Goal: Task Accomplishment & Management: Complete application form

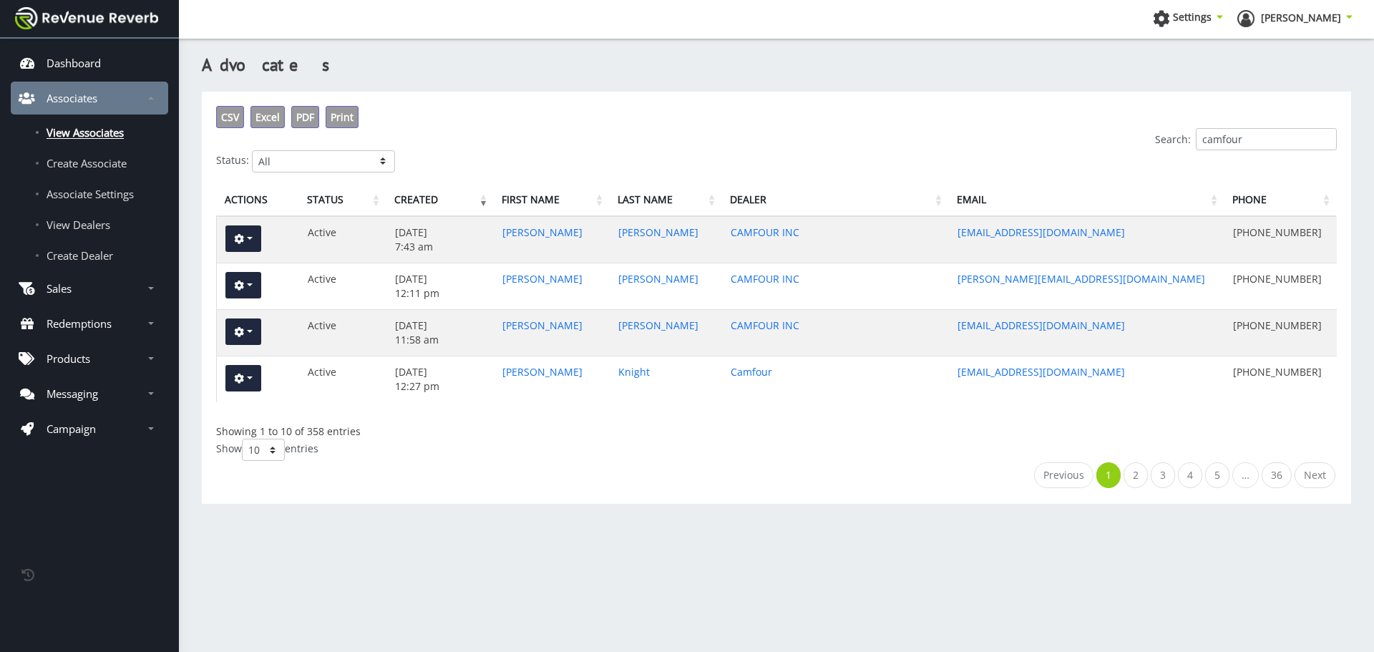
scroll to position [11, 11]
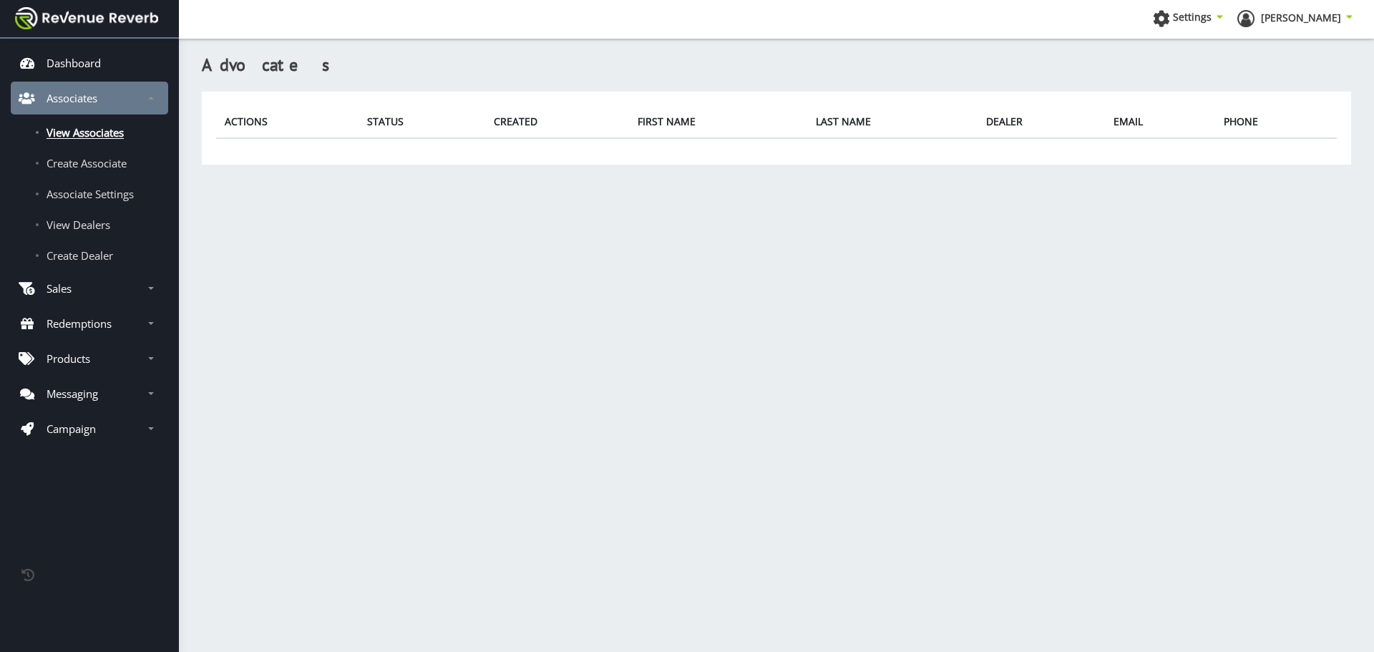
click at [91, 135] on span "View Associates" at bounding box center [85, 132] width 77 height 14
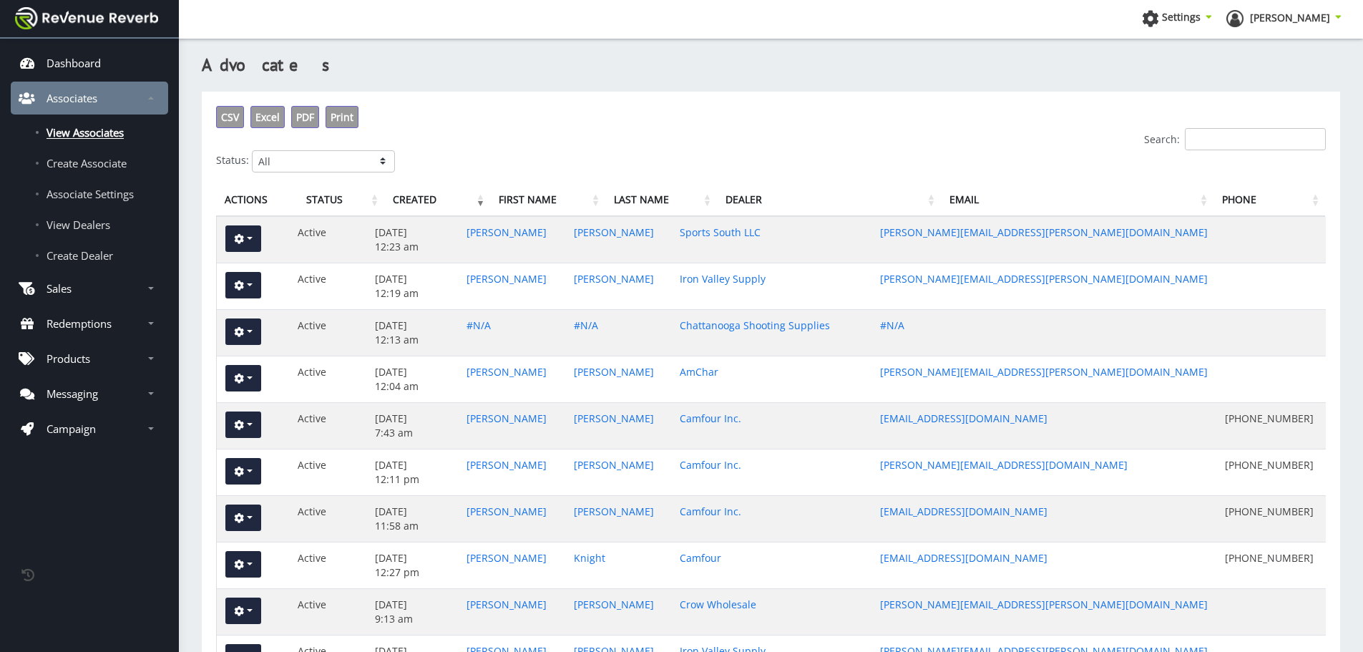
scroll to position [11, 11]
click at [1257, 141] on input "Search:" at bounding box center [1255, 139] width 141 height 22
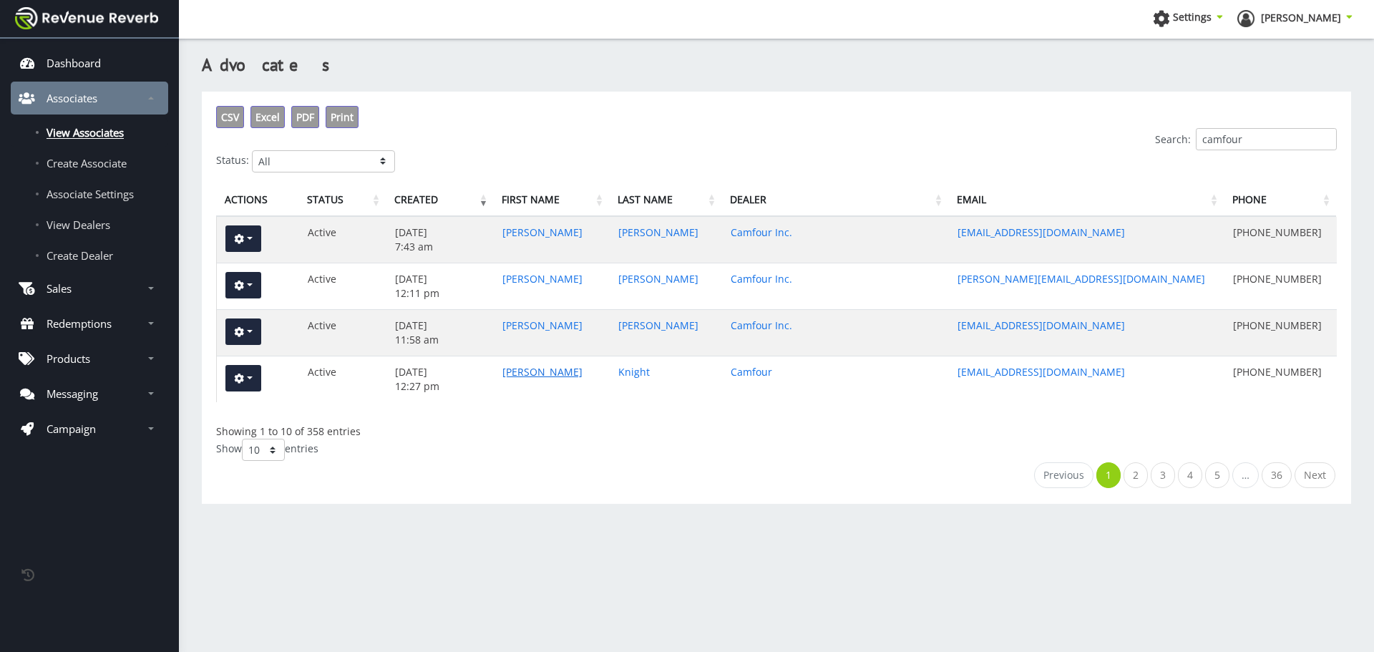
type input "camfour"
click at [511, 372] on link "[PERSON_NAME]" at bounding box center [542, 372] width 80 height 14
click at [504, 326] on link "Sam" at bounding box center [542, 325] width 80 height 14
click at [514, 281] on link "James" at bounding box center [542, 279] width 80 height 14
click at [529, 232] on link "Angela" at bounding box center [542, 232] width 80 height 14
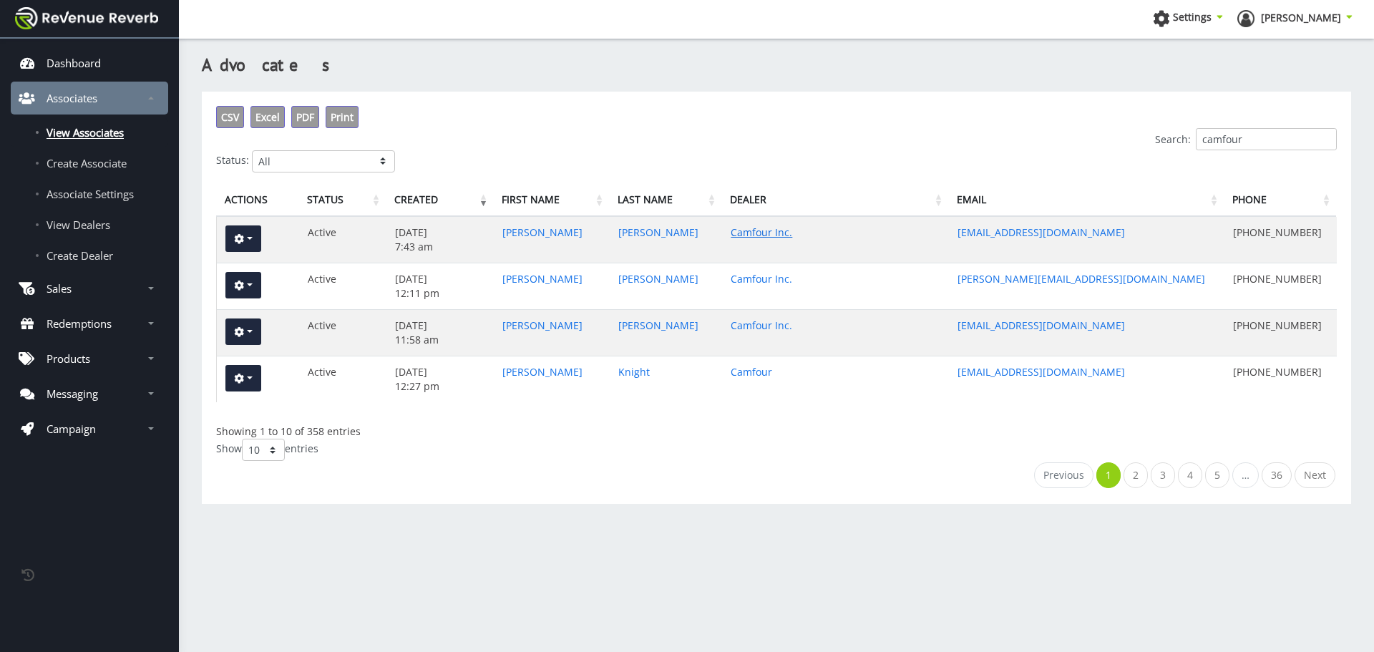
click at [750, 233] on link "Camfour Inc." at bounding box center [762, 232] width 62 height 14
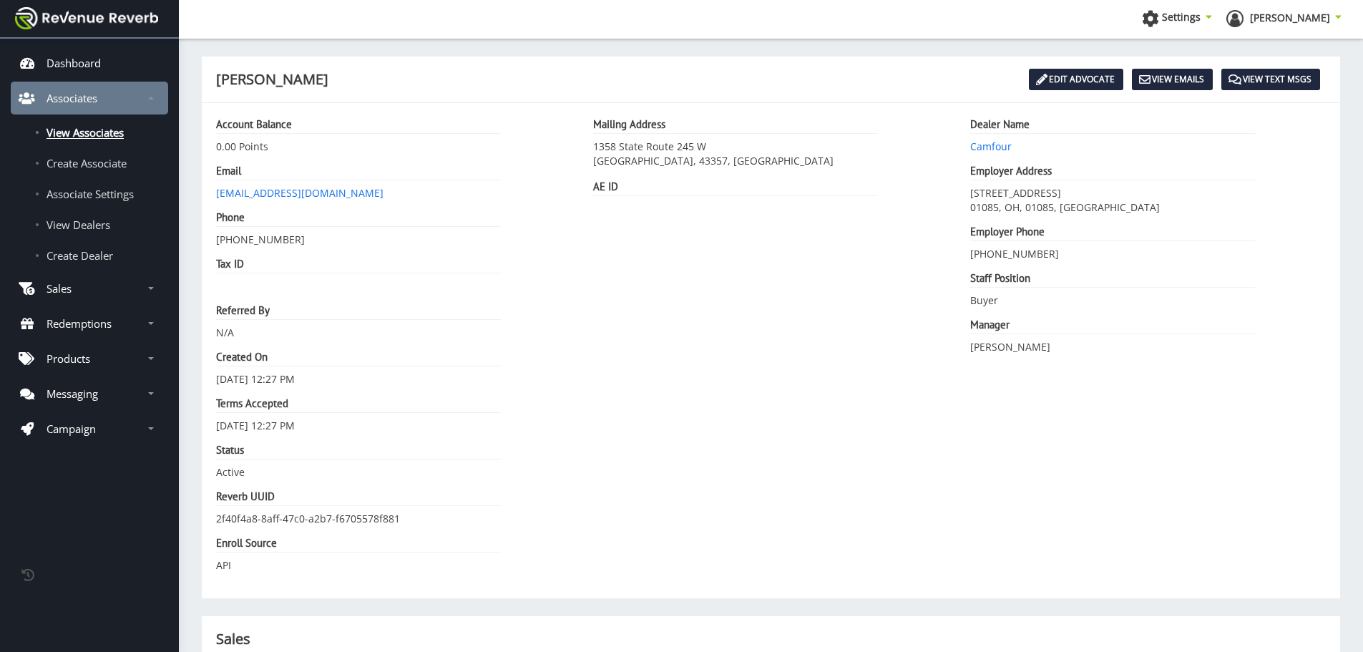
scroll to position [11, 11]
click at [1053, 87] on link "Edit Advocate" at bounding box center [1076, 79] width 94 height 21
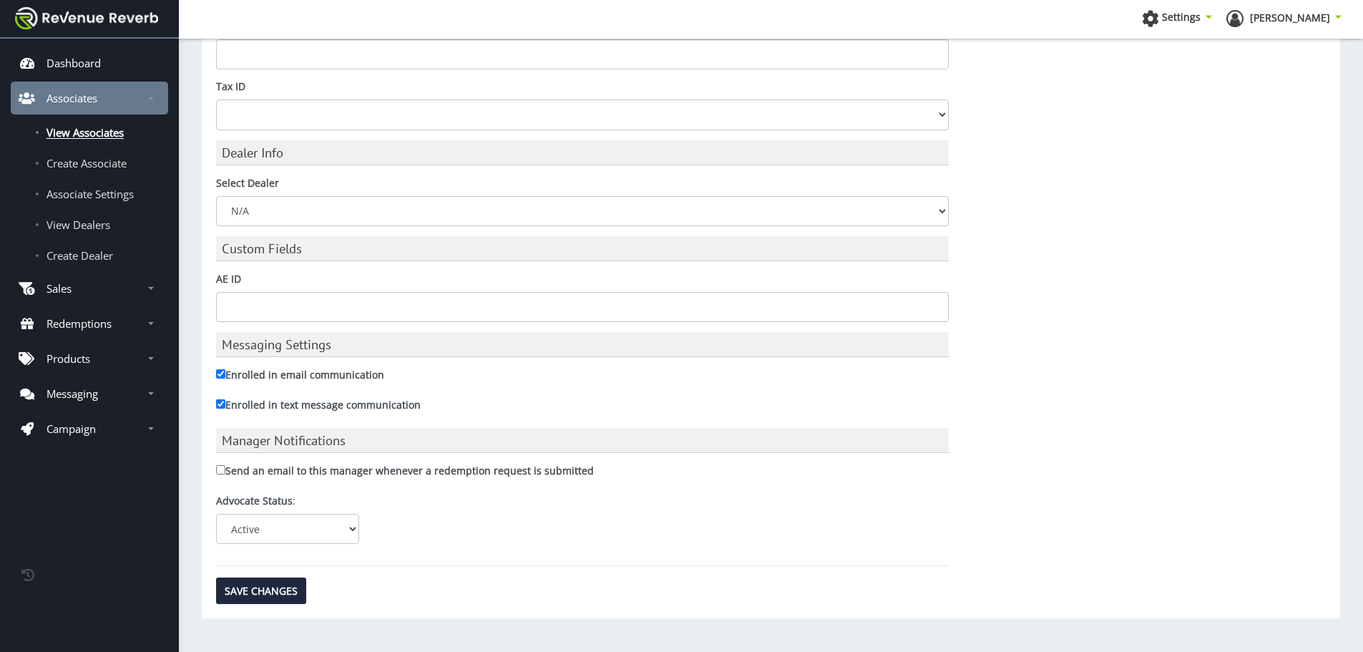
scroll to position [993, 0]
click at [320, 217] on select "N/A ACME Outdoor AmChar [PERSON_NAME] & Co., Ltd. Camfour Inc. Chattanooga Shoo…" at bounding box center [582, 210] width 733 height 30
select select "ed894bef-1ce9-48e8-b3a3-55a3a1ce7099"
click at [216, 195] on select "N/A ACME Outdoor AmChar Bill Hicks & Co., Ltd. Camfour Inc. Chattanooga Shootin…" at bounding box center [582, 210] width 733 height 30
click at [280, 593] on input "Save Changes" at bounding box center [261, 589] width 90 height 26
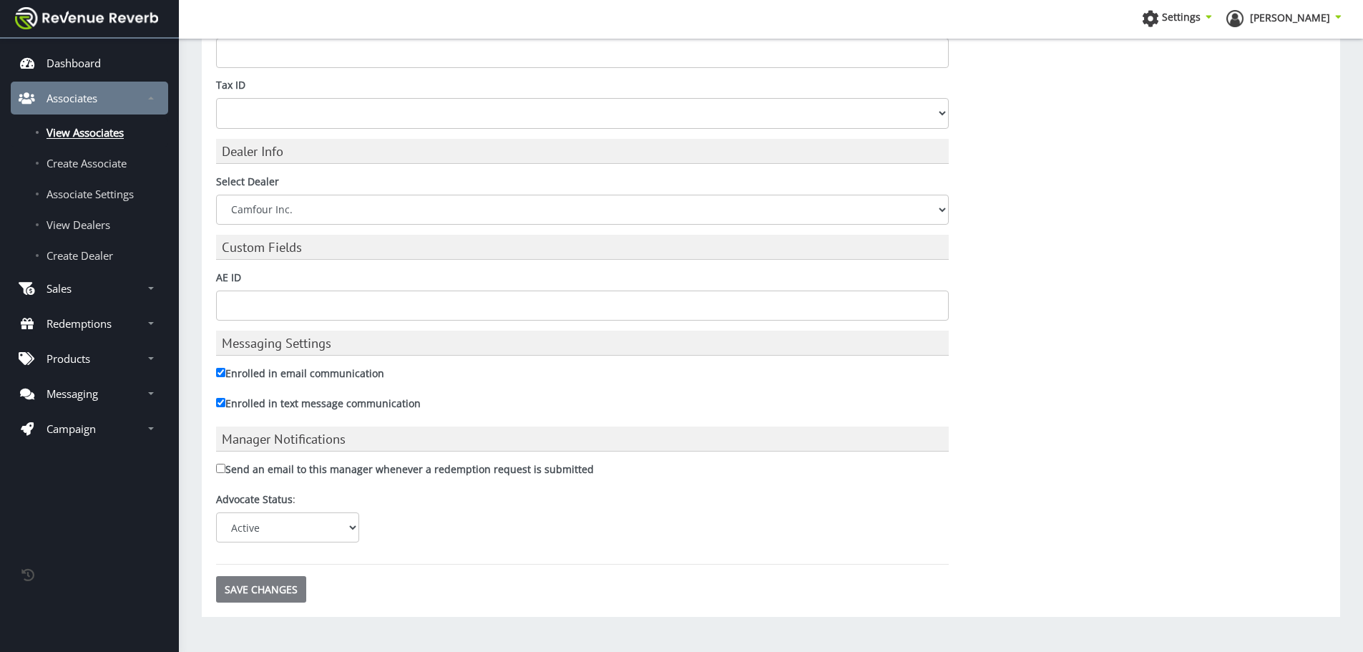
type input "Saving..."
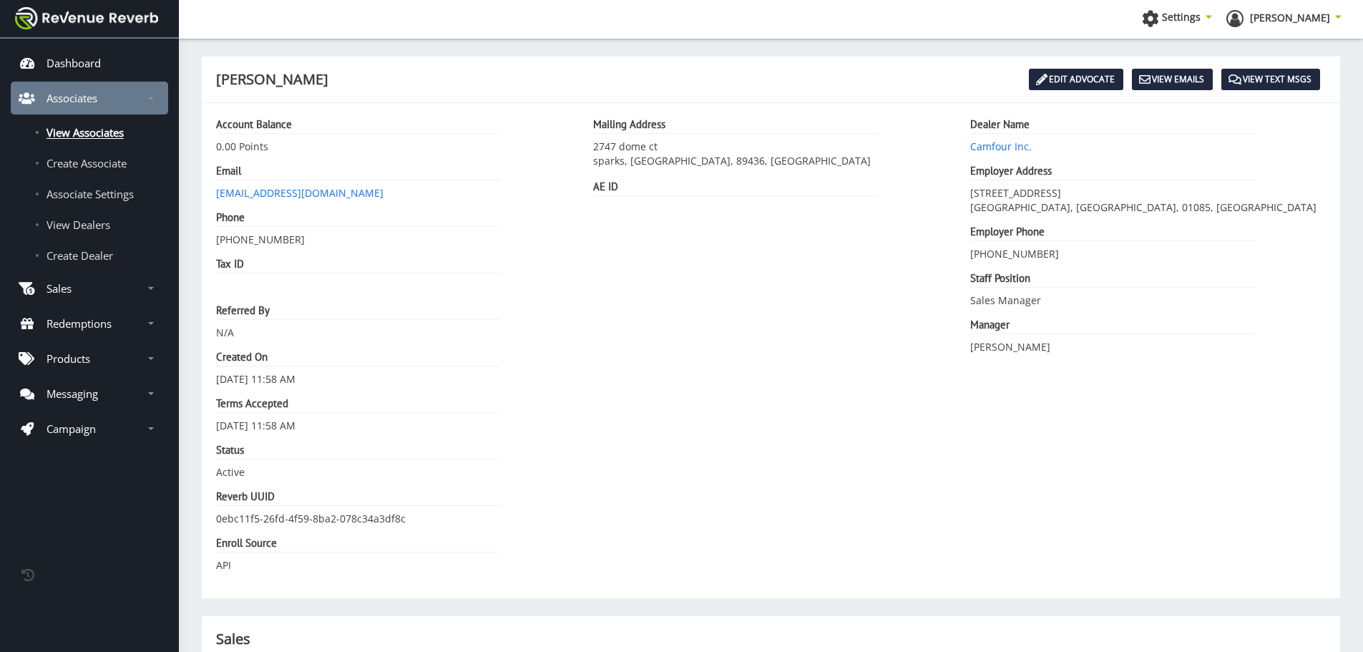
scroll to position [11, 11]
click at [1081, 74] on link "Edit Advocate" at bounding box center [1076, 79] width 94 height 21
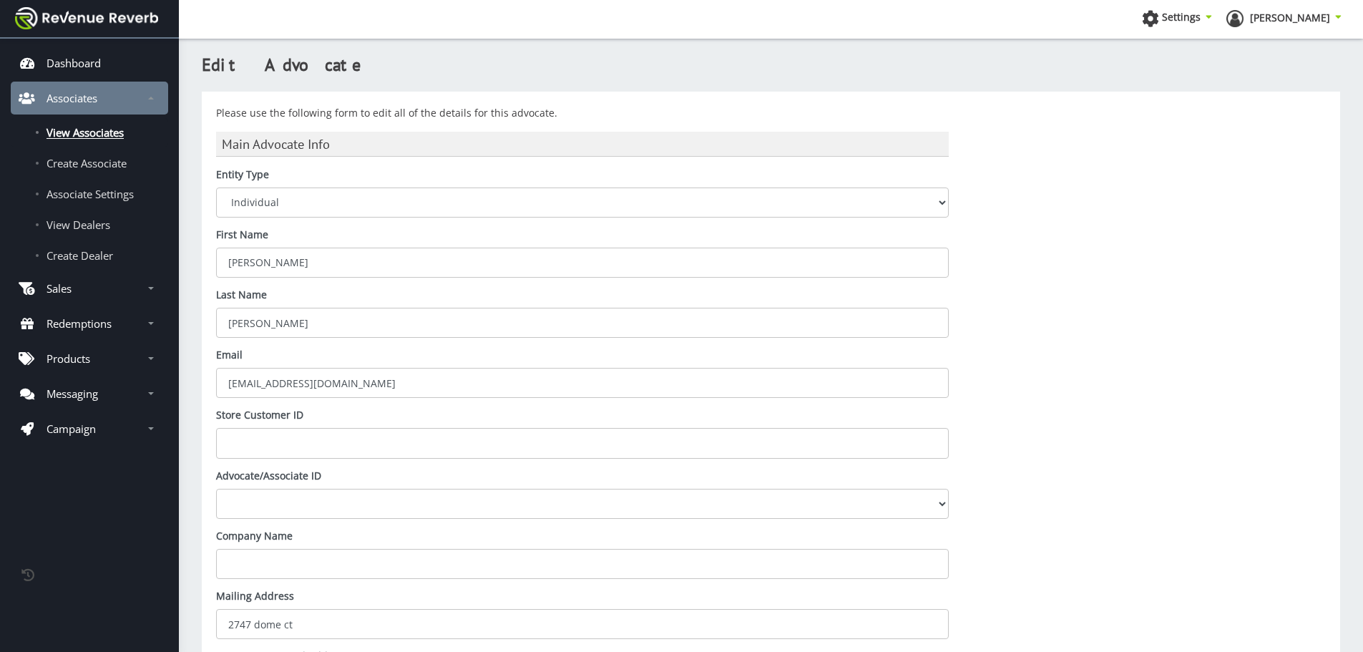
scroll to position [993, 0]
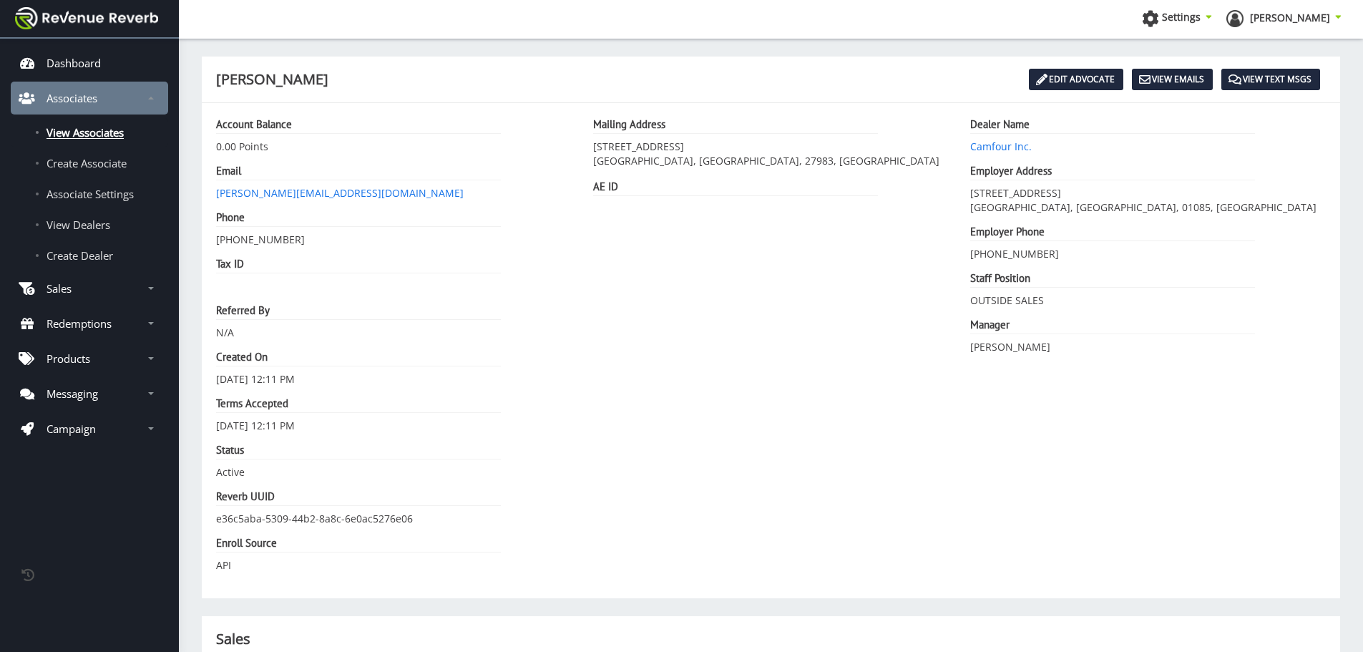
scroll to position [11, 11]
click at [1087, 81] on link "Edit Advocate" at bounding box center [1076, 79] width 94 height 21
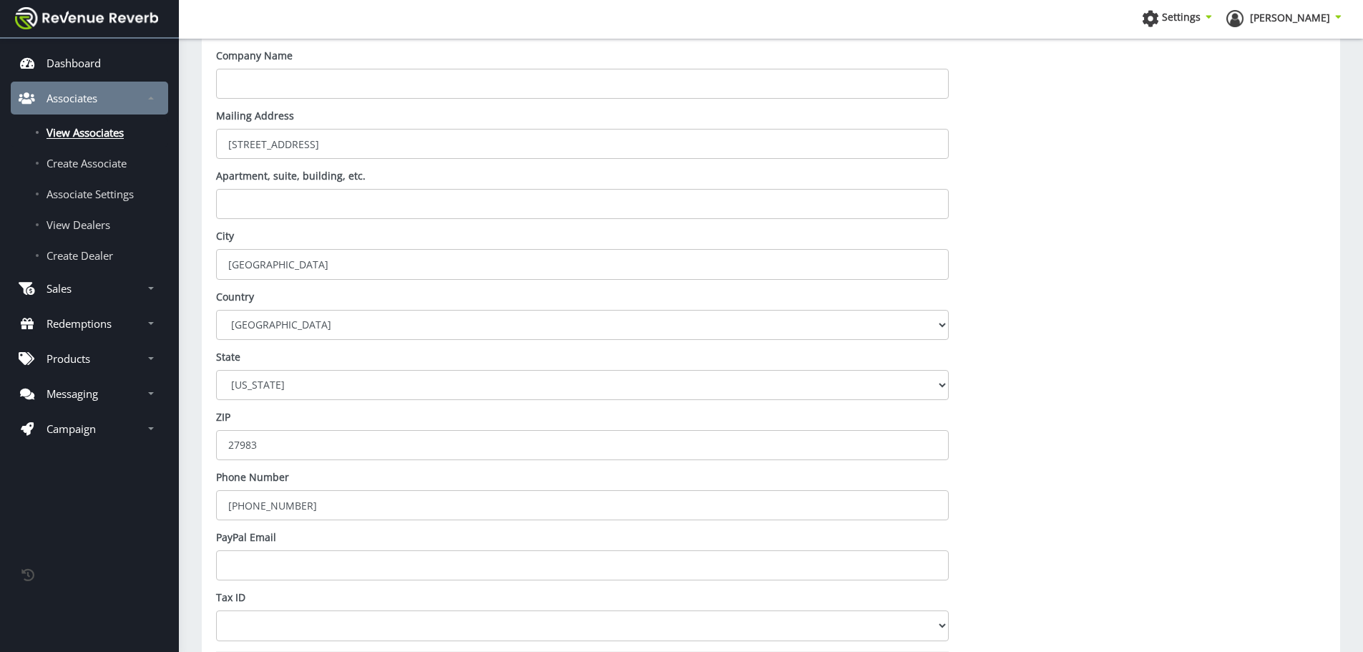
scroll to position [993, 0]
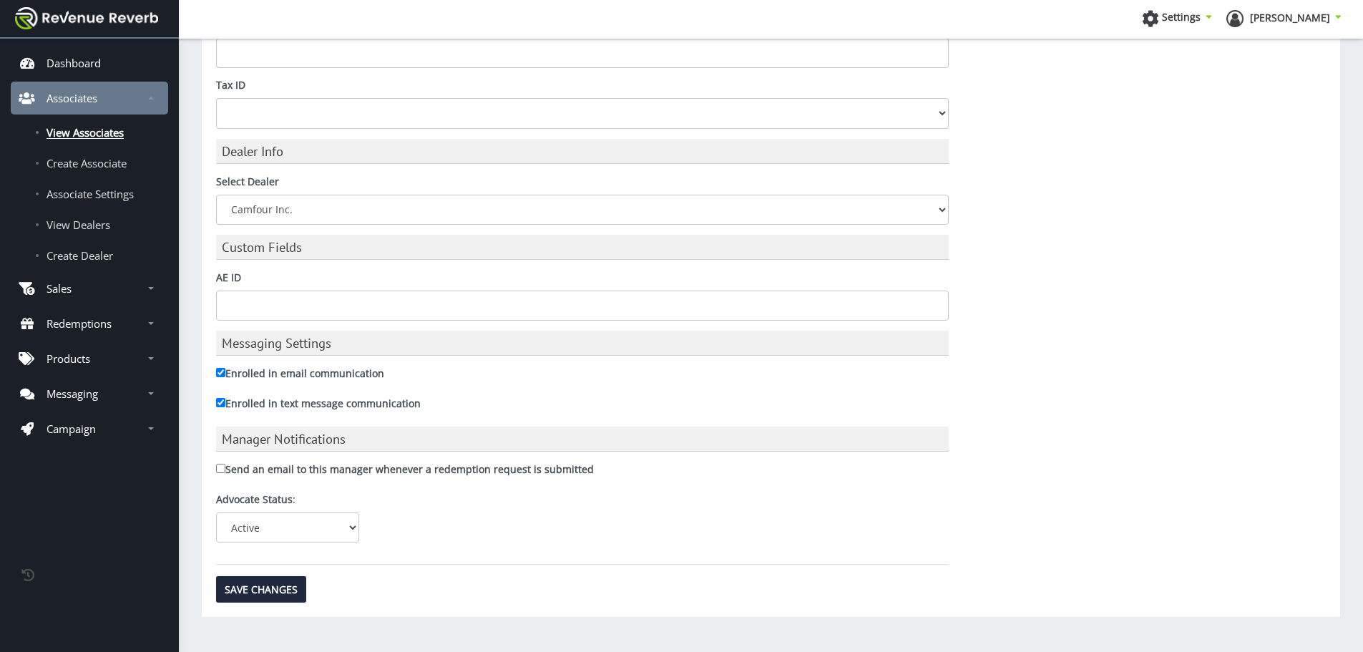
click at [285, 207] on select "N/A ACME Outdoor AmChar Bill Hicks & Co., Ltd. Camfour Inc. Chattanooga Shootin…" at bounding box center [582, 210] width 733 height 30
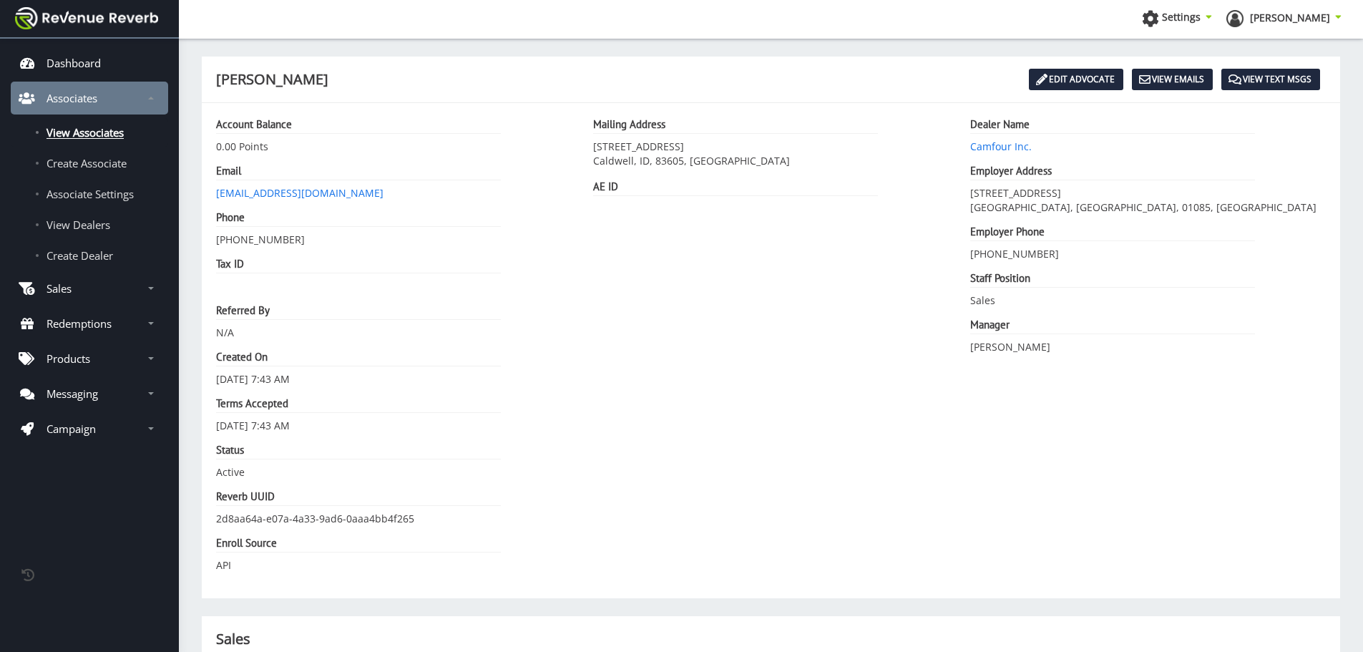
scroll to position [11, 11]
click at [1072, 72] on link "Edit Advocate" at bounding box center [1076, 79] width 94 height 21
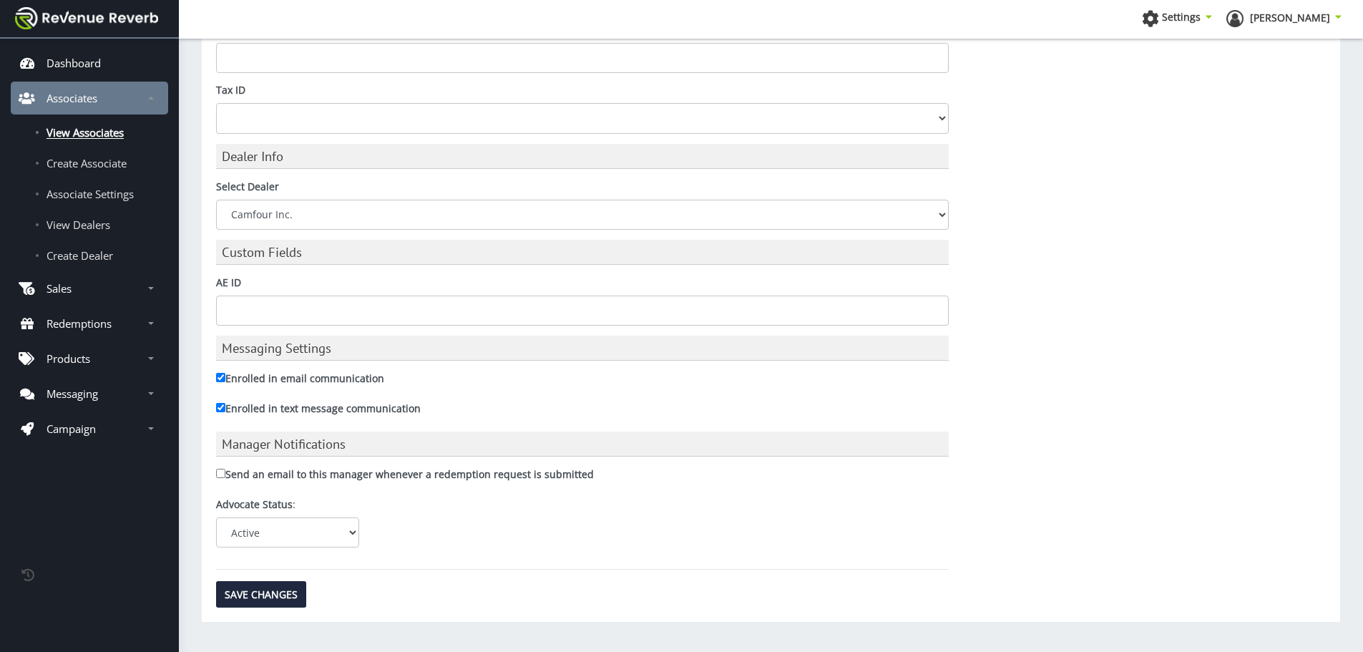
scroll to position [993, 0]
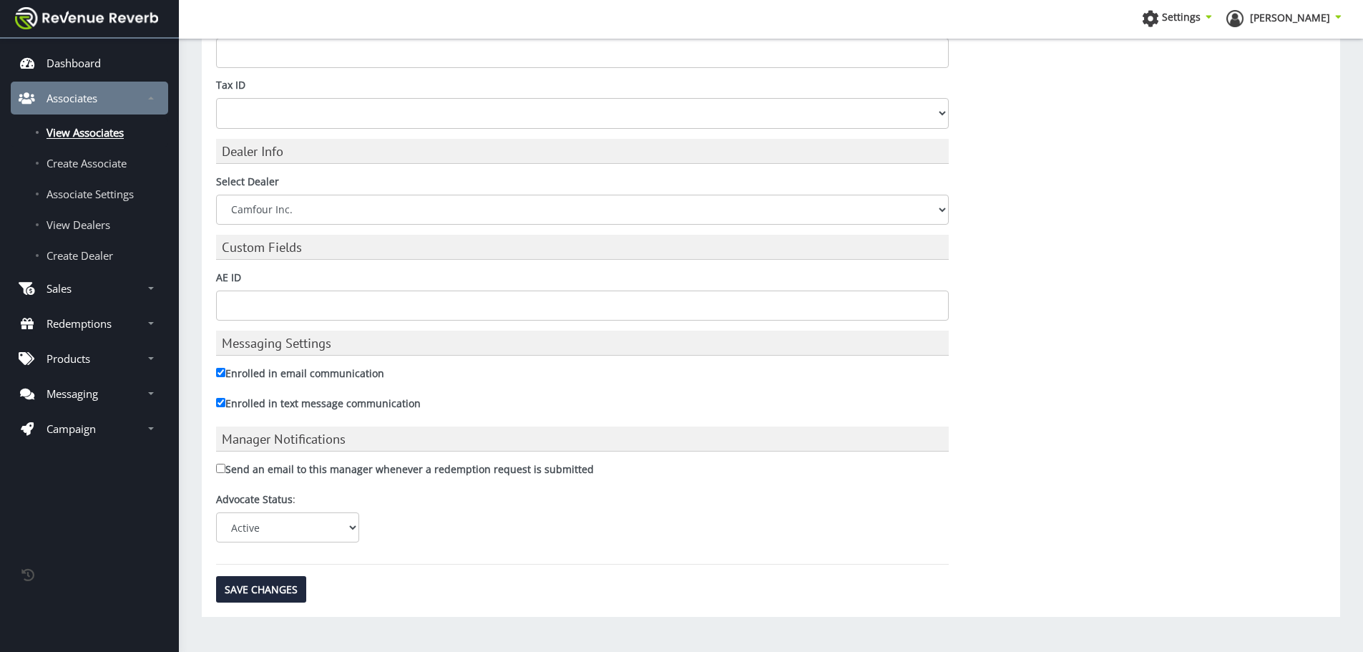
click at [300, 207] on select "N/A ACME Outdoor AmChar Bill Hicks & Co., Ltd. Camfour Inc. Chattanooga Shootin…" at bounding box center [582, 210] width 733 height 30
drag, startPoint x: 300, startPoint y: 207, endPoint x: 165, endPoint y: 109, distance: 166.0
click at [300, 207] on select "N/A ACME Outdoor AmChar [PERSON_NAME] & Co., Ltd. Camfour Inc. Chattanooga Shoo…" at bounding box center [582, 210] width 733 height 30
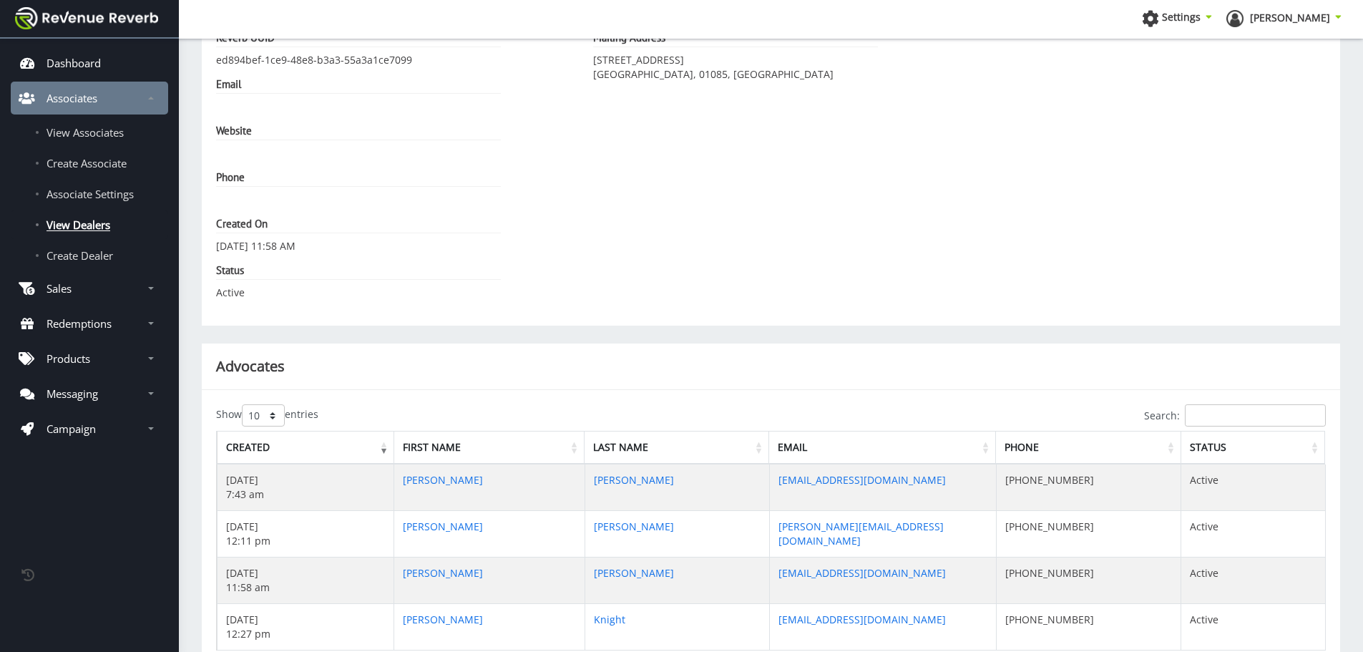
scroll to position [163, 0]
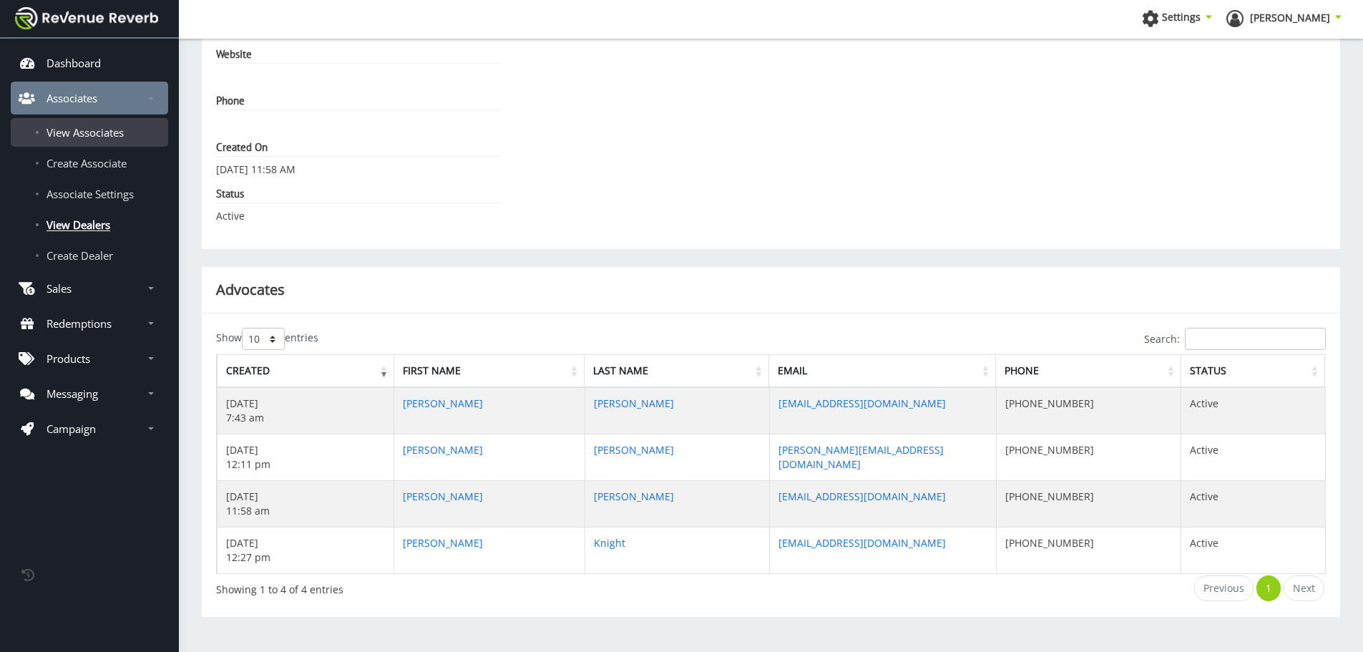
click at [93, 138] on span "View Associates" at bounding box center [85, 132] width 77 height 14
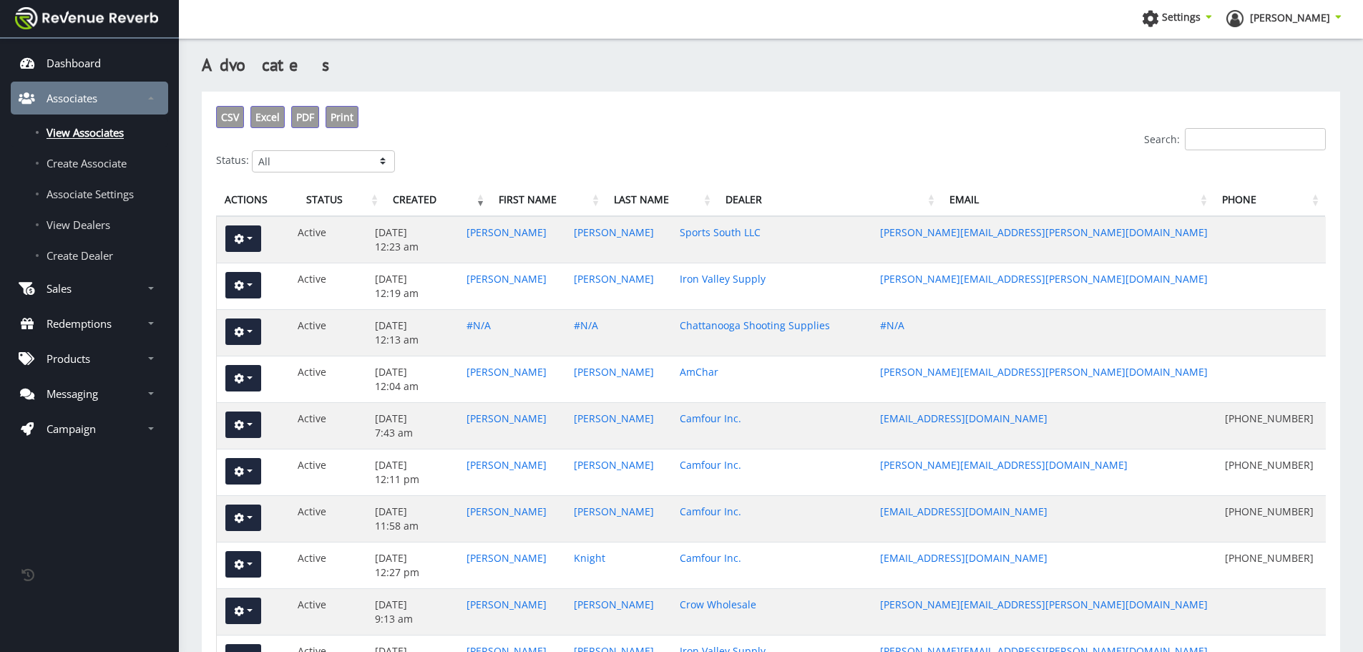
scroll to position [11, 11]
drag, startPoint x: 110, startPoint y: 165, endPoint x: 572, endPoint y: 243, distance: 468.8
click at [110, 165] on span "Create Associate" at bounding box center [87, 163] width 80 height 14
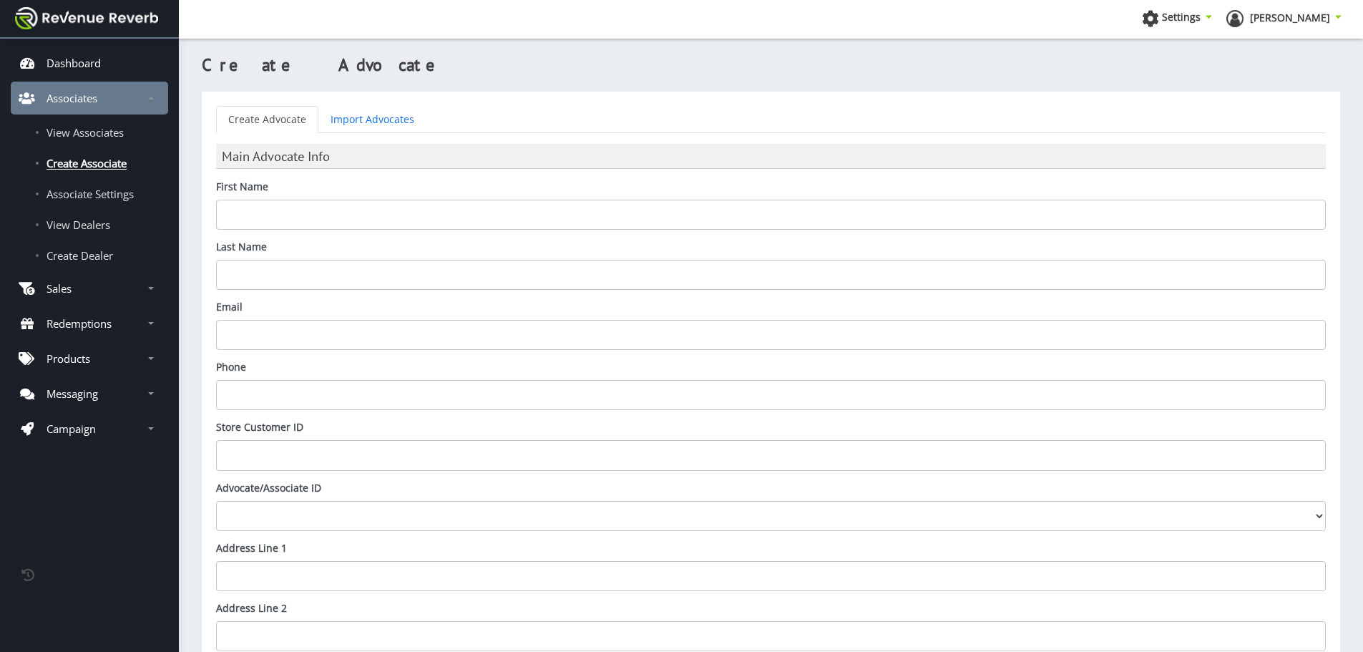
scroll to position [11, 11]
click at [381, 219] on input "First Name" at bounding box center [771, 215] width 1110 height 30
type input "Brad"
type input "Peters"
click at [343, 336] on input "Email" at bounding box center [771, 335] width 1110 height 30
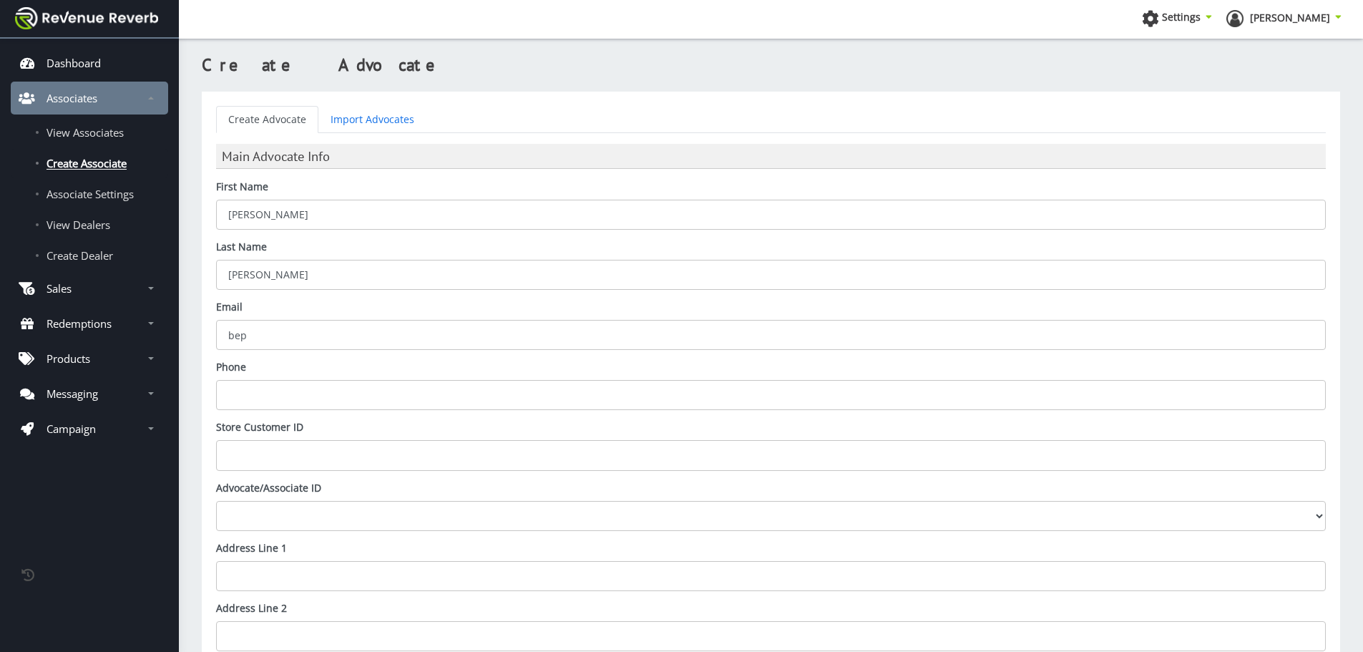
paste input "@[DOMAIN_NAME]"
type input "bep@camfour.com"
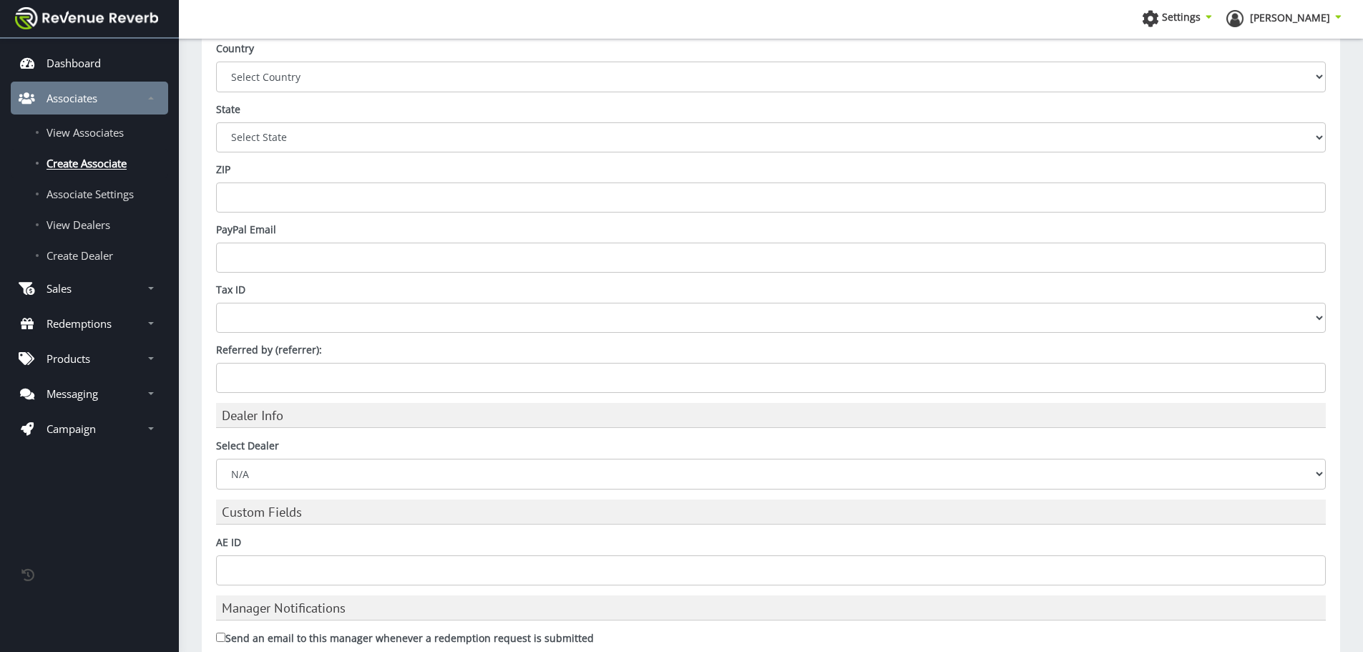
scroll to position [728, 0]
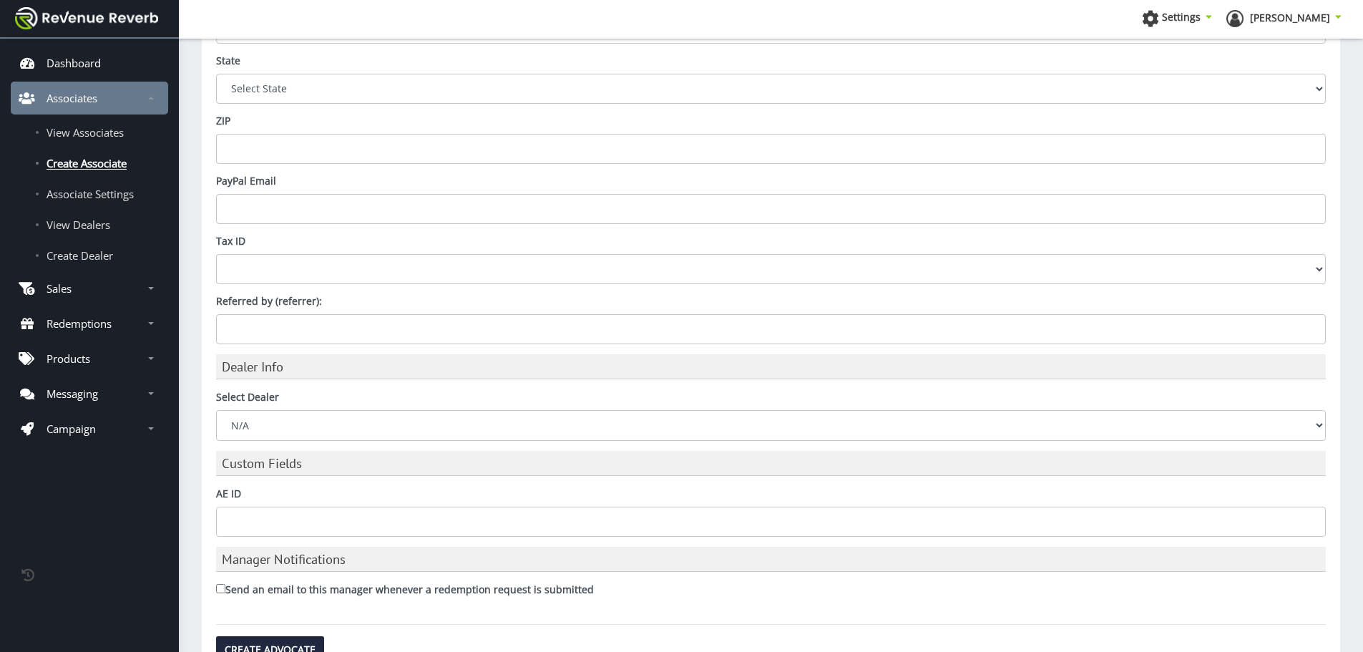
click at [274, 421] on select "N/A ACME Outdoor AmChar [PERSON_NAME] & Co., Ltd. Camfour Inc. Chattanooga Shoo…" at bounding box center [771, 425] width 1110 height 30
select select "ed894bef-1ce9-48e8-b3a3-55a3a1ce7099"
click at [216, 410] on select "N/A ACME Outdoor AmChar Bill Hicks & Co., Ltd. Camfour Inc. Chattanooga Shootin…" at bounding box center [771, 425] width 1110 height 30
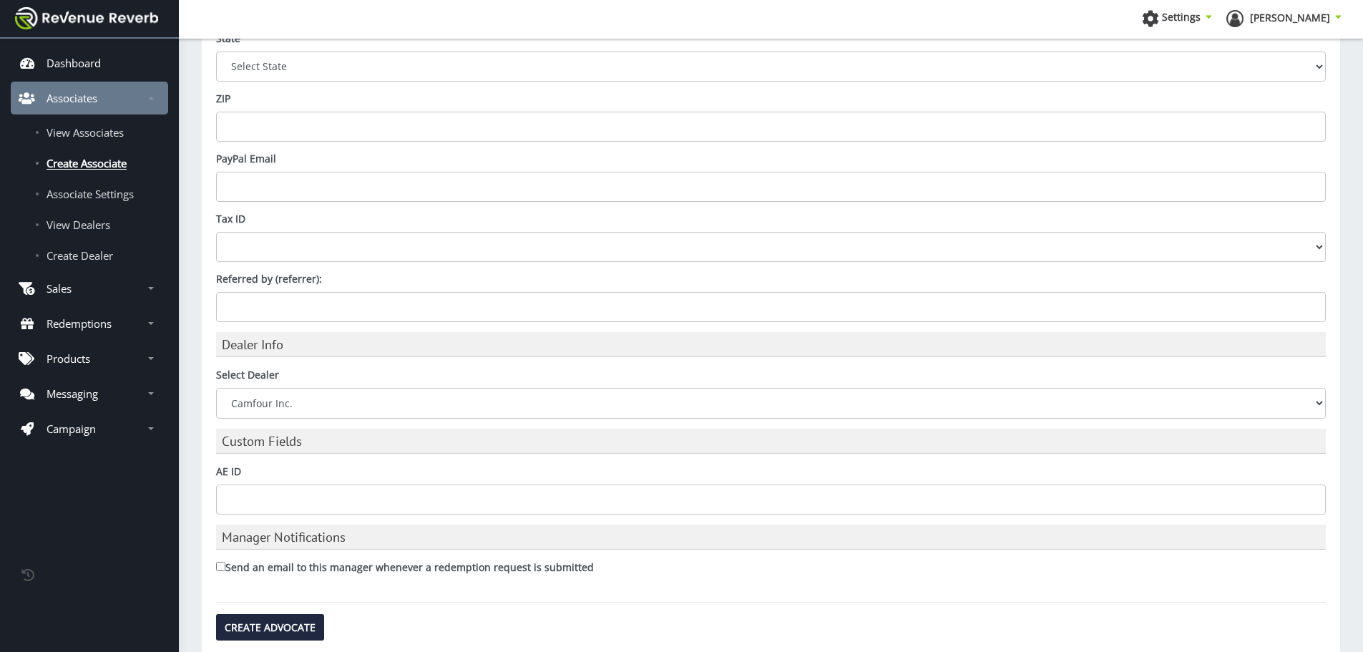
scroll to position [789, 0]
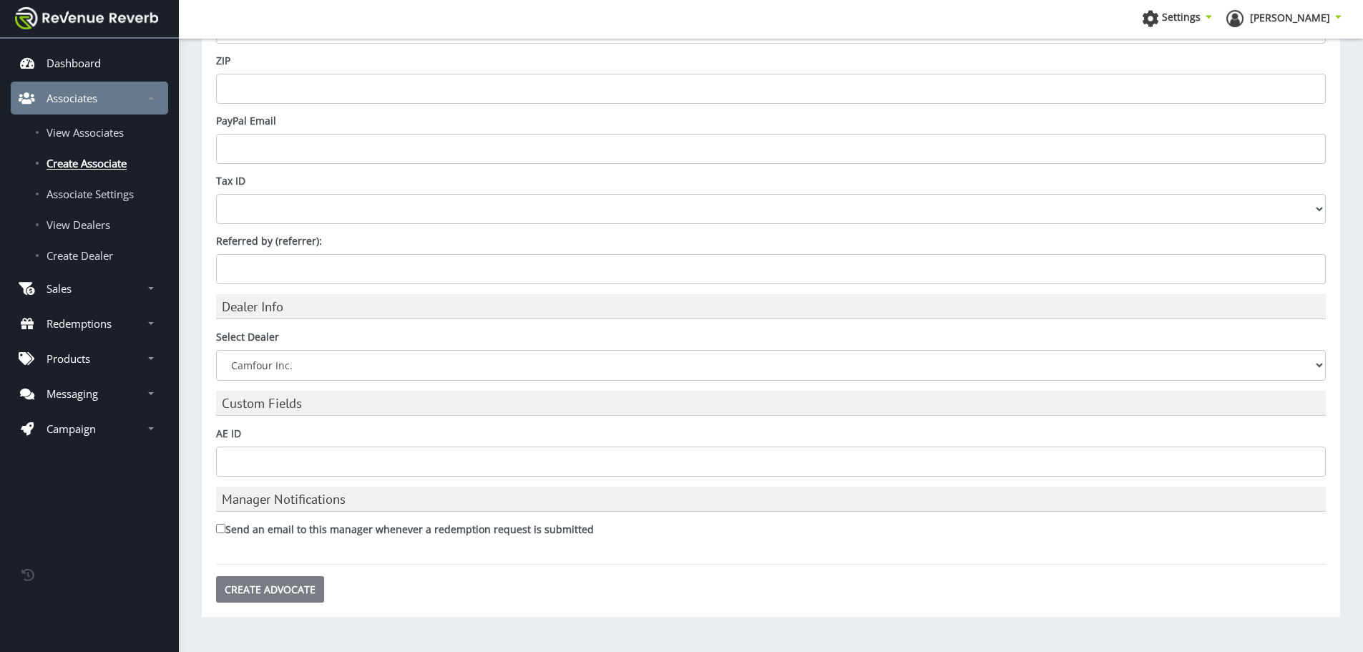
click at [298, 586] on input "Create Advocate" at bounding box center [270, 589] width 108 height 26
type input "Saving..."
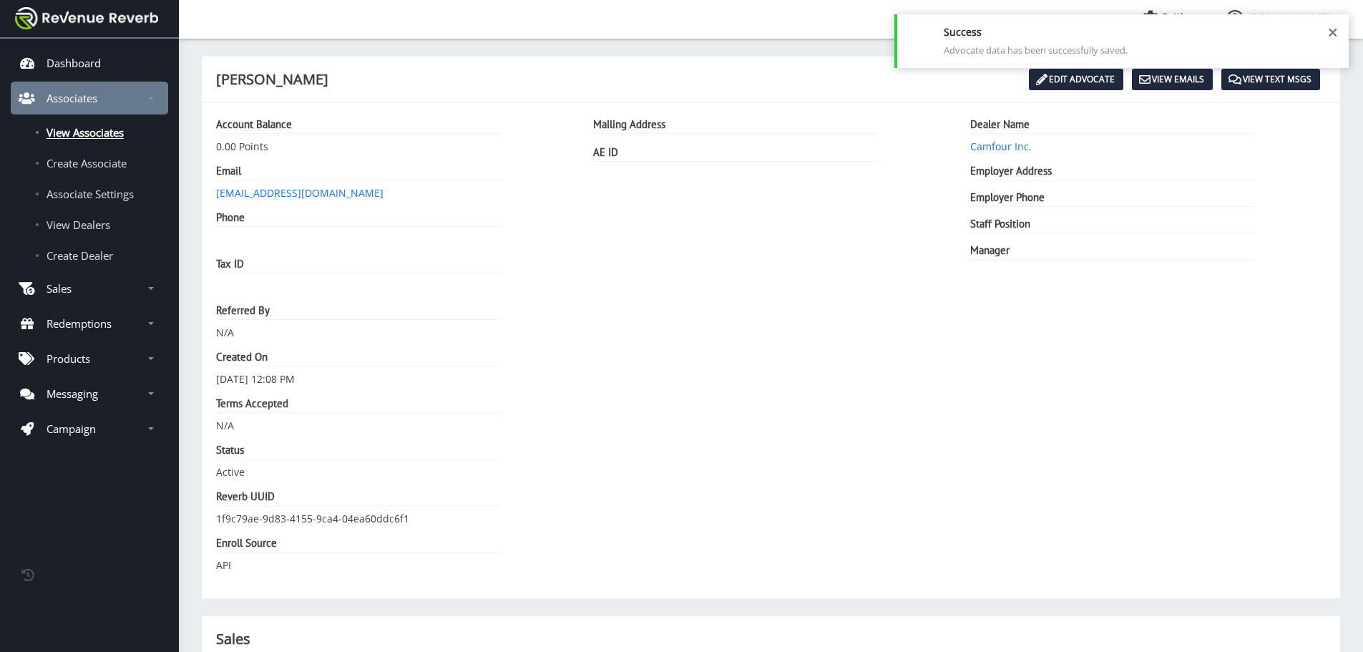
scroll to position [11, 11]
click at [132, 161] on link "Create Associate" at bounding box center [89, 163] width 157 height 29
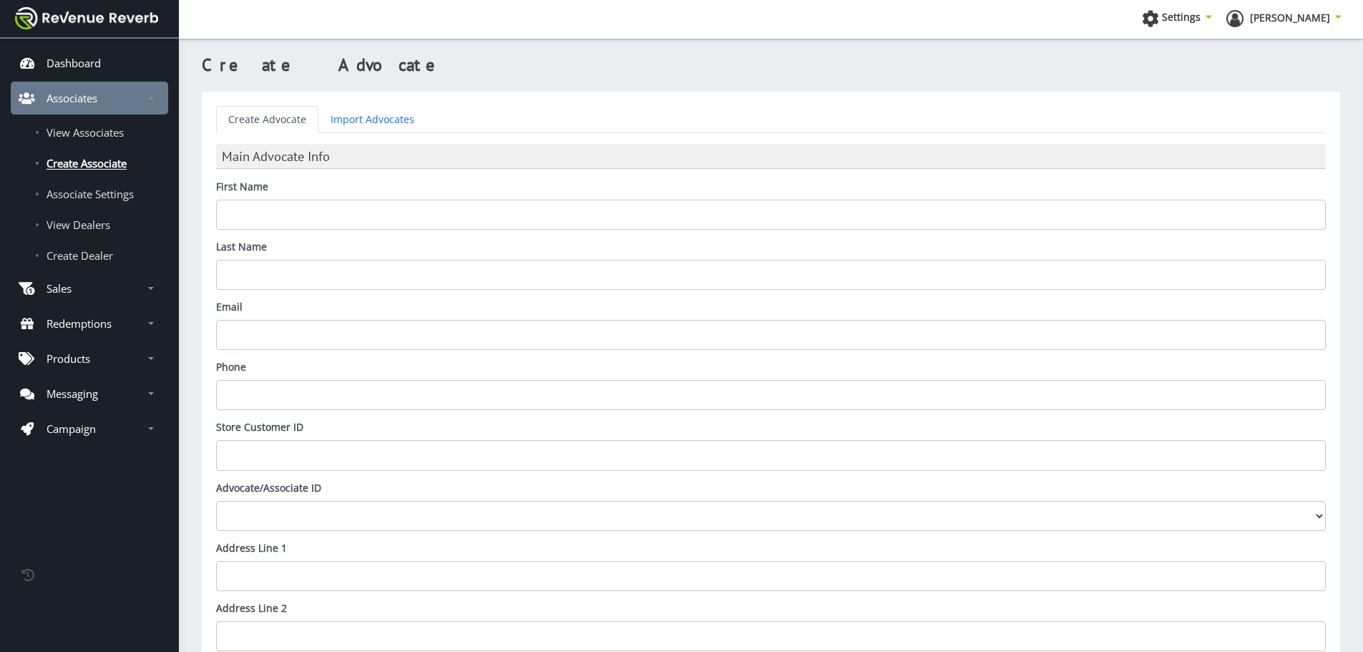
scroll to position [11, 11]
click at [275, 210] on input "First Name" at bounding box center [771, 215] width 1110 height 30
type input "[PERSON_NAME]"
paste input "@camfour.com"
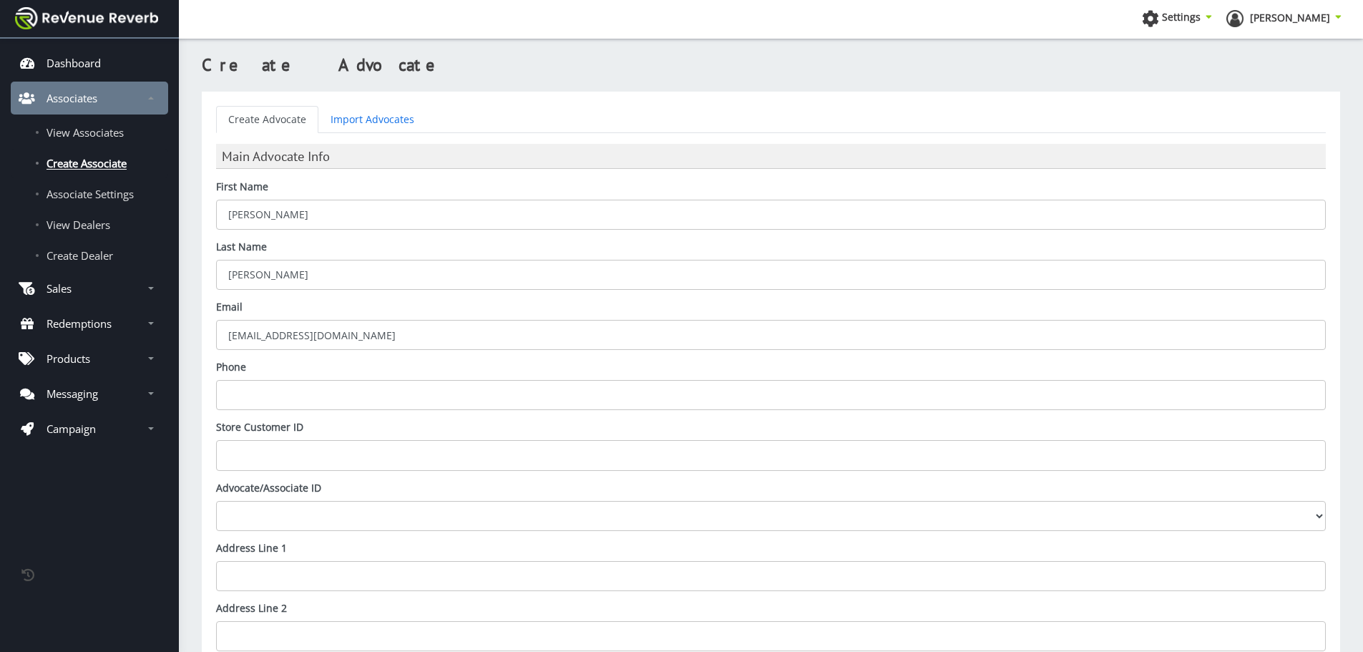
type input "[EMAIL_ADDRESS][DOMAIN_NAME]"
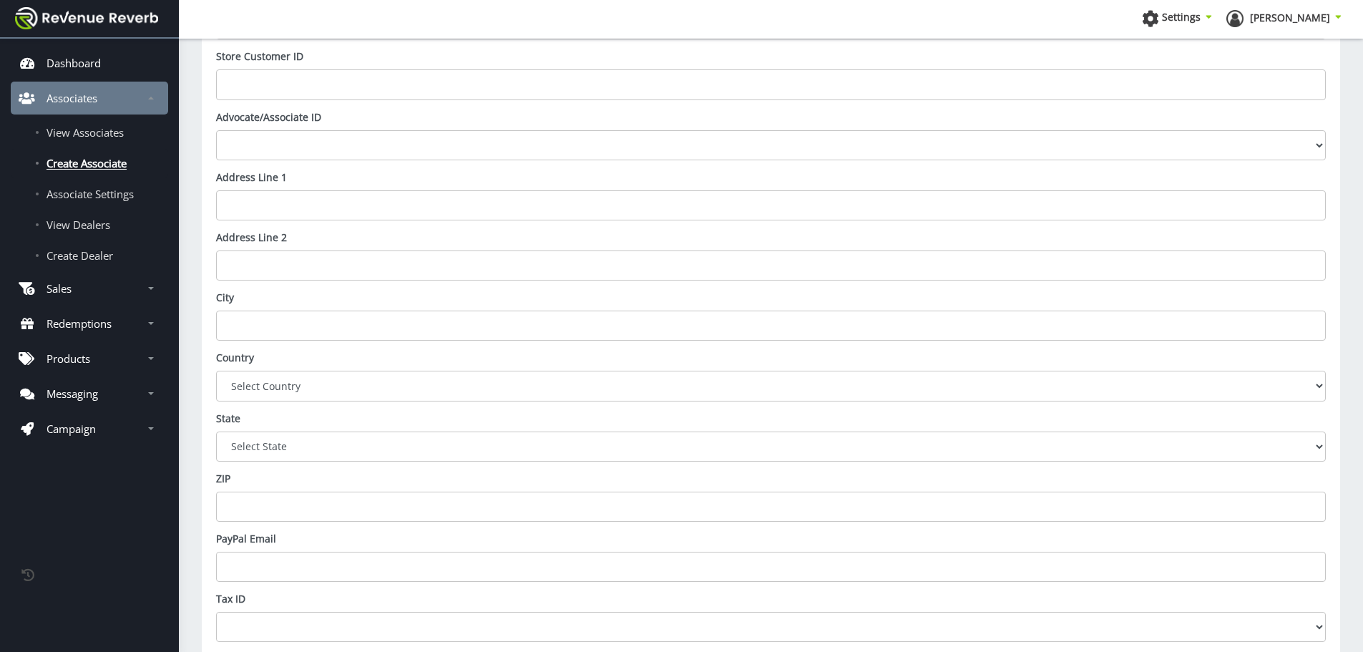
scroll to position [732, 0]
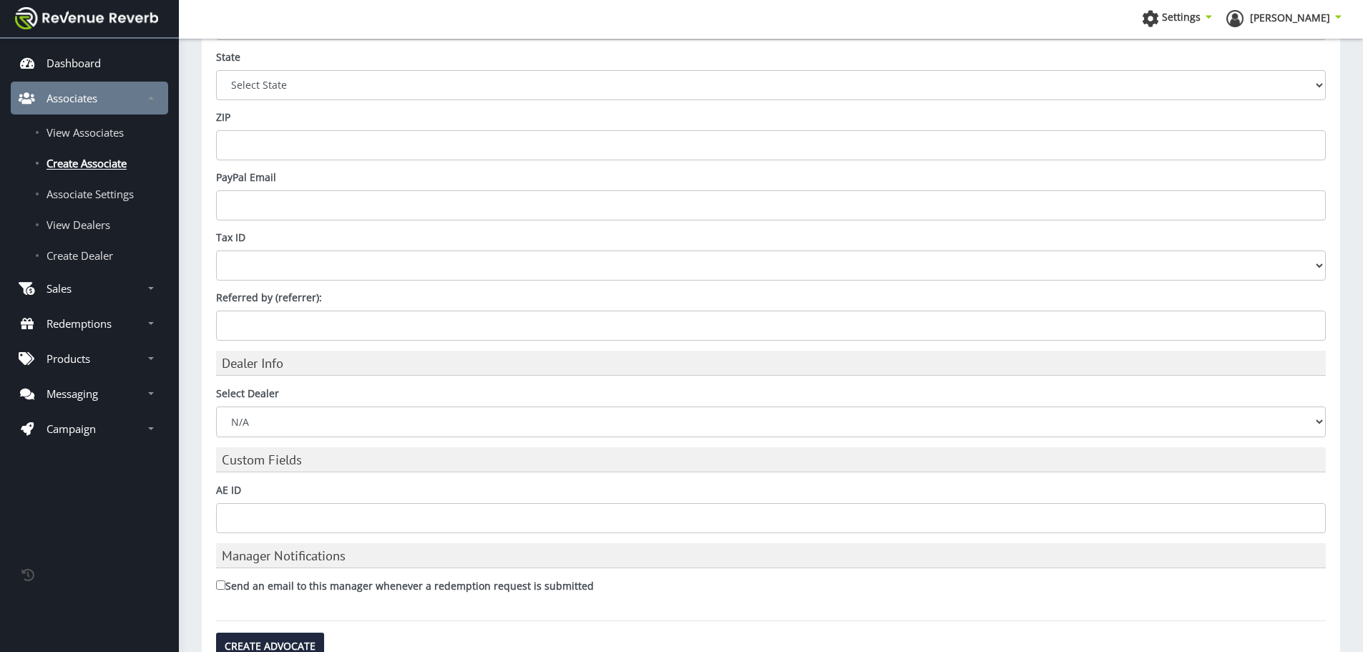
select select "ed894bef-1ce9-48e8-b3a3-55a3a1ce7099"
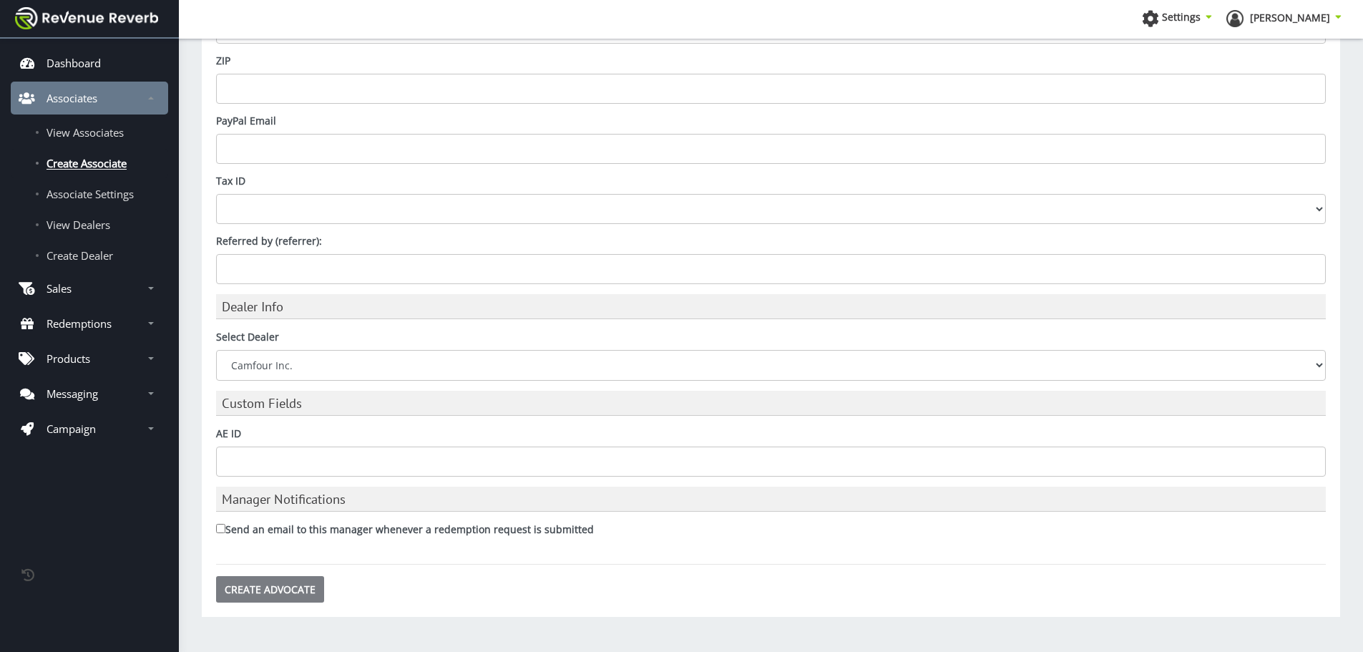
click at [270, 594] on input "Create Advocate" at bounding box center [270, 589] width 108 height 26
type input "Saving..."
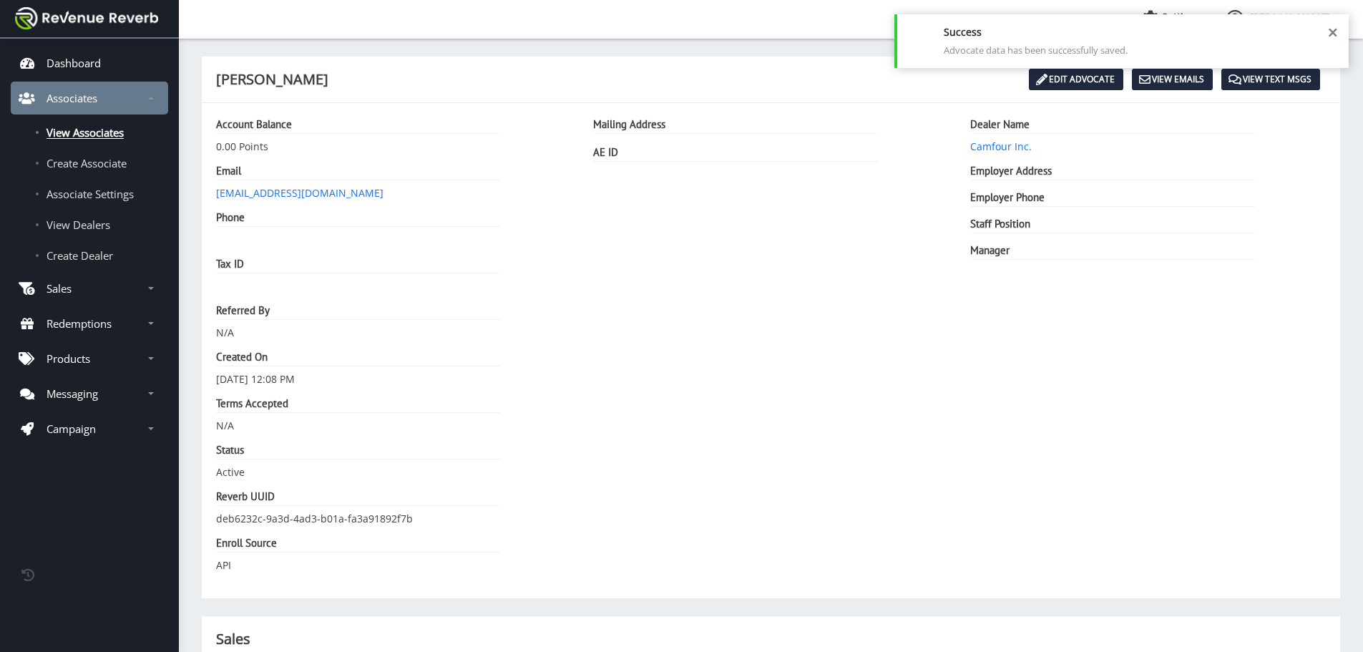
scroll to position [11, 11]
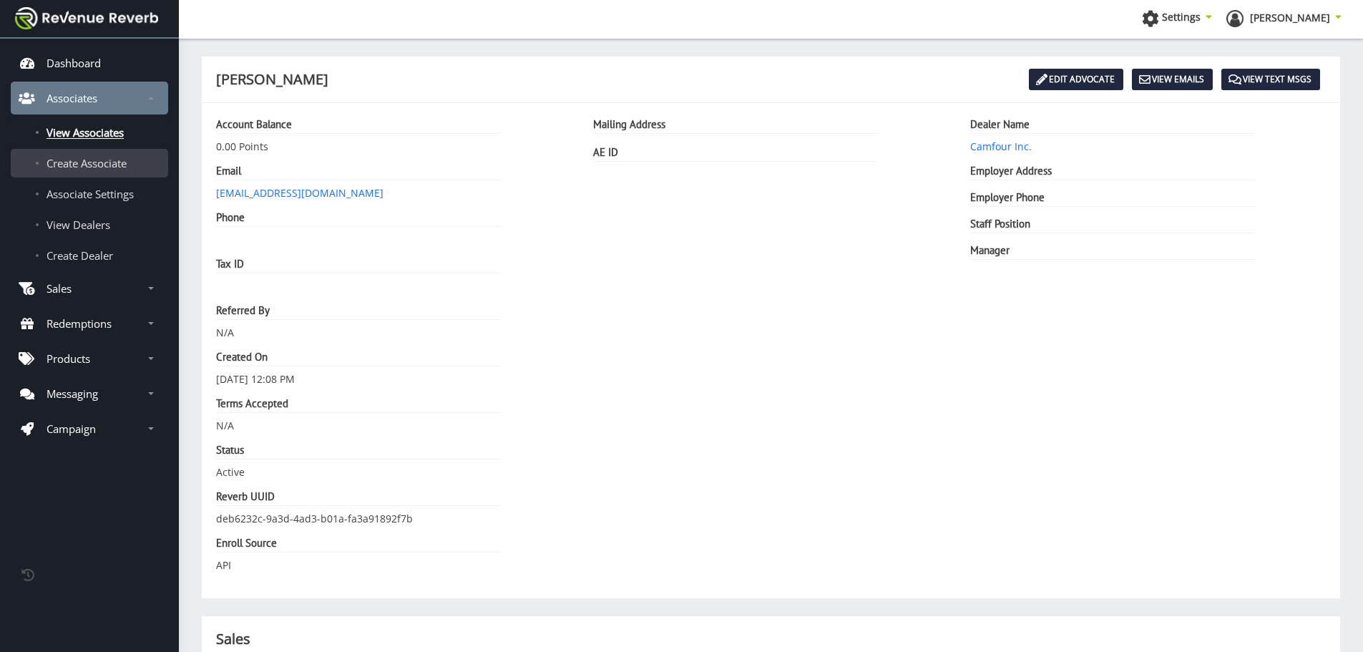
drag, startPoint x: 98, startPoint y: 157, endPoint x: 1315, endPoint y: 200, distance: 1218.0
click at [98, 157] on span "Create Associate" at bounding box center [87, 163] width 80 height 14
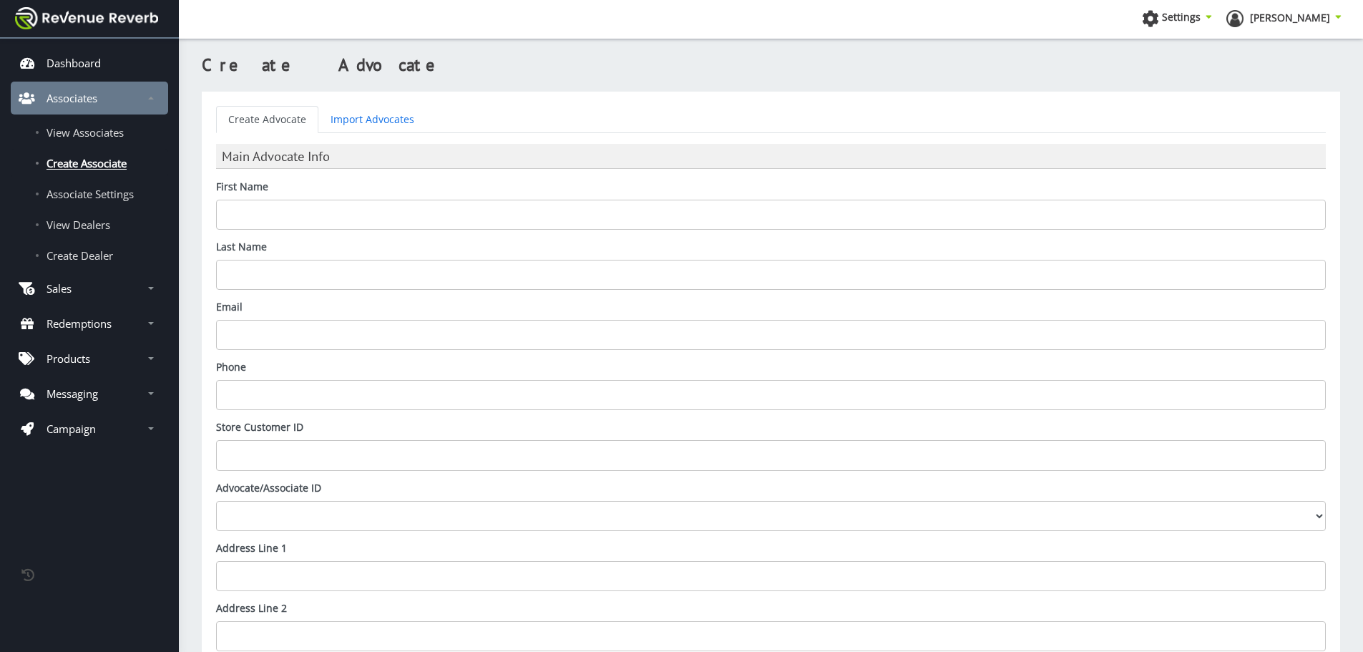
scroll to position [11, 11]
click at [434, 225] on input "First Name" at bounding box center [771, 215] width 1110 height 30
type input "[PERSON_NAME]"
type input "Gauffin"
paste input "@[DOMAIN_NAME]"
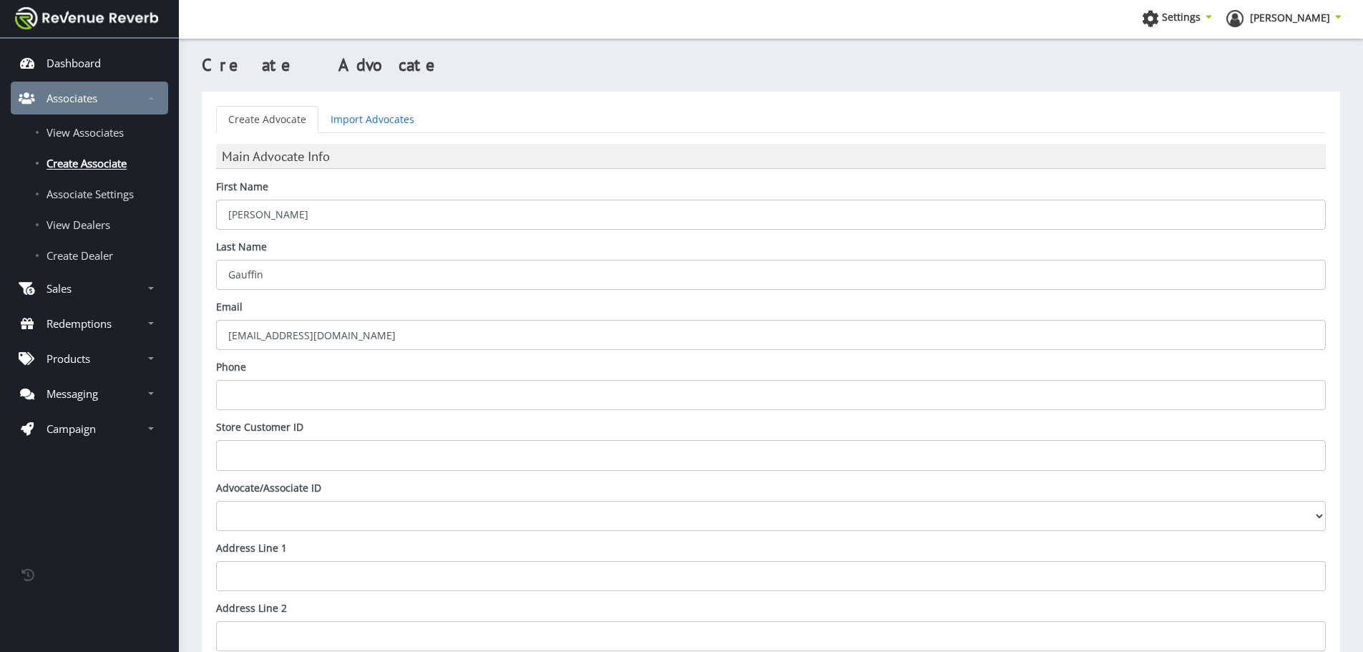
type input "[EMAIL_ADDRESS][DOMAIN_NAME]"
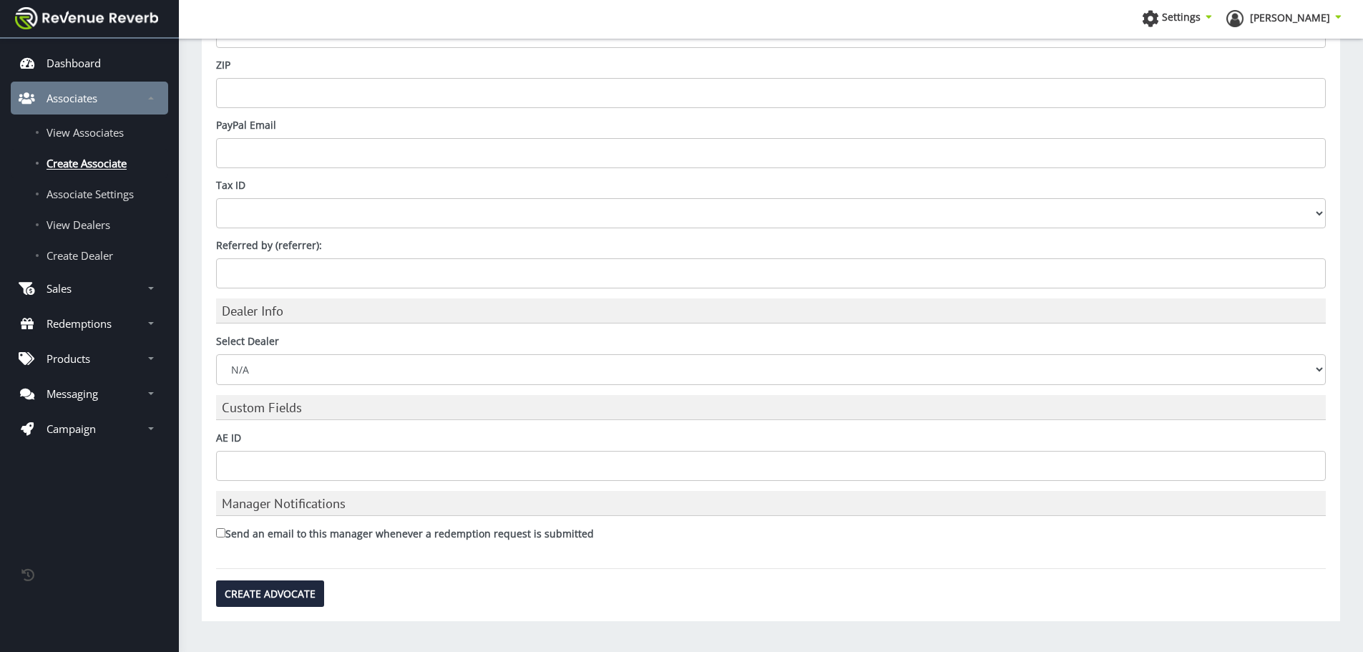
scroll to position [789, 0]
click at [308, 355] on select "N/A ACME Outdoor AmChar Bill Hicks & Co., Ltd. Camfour Inc. Chattanooga Shootin…" at bounding box center [771, 365] width 1110 height 30
click at [278, 371] on select "N/A ACME Outdoor AmChar Bill Hicks & Co., Ltd. Camfour Inc. Chattanooga Shootin…" at bounding box center [771, 365] width 1110 height 30
select select "ed894bef-1ce9-48e8-b3a3-55a3a1ce7099"
click at [216, 350] on select "N/A ACME Outdoor AmChar [PERSON_NAME] & Co., Ltd. Camfour Inc. Chattanooga Shoo…" at bounding box center [771, 365] width 1110 height 30
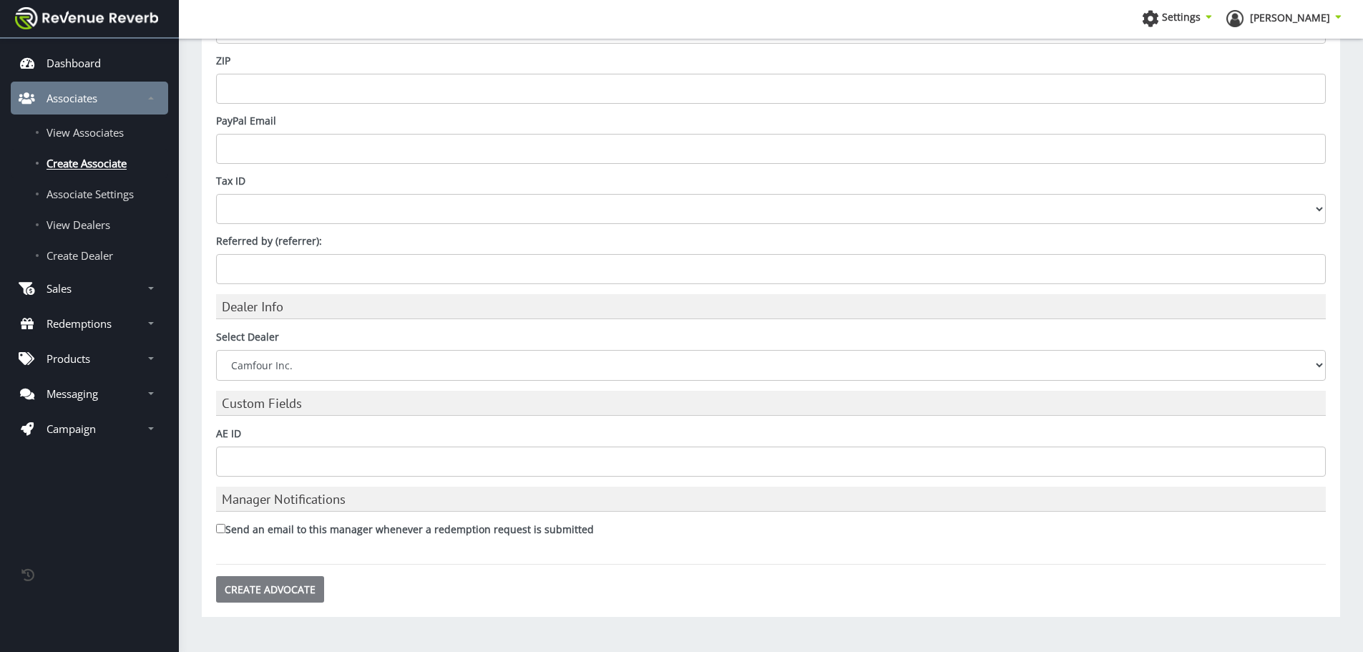
click at [260, 590] on input "Create Advocate" at bounding box center [270, 589] width 108 height 26
type input "Saving..."
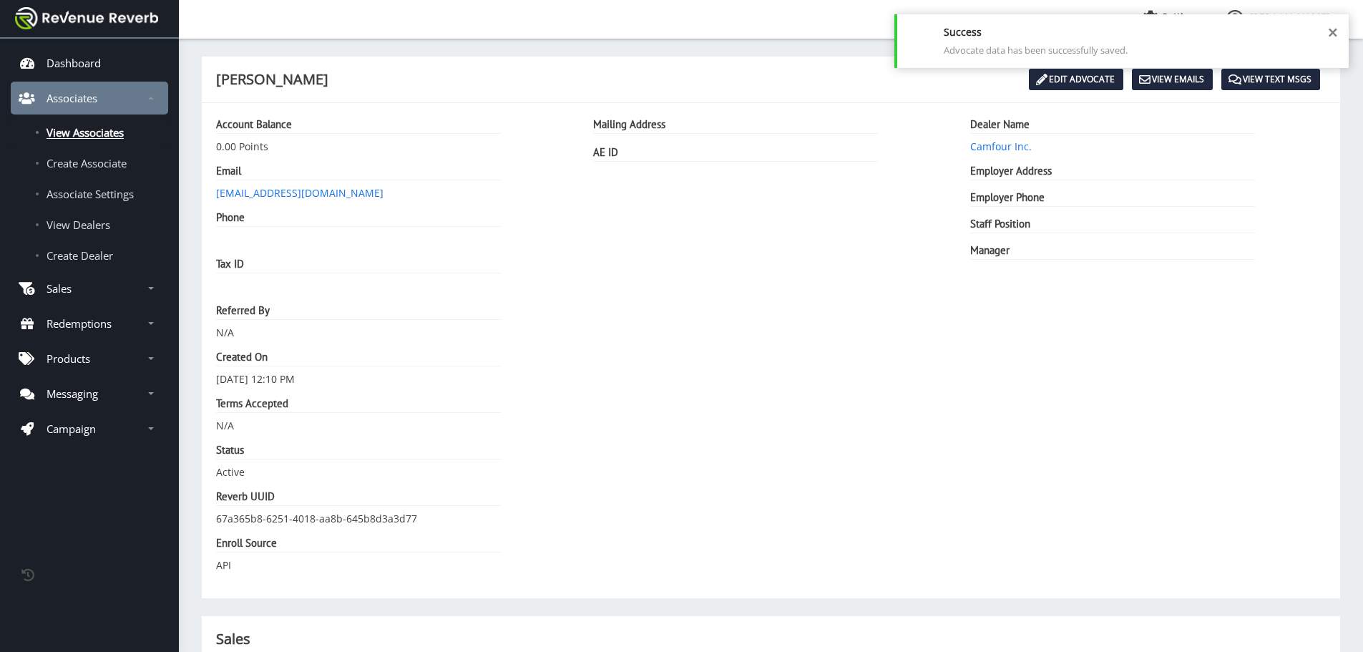
scroll to position [11, 11]
click at [84, 160] on span "Create Associate" at bounding box center [87, 163] width 80 height 14
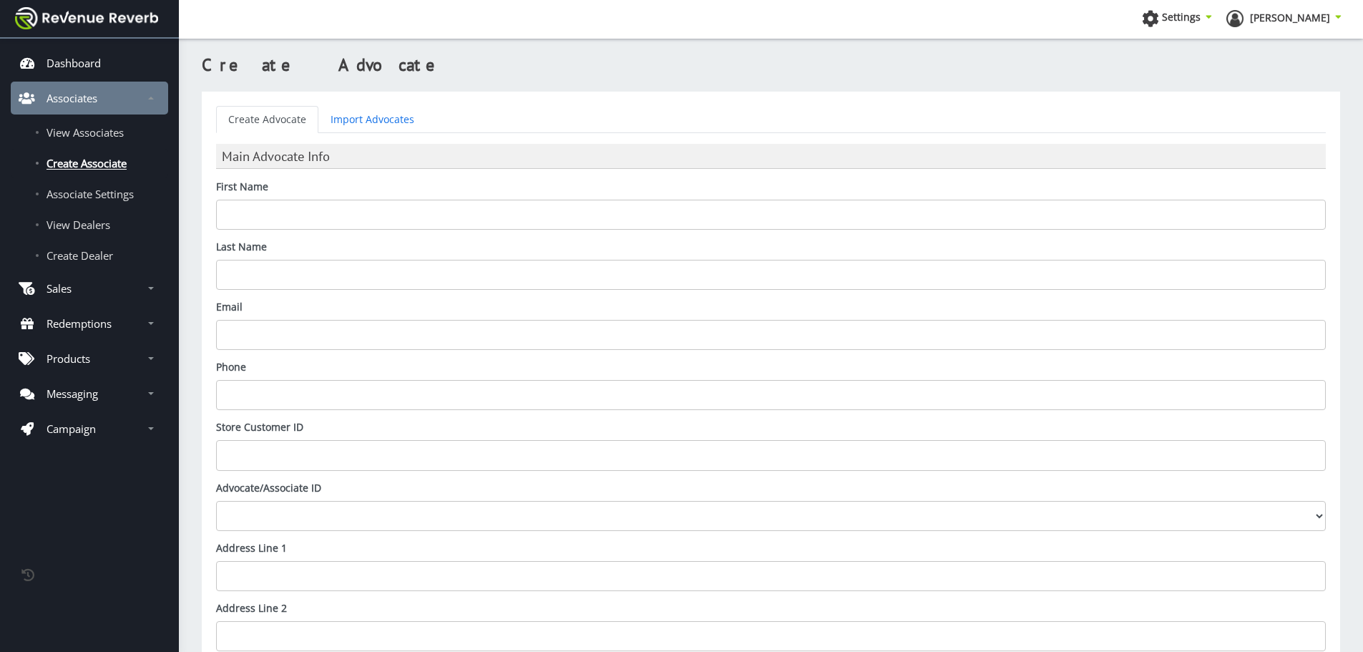
scroll to position [11, 11]
click at [338, 213] on input "First Name" at bounding box center [771, 215] width 1110 height 30
type input "Chris"
type input "Myrick"
paste input "@camfour.com"
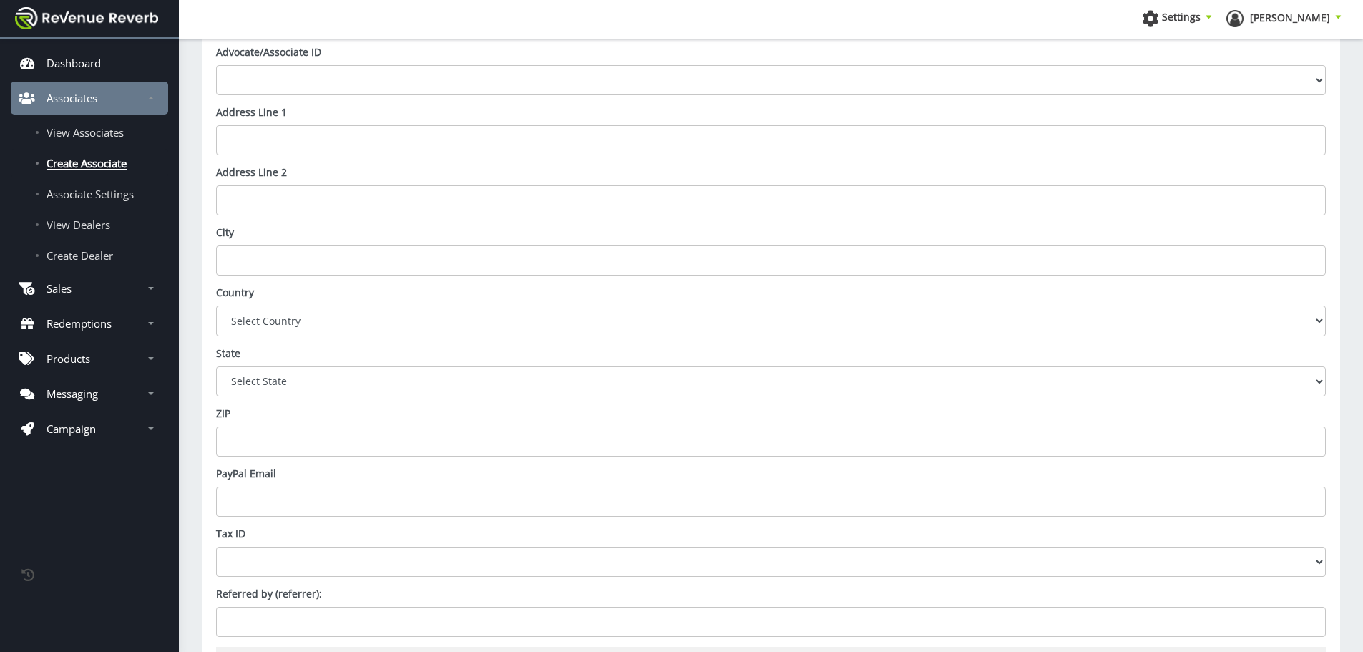
scroll to position [789, 0]
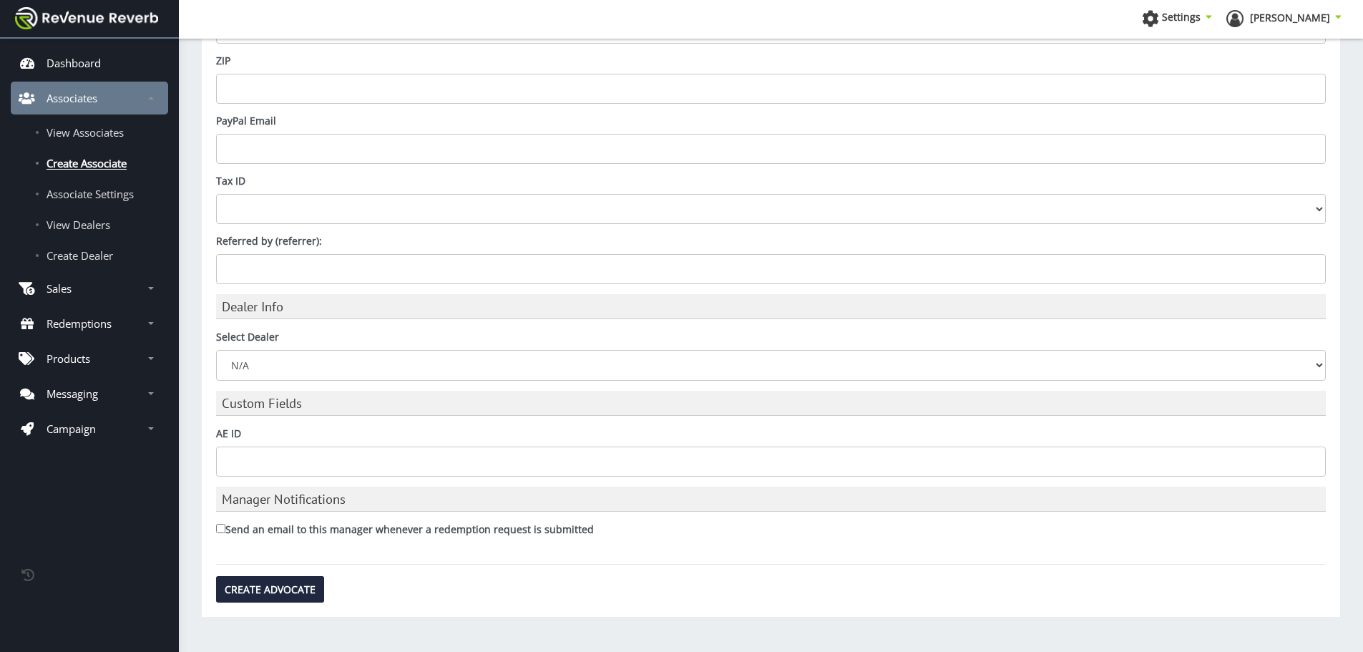
type input "cmm@camfour.com"
drag, startPoint x: 283, startPoint y: 356, endPoint x: 283, endPoint y: 379, distance: 22.2
click at [283, 356] on select "N/A ACME Outdoor AmChar Bill Hicks & Co., Ltd. Camfour Inc. Chattanooga Shootin…" at bounding box center [771, 365] width 1110 height 30
click at [216, 350] on select "N/A ACME Outdoor AmChar Bill Hicks & Co., Ltd. Camfour Inc. Chattanooga Shootin…" at bounding box center [771, 365] width 1110 height 30
drag, startPoint x: 276, startPoint y: 369, endPoint x: 278, endPoint y: 377, distance: 8.2
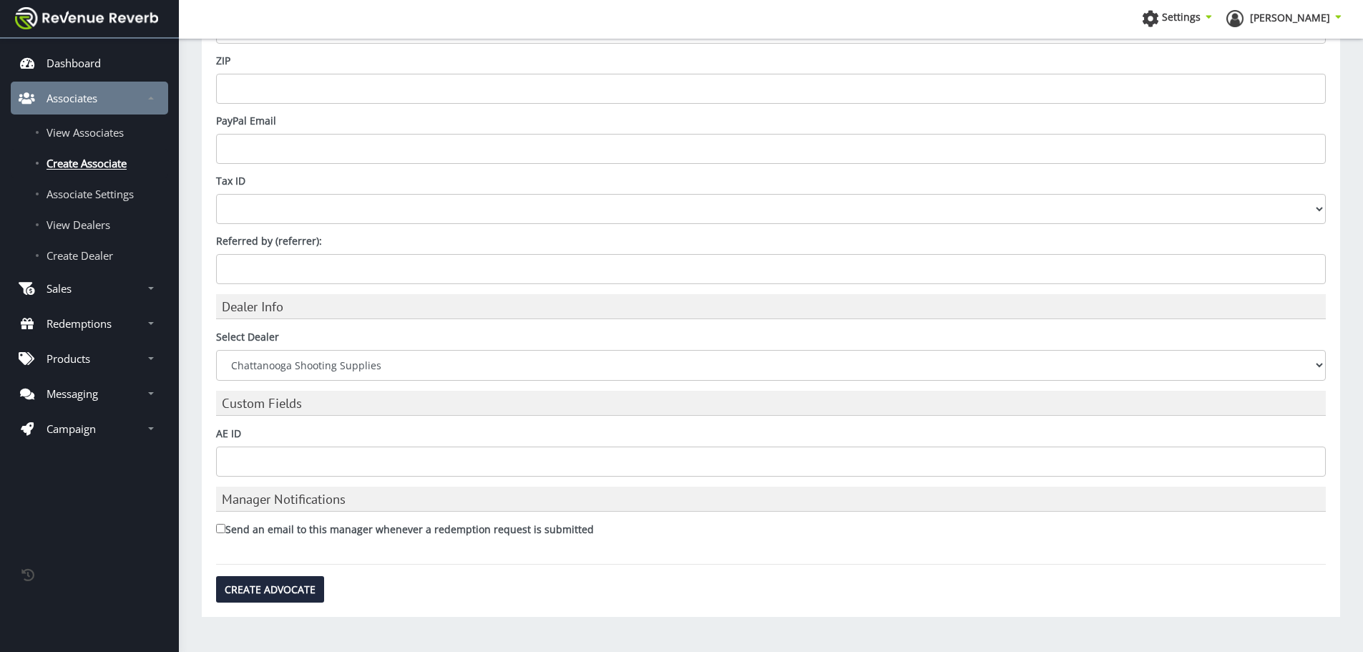
click at [276, 369] on select "N/A ACME Outdoor AmChar Bill Hicks & Co., Ltd. Camfour Inc. Chattanooga Shootin…" at bounding box center [771, 365] width 1110 height 30
select select "ed894bef-1ce9-48e8-b3a3-55a3a1ce7099"
click at [216, 350] on select "N/A ACME Outdoor AmChar Bill Hicks & Co., Ltd. Camfour Inc. Chattanooga Shootin…" at bounding box center [771, 365] width 1110 height 30
click at [275, 590] on input "Create Advocate" at bounding box center [270, 589] width 108 height 26
type input "Saving..."
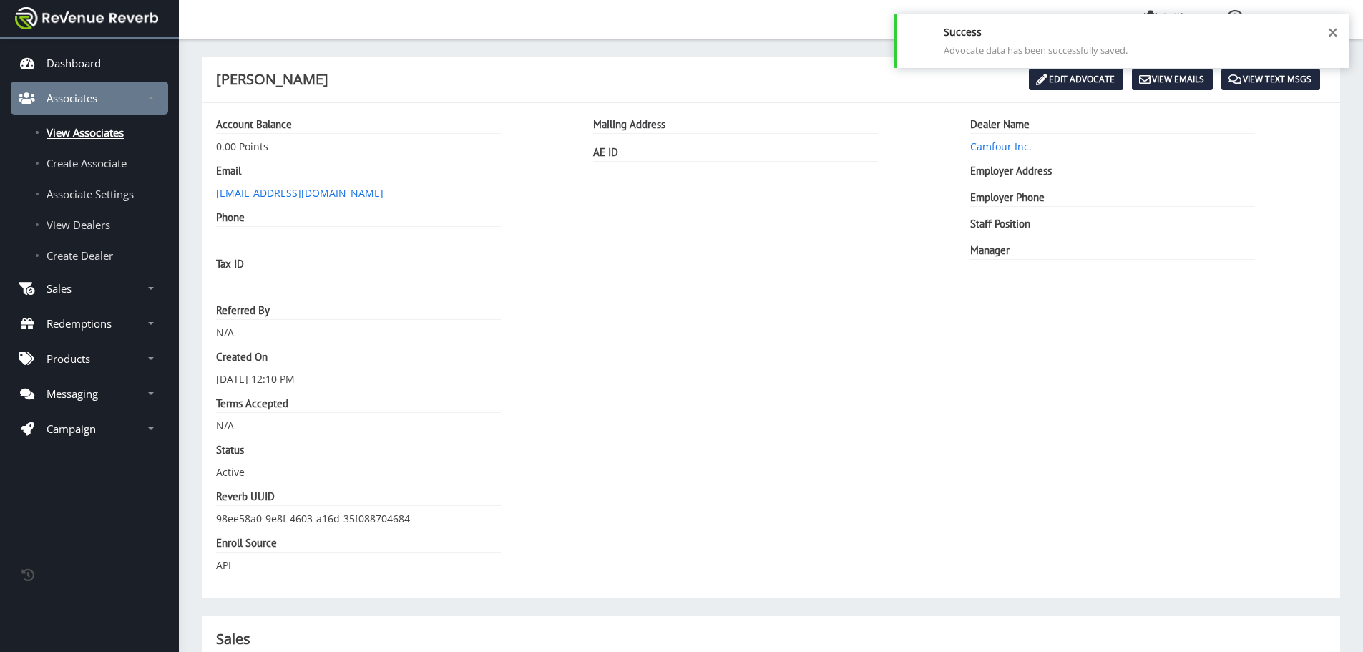
scroll to position [11, 11]
click at [107, 132] on span "View Associates" at bounding box center [85, 132] width 77 height 14
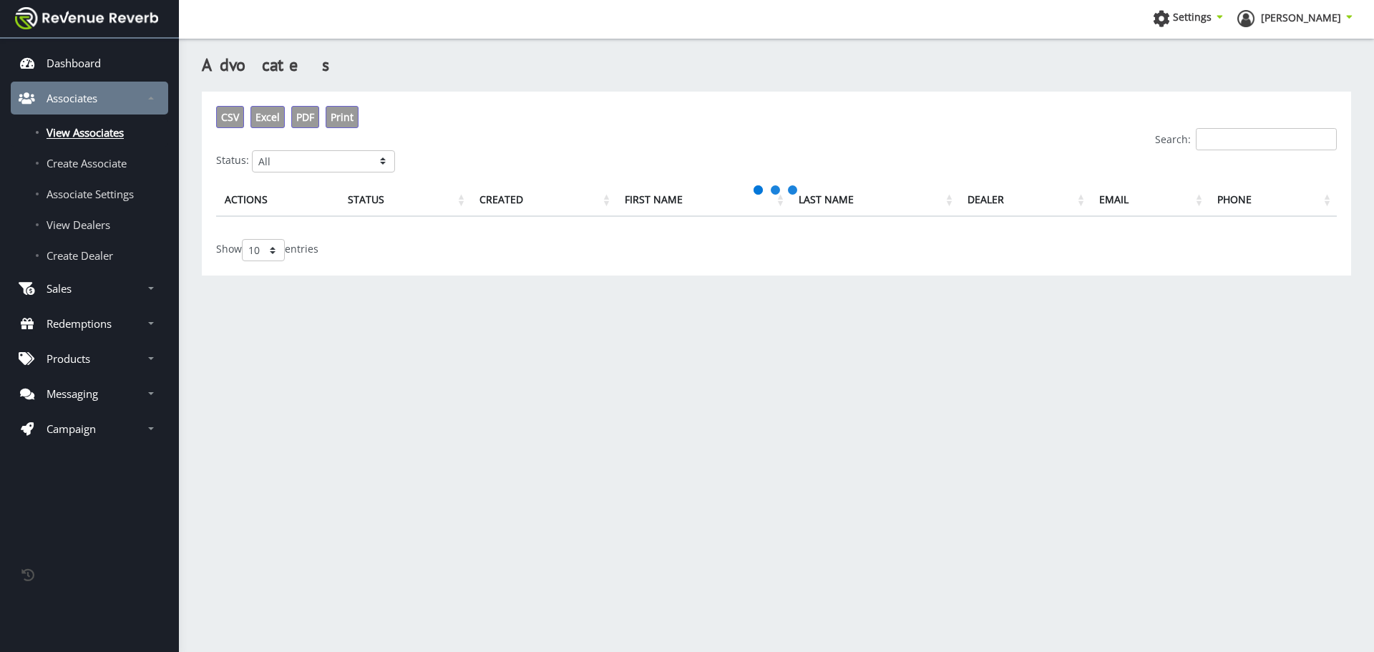
scroll to position [11, 11]
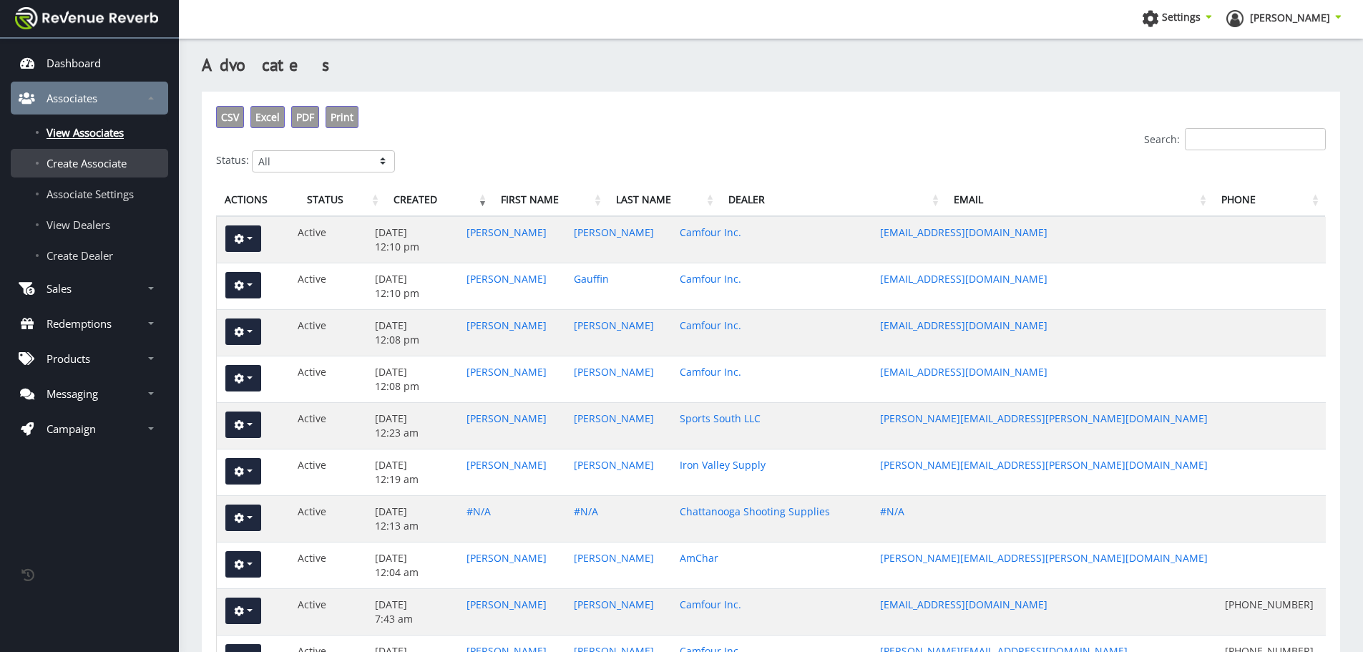
click at [97, 164] on span "Create Associate" at bounding box center [87, 163] width 80 height 14
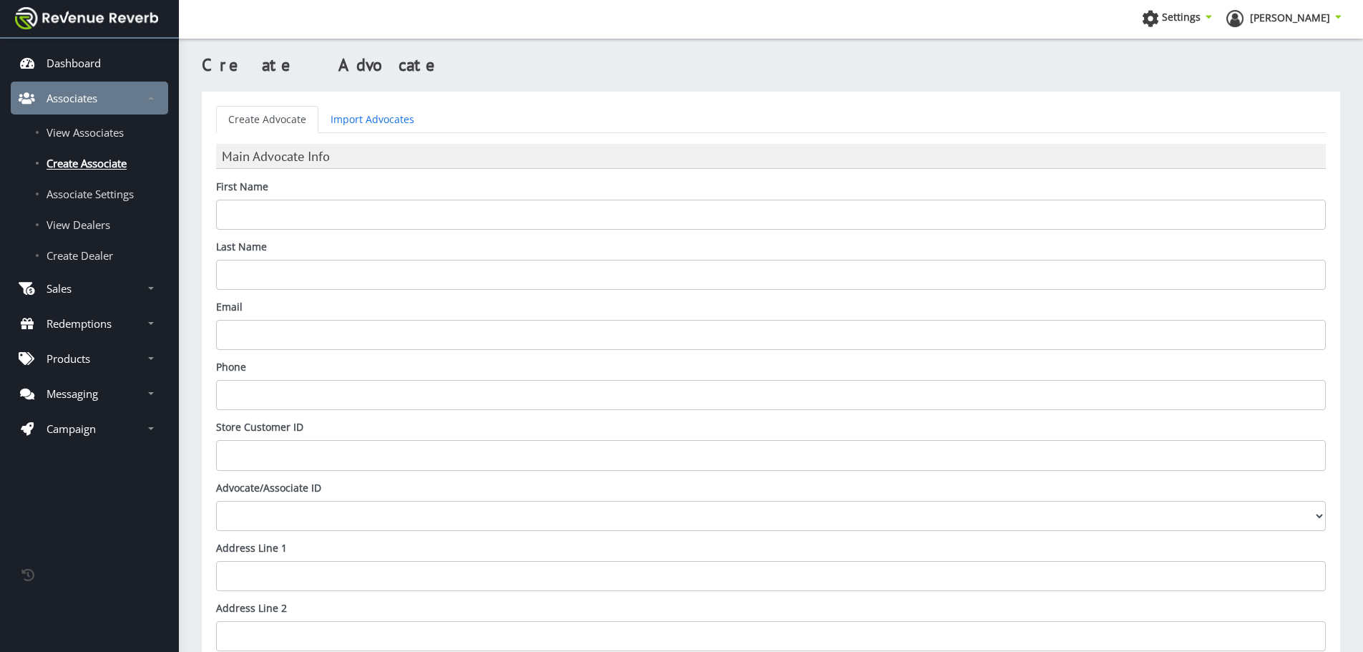
scroll to position [11, 11]
click at [263, 213] on input "First Name" at bounding box center [771, 215] width 1110 height 30
type input "Ed"
type input "Macaya"
paste input "@camfour.com"
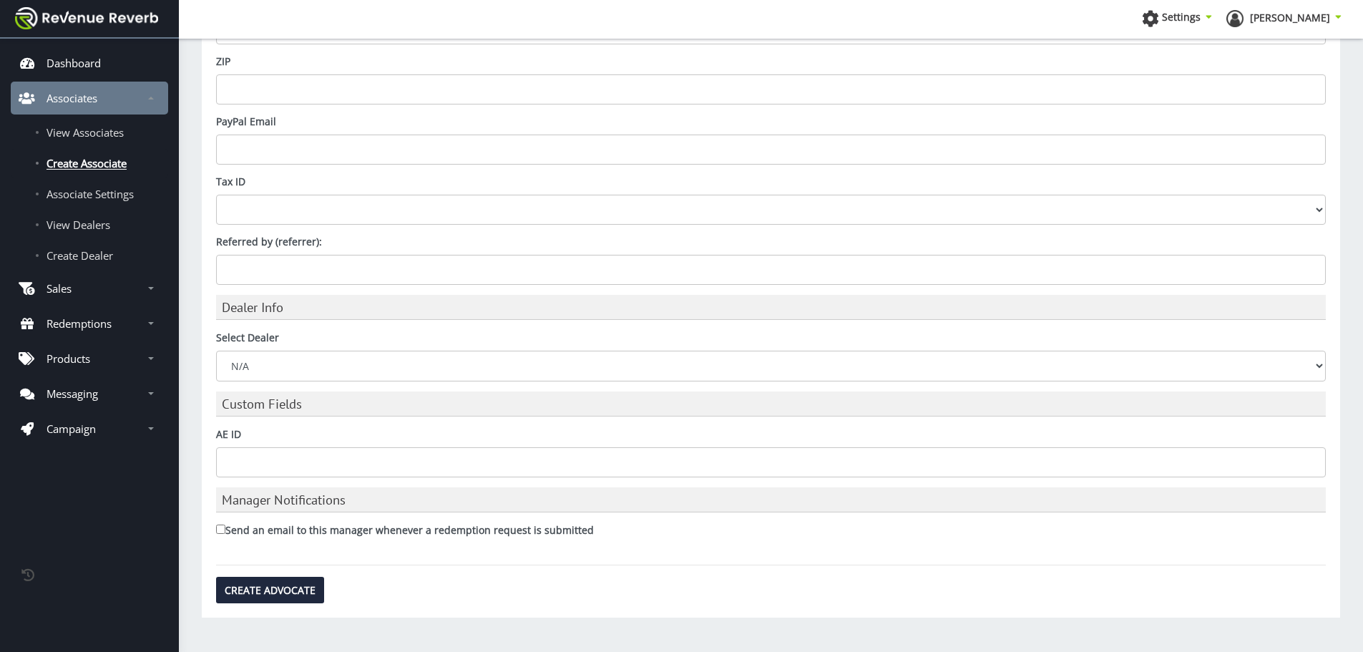
scroll to position [789, 0]
type input "[EMAIL_ADDRESS][DOMAIN_NAME]"
click at [276, 364] on select "N/A ACME Outdoor AmChar Bill Hicks & Co., Ltd. Camfour Inc. Chattanooga Shootin…" at bounding box center [771, 365] width 1110 height 30
select select "ed894bef-1ce9-48e8-b3a3-55a3a1ce7099"
click at [216, 350] on select "N/A ACME Outdoor AmChar Bill Hicks & Co., Ltd. Camfour Inc. Chattanooga Shootin…" at bounding box center [771, 365] width 1110 height 30
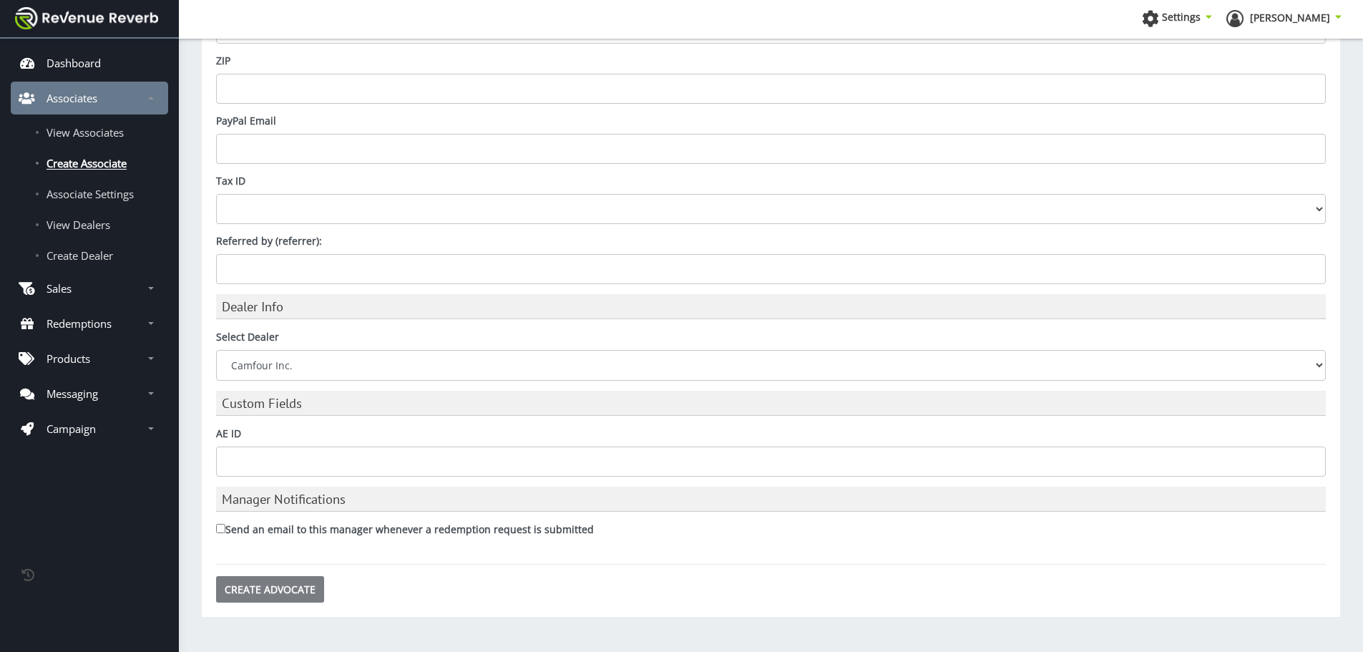
click at [263, 588] on input "Create Advocate" at bounding box center [270, 589] width 108 height 26
type input "Saving..."
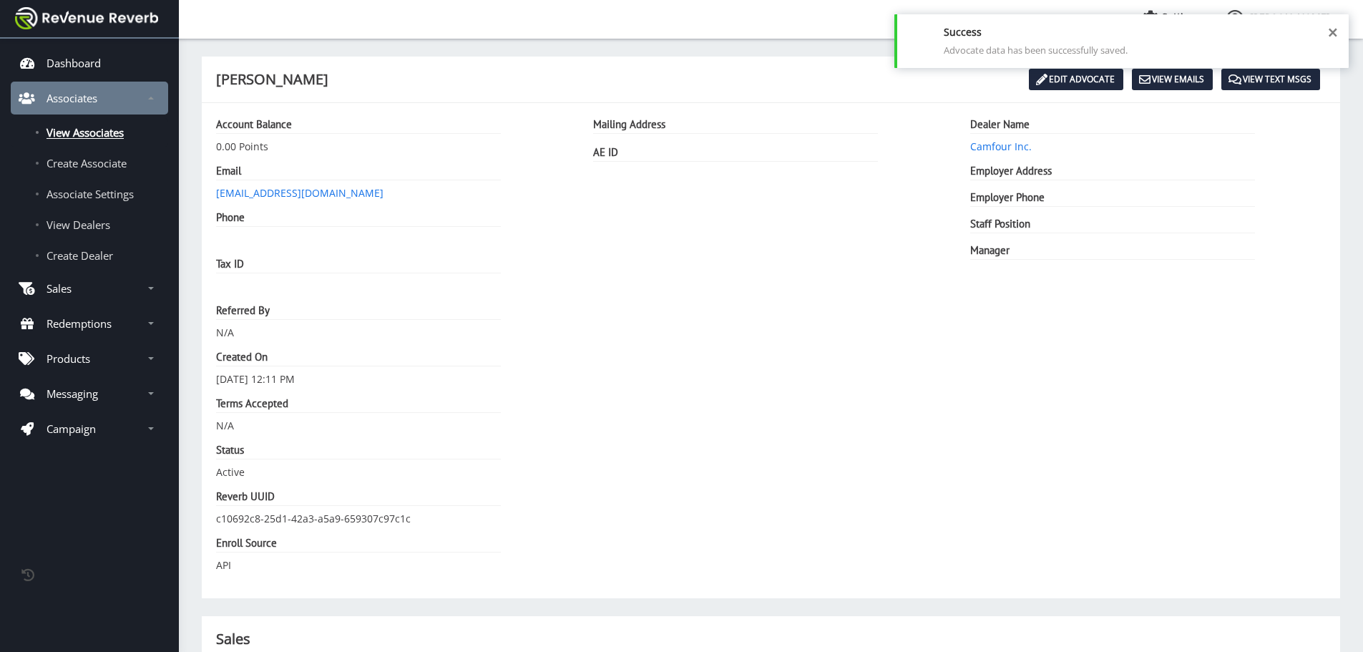
scroll to position [11, 11]
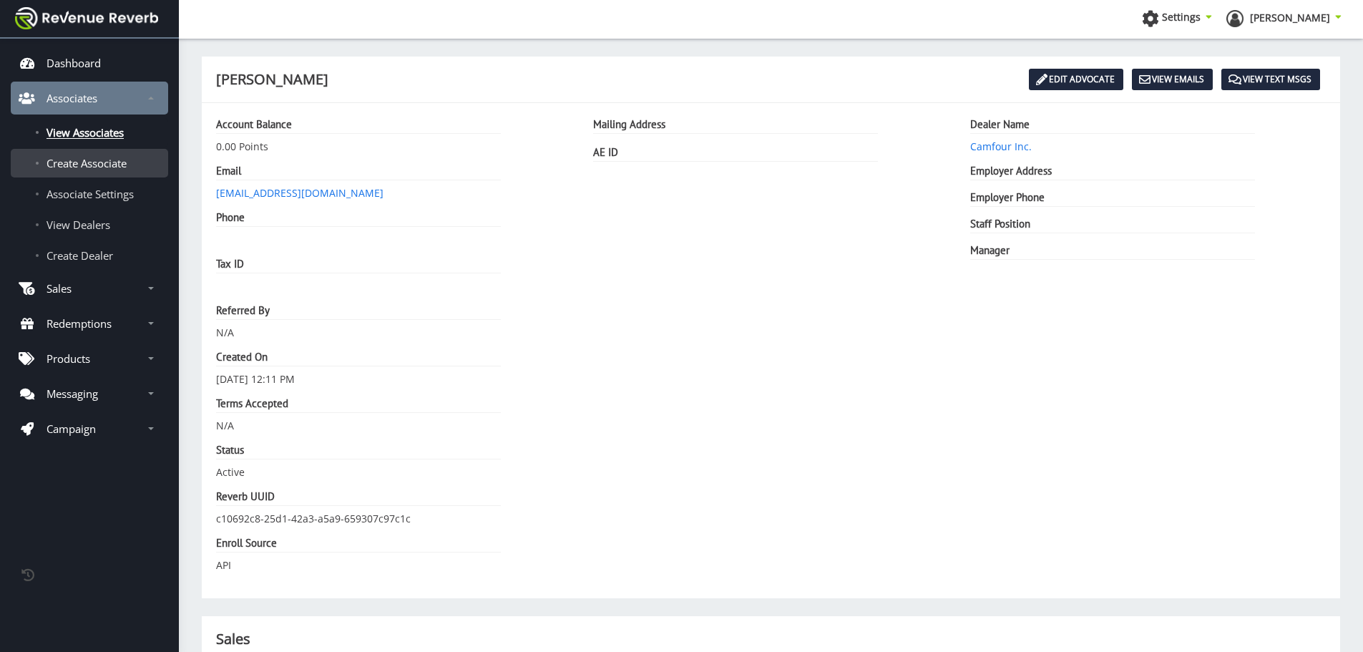
click at [79, 175] on link "Create Associate" at bounding box center [89, 163] width 157 height 29
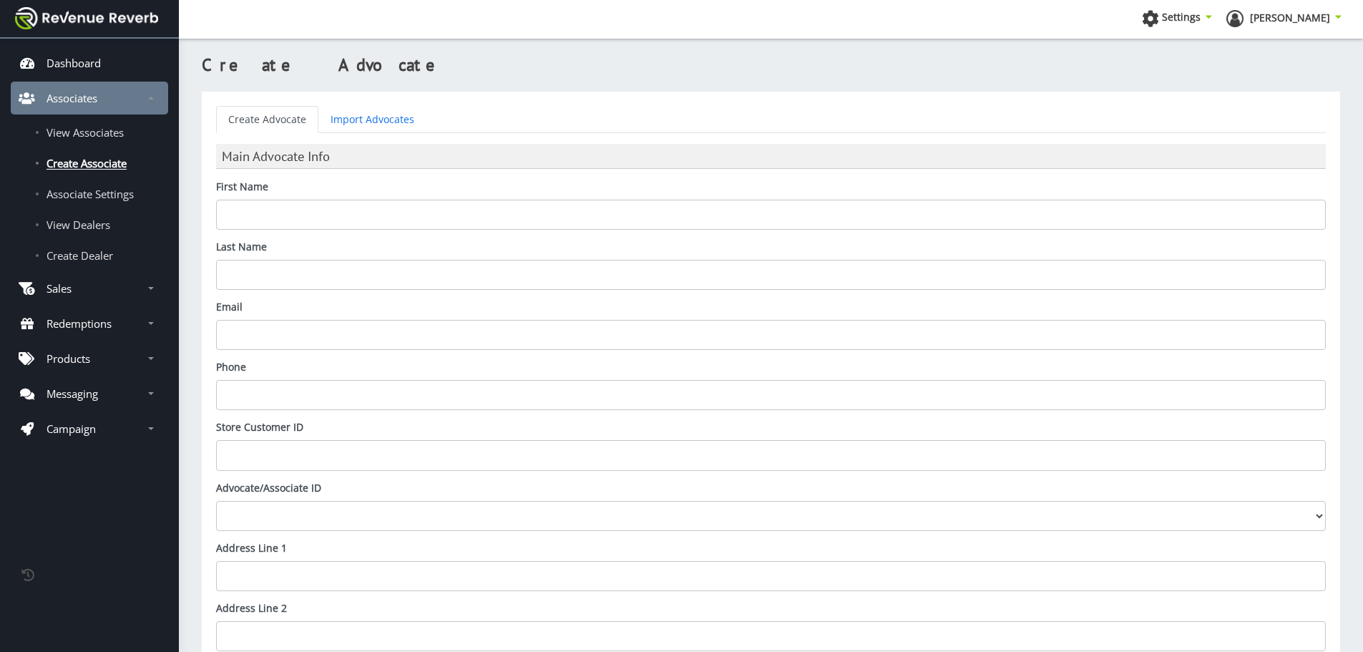
scroll to position [11, 11]
click at [291, 218] on input "First Name" at bounding box center [771, 215] width 1110 height 30
type input "Jim"
type input "Douglass"
paste input "@camfour.com"
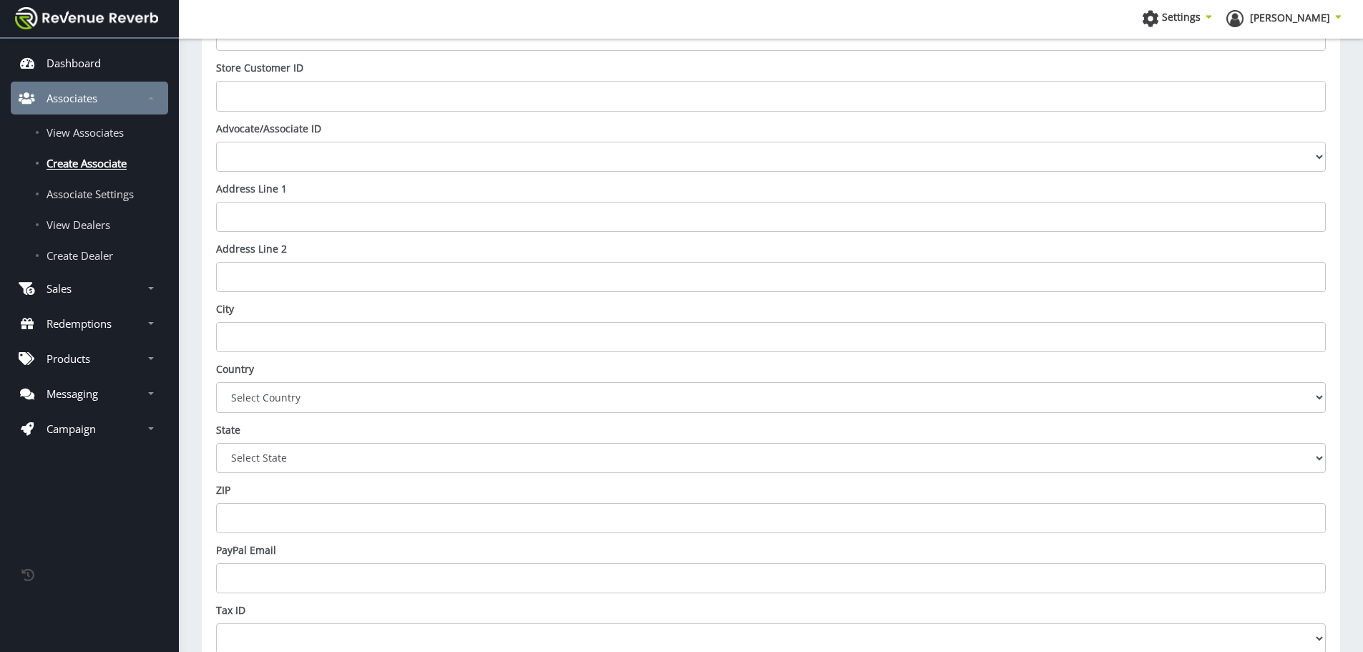
scroll to position [789, 0]
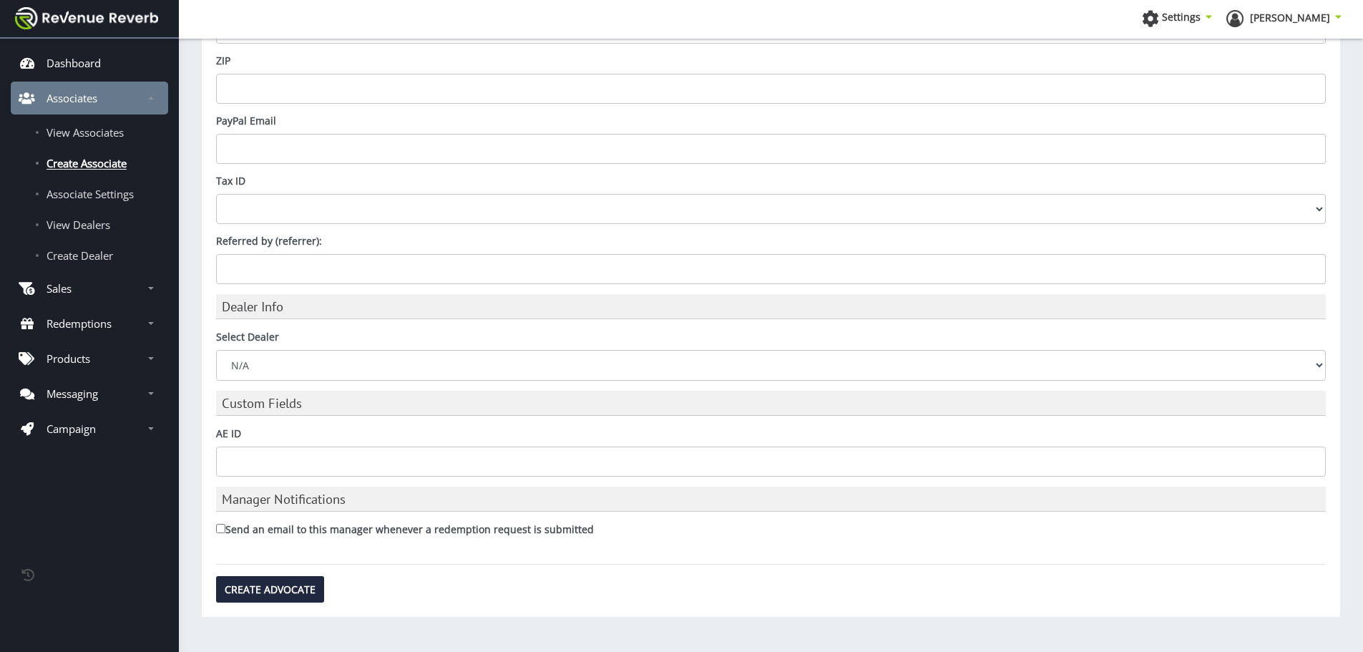
type input "jed@camfour.com"
drag, startPoint x: 298, startPoint y: 358, endPoint x: 298, endPoint y: 369, distance: 11.5
click at [298, 358] on select "N/A ACME Outdoor AmChar Bill Hicks & Co., Ltd. Camfour Inc. Chattanooga Shootin…" at bounding box center [771, 365] width 1110 height 30
select select "ed894bef-1ce9-48e8-b3a3-55a3a1ce7099"
click at [216, 350] on select "N/A ACME Outdoor AmChar Bill Hicks & Co., Ltd. Camfour Inc. Chattanooga Shootin…" at bounding box center [771, 365] width 1110 height 30
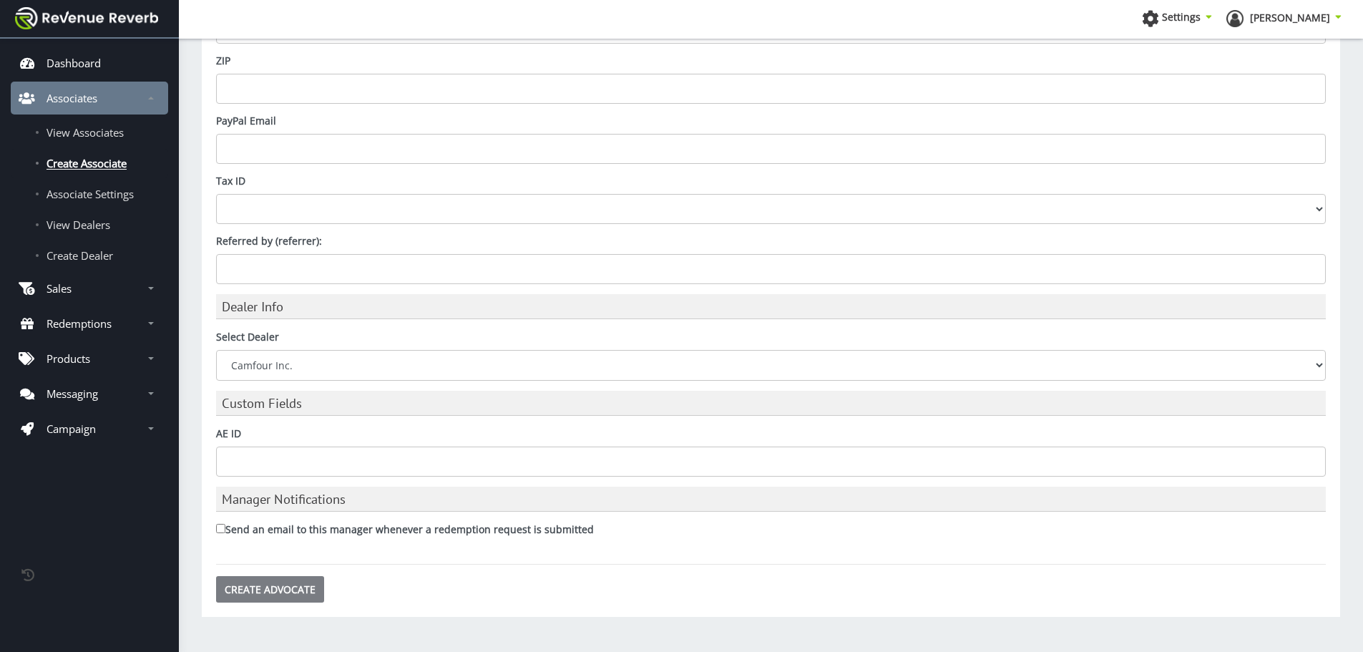
click at [269, 595] on input "Create Advocate" at bounding box center [270, 589] width 108 height 26
type input "Saving..."
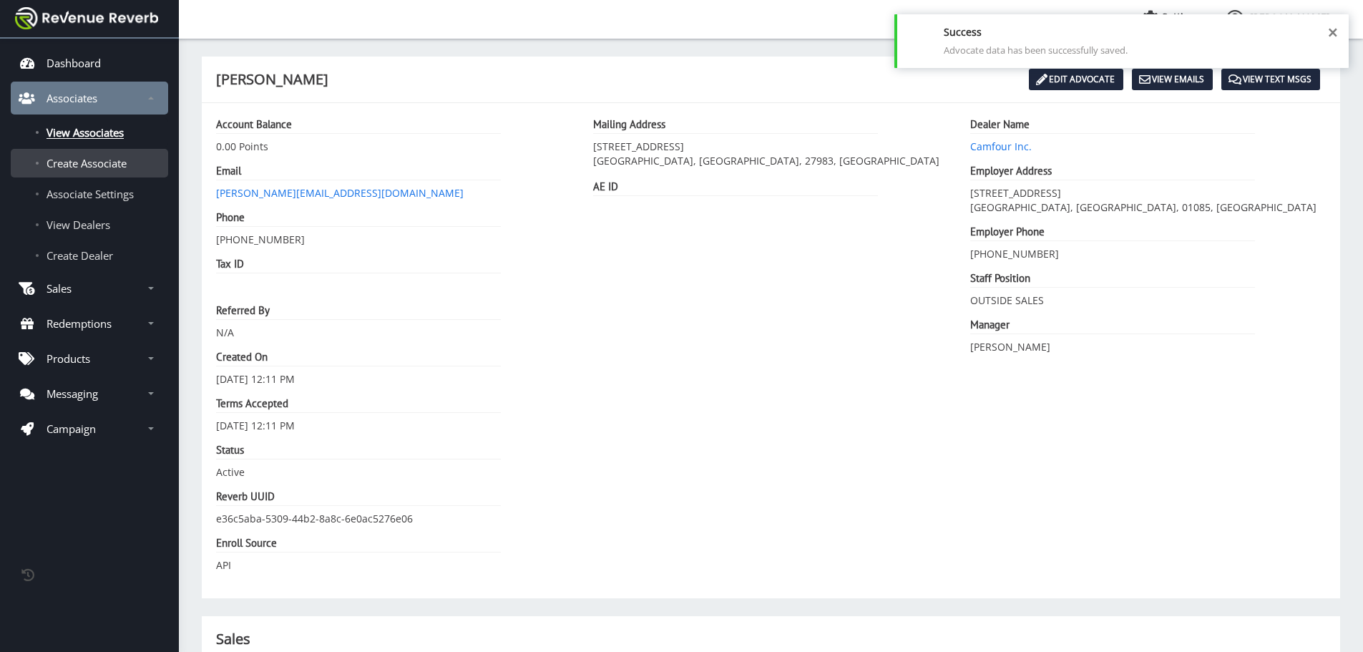
scroll to position [11, 11]
drag, startPoint x: 69, startPoint y: 170, endPoint x: 91, endPoint y: 167, distance: 22.4
click at [69, 170] on link "Create Associate" at bounding box center [89, 163] width 157 height 29
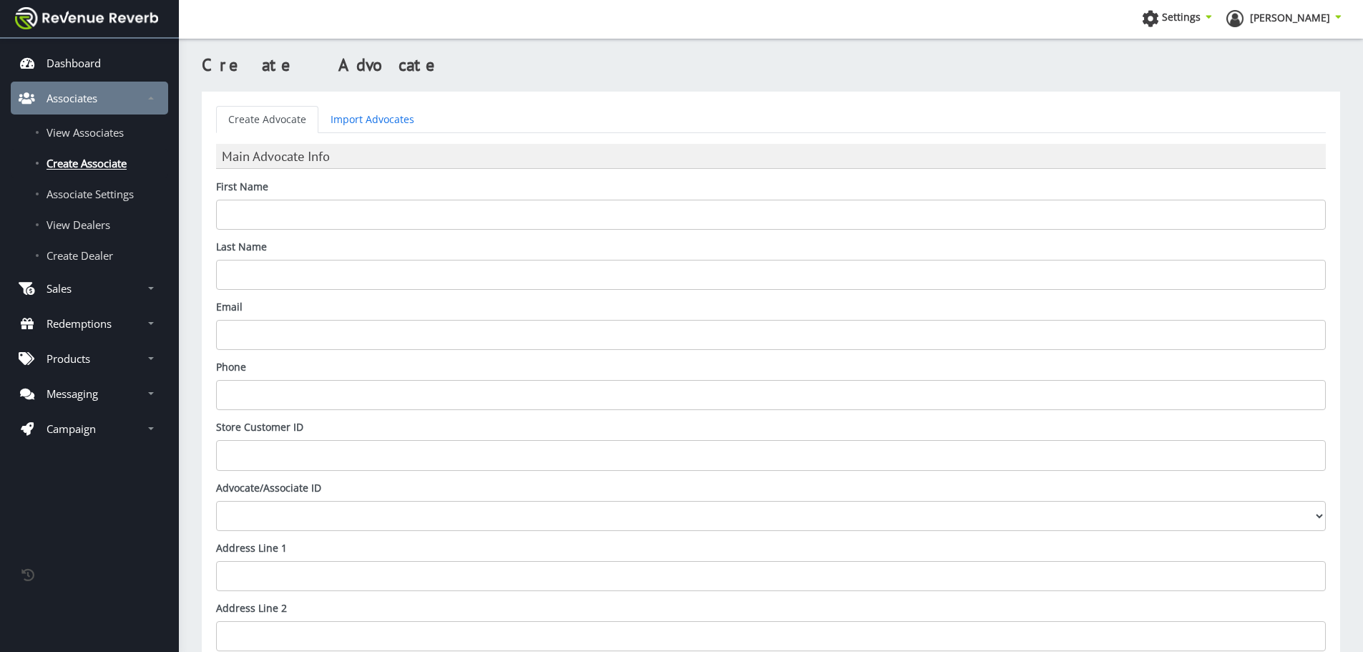
scroll to position [11, 11]
click at [385, 217] on input "First Name" at bounding box center [771, 215] width 1110 height 30
type input "John"
type input "Collier"
paste input "@[DOMAIN_NAME]"
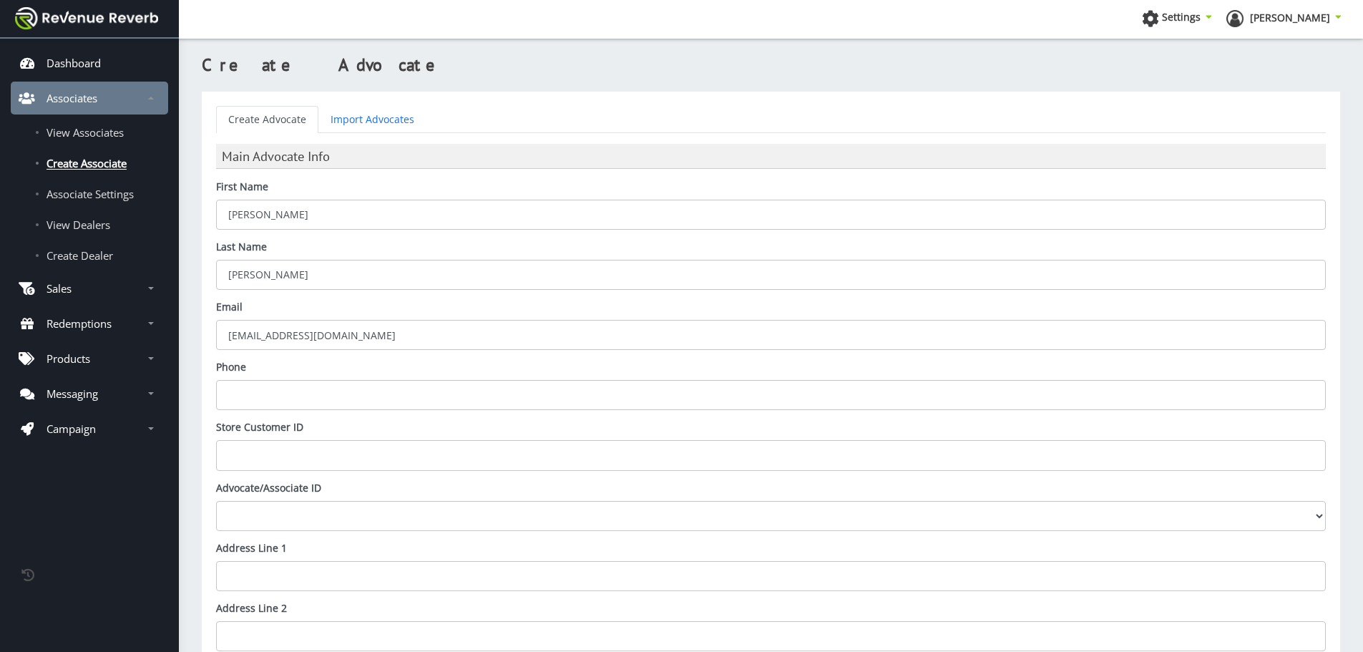
paste input "@[DOMAIN_NAME]"
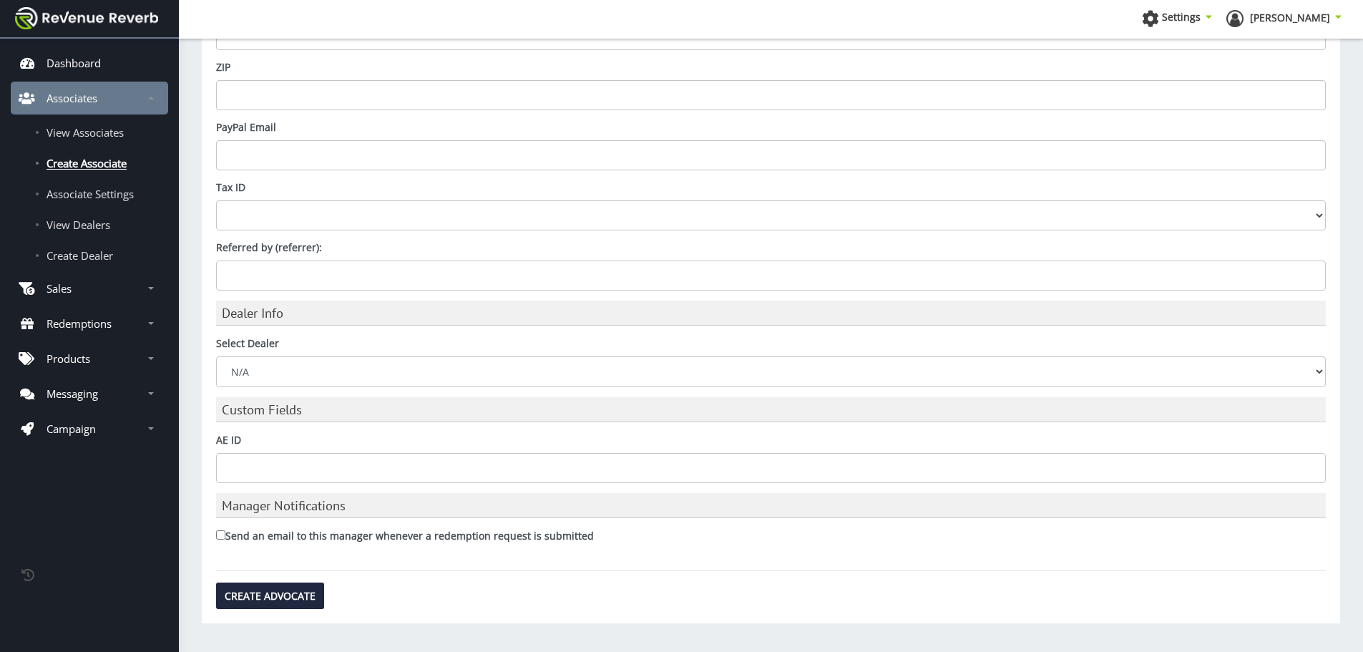
scroll to position [789, 0]
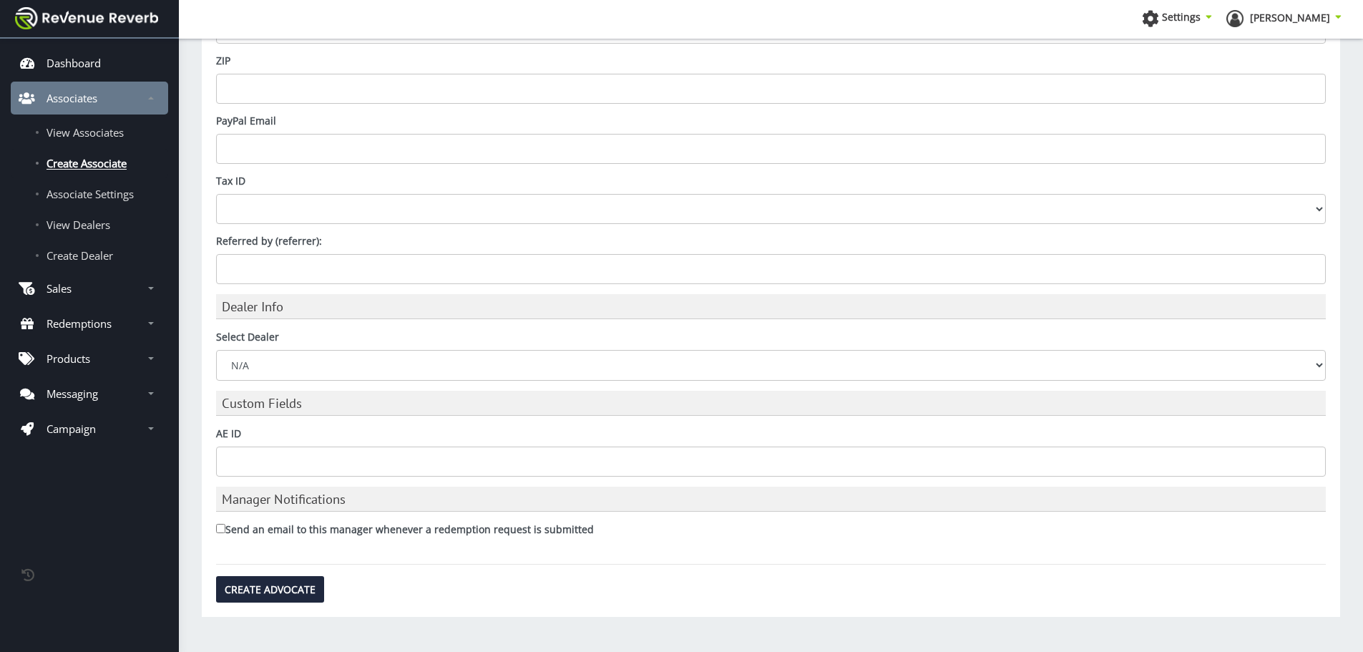
type input "jtc@camfour.com"
click at [274, 369] on select "N/A ACME Outdoor AmChar Bill Hicks & Co., Ltd. Camfour Inc. Chattanooga Shootin…" at bounding box center [771, 365] width 1110 height 30
select select "ed894bef-1ce9-48e8-b3a3-55a3a1ce7099"
click at [216, 350] on select "N/A ACME Outdoor AmChar Bill Hicks & Co., Ltd. Camfour Inc. Chattanooga Shootin…" at bounding box center [771, 365] width 1110 height 30
click at [254, 595] on input "Create Advocate" at bounding box center [270, 589] width 108 height 26
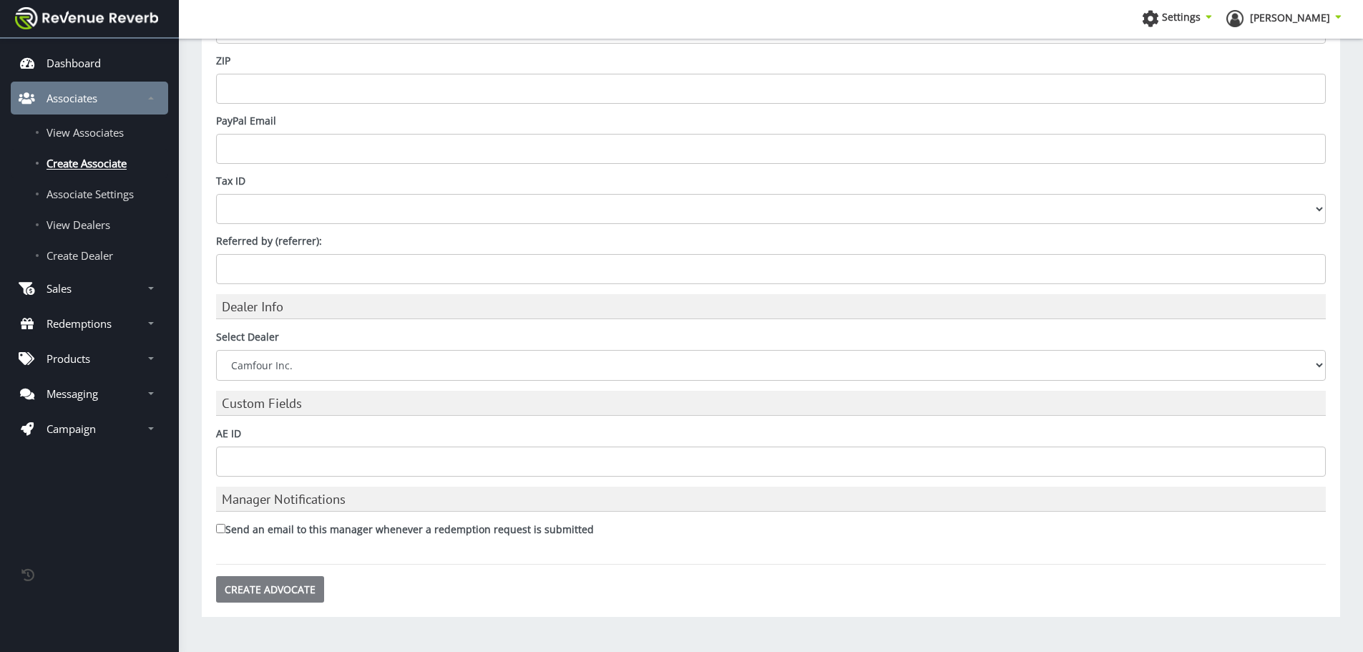
type input "Saving..."
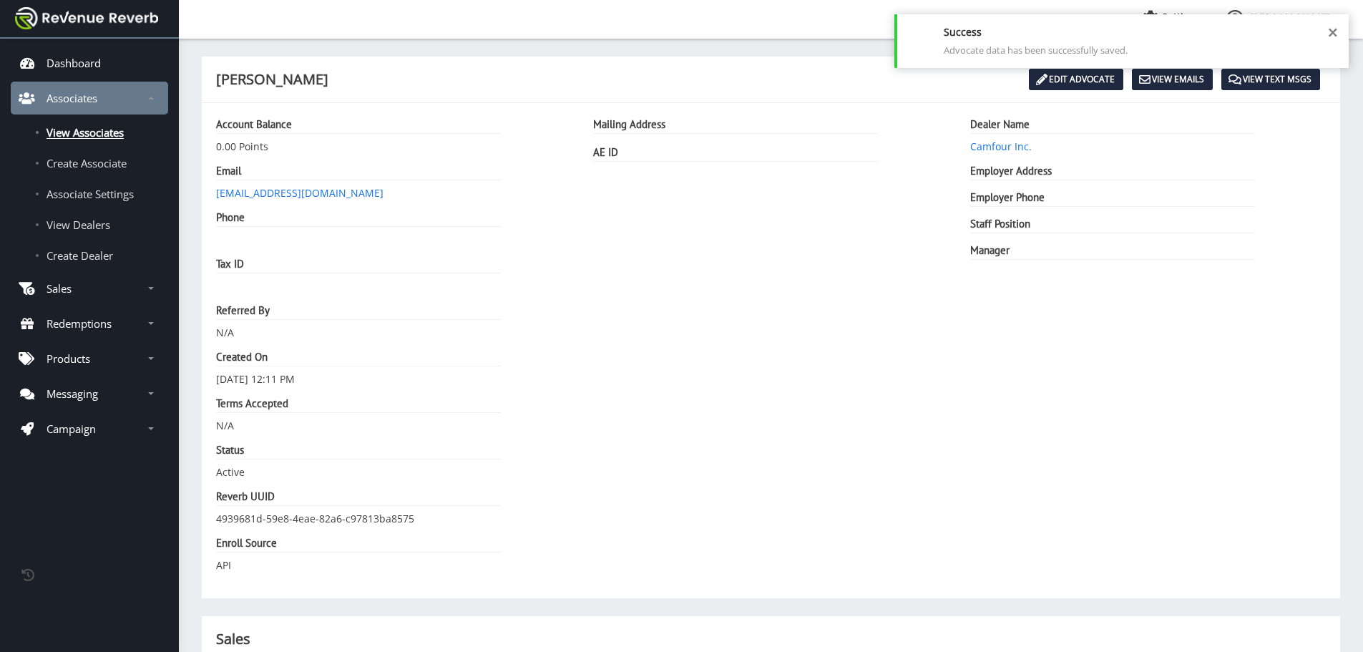
scroll to position [11, 11]
click at [94, 162] on span "Create Associate" at bounding box center [87, 163] width 80 height 14
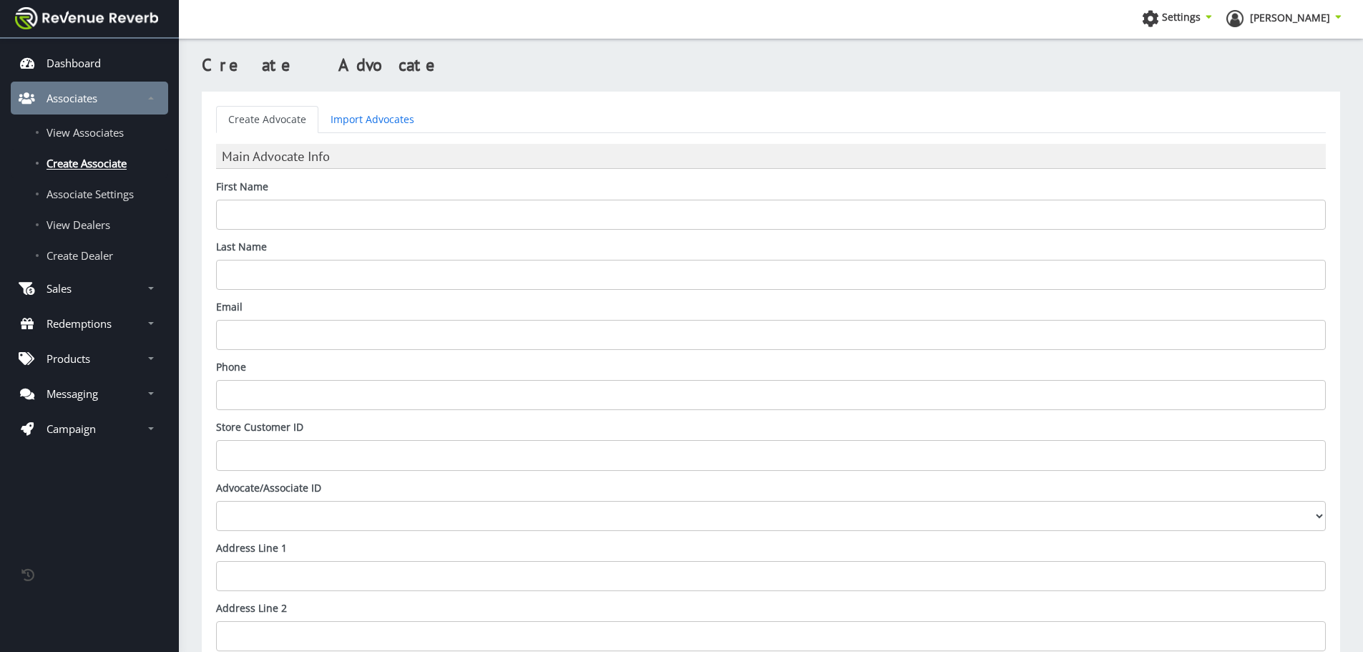
scroll to position [11, 11]
click at [297, 205] on input "First Name" at bounding box center [771, 215] width 1110 height 30
type input "Kyle"
type input "Madden"
paste input "@camfour.com"
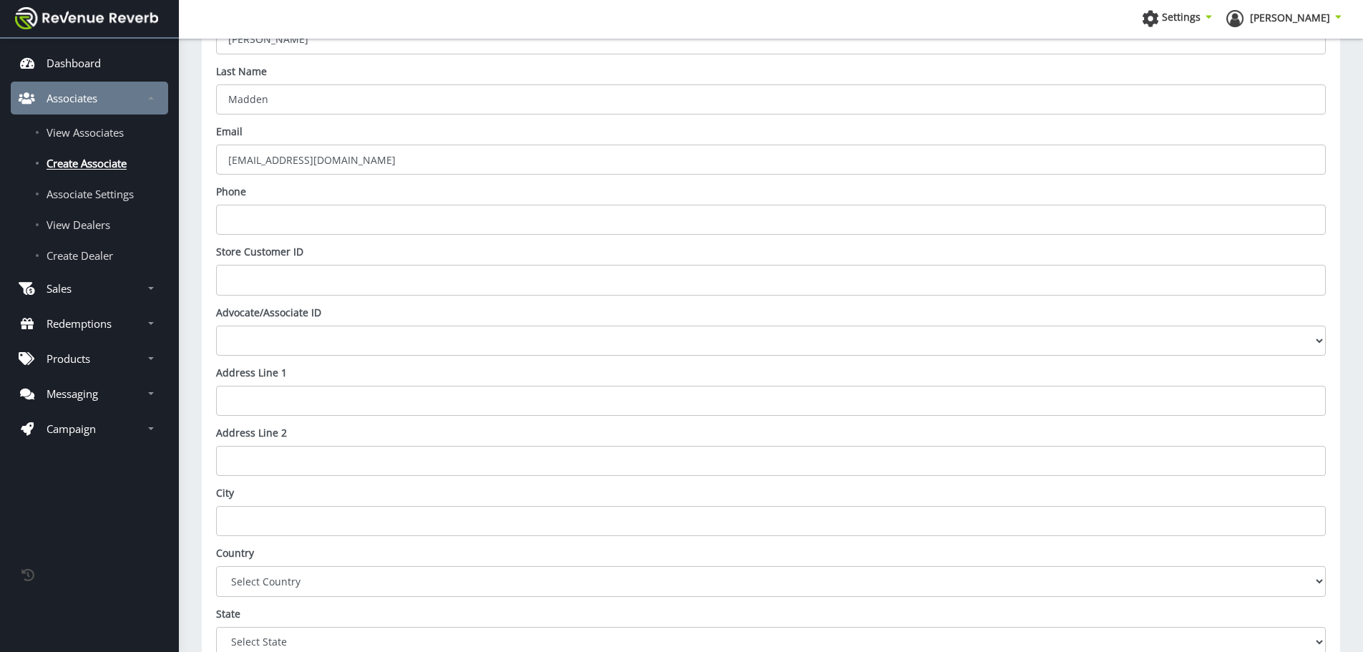
scroll to position [789, 0]
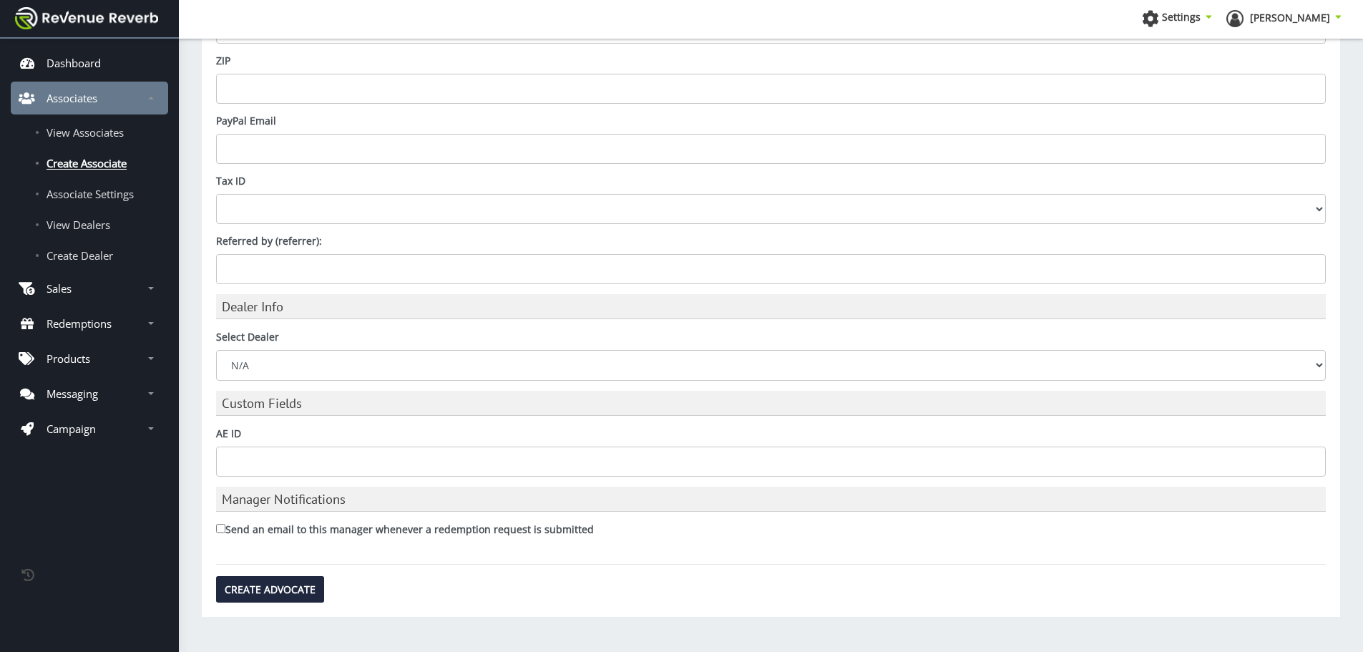
type input "[EMAIL_ADDRESS][DOMAIN_NAME]"
click at [276, 363] on select "N/A ACME Outdoor AmChar [PERSON_NAME] & Co., Ltd. Camfour Inc. Chattanooga Shoo…" at bounding box center [771, 365] width 1110 height 30
select select "ed894bef-1ce9-48e8-b3a3-55a3a1ce7099"
click at [216, 350] on select "N/A ACME Outdoor AmChar [PERSON_NAME] & Co., Ltd. Camfour Inc. Chattanooga Shoo…" at bounding box center [771, 365] width 1110 height 30
click at [267, 598] on input "Create Advocate" at bounding box center [270, 589] width 108 height 26
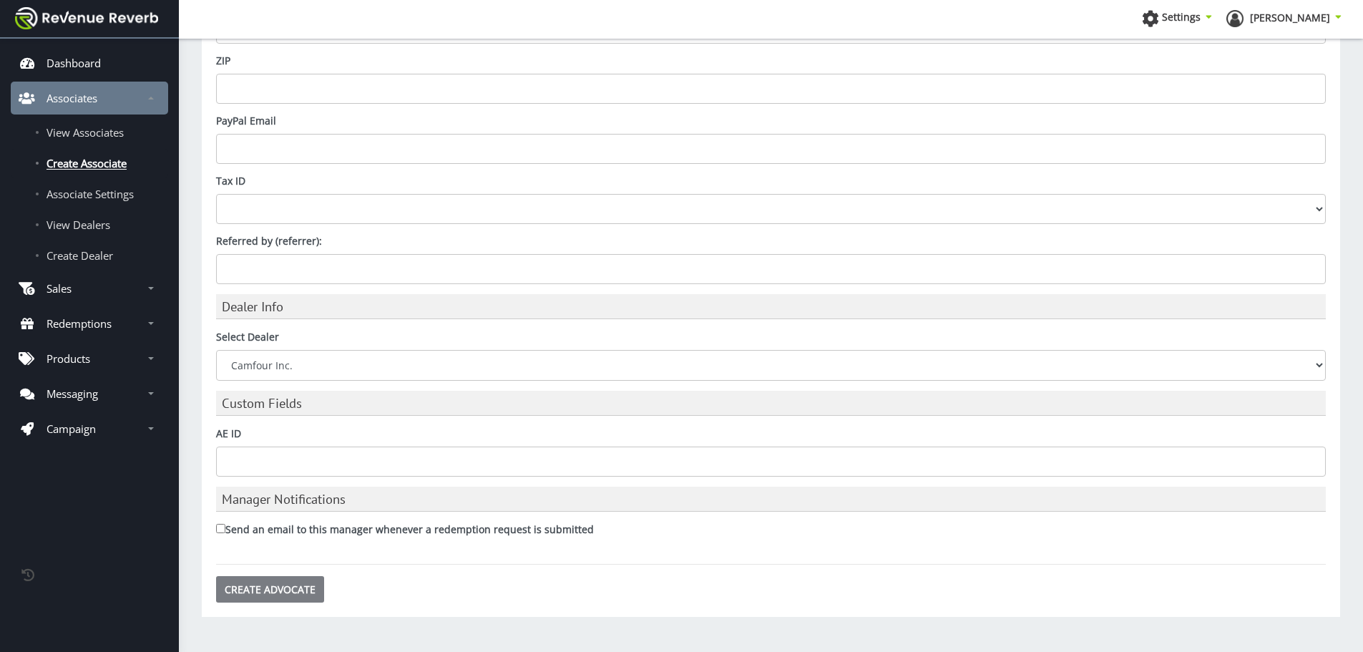
type input "Saving..."
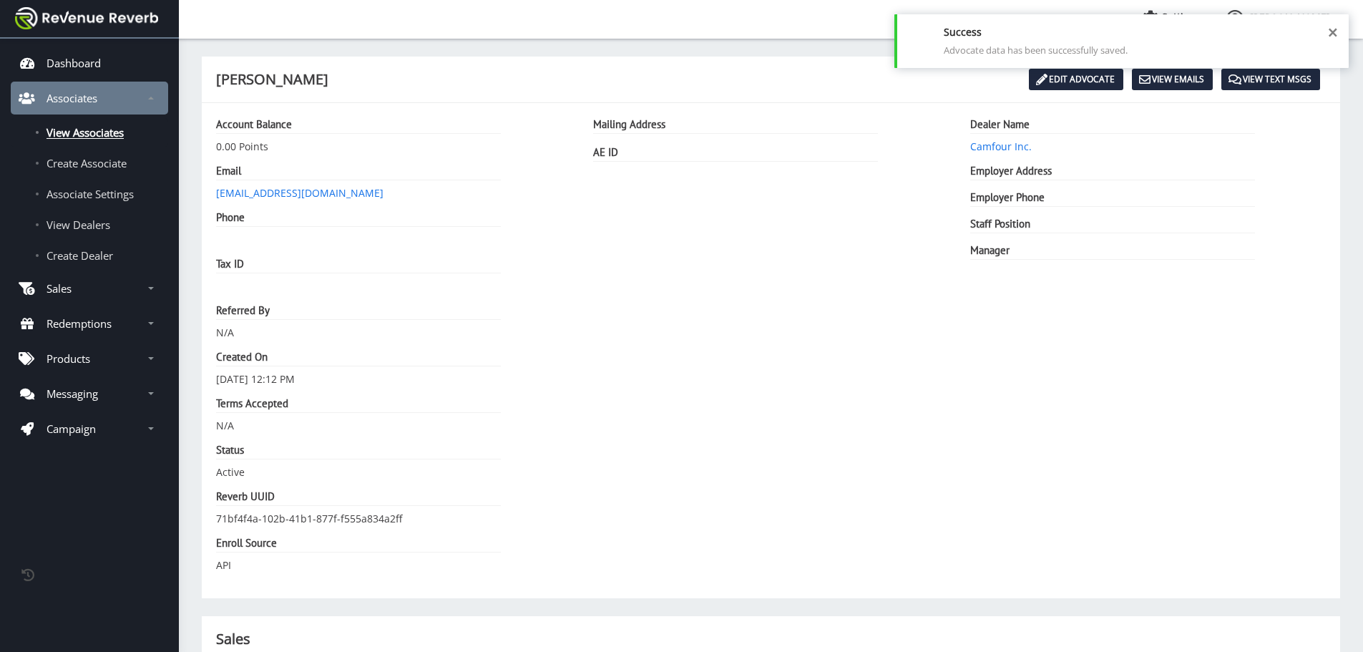
scroll to position [11, 11]
click at [88, 156] on span "Create Associate" at bounding box center [87, 163] width 80 height 14
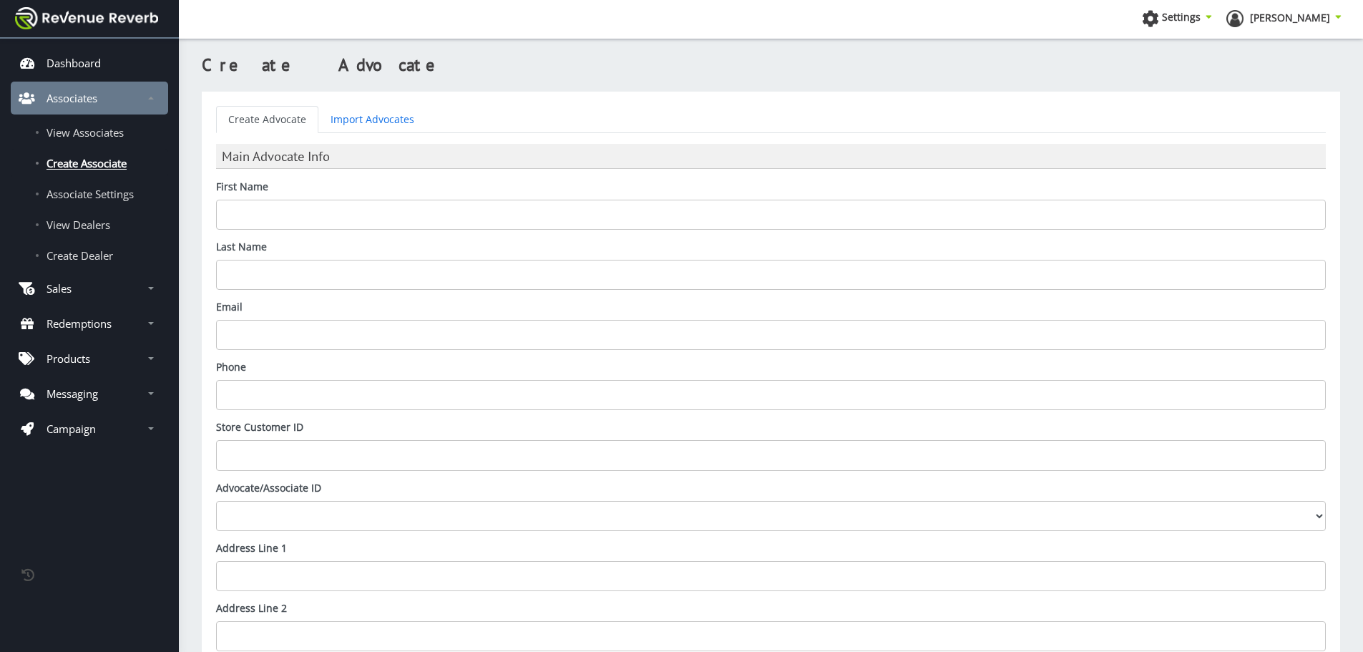
scroll to position [11, 11]
click at [260, 205] on input "First Name" at bounding box center [771, 215] width 1110 height 30
type input "Lisa"
type input "Shows"
paste input "@[DOMAIN_NAME]"
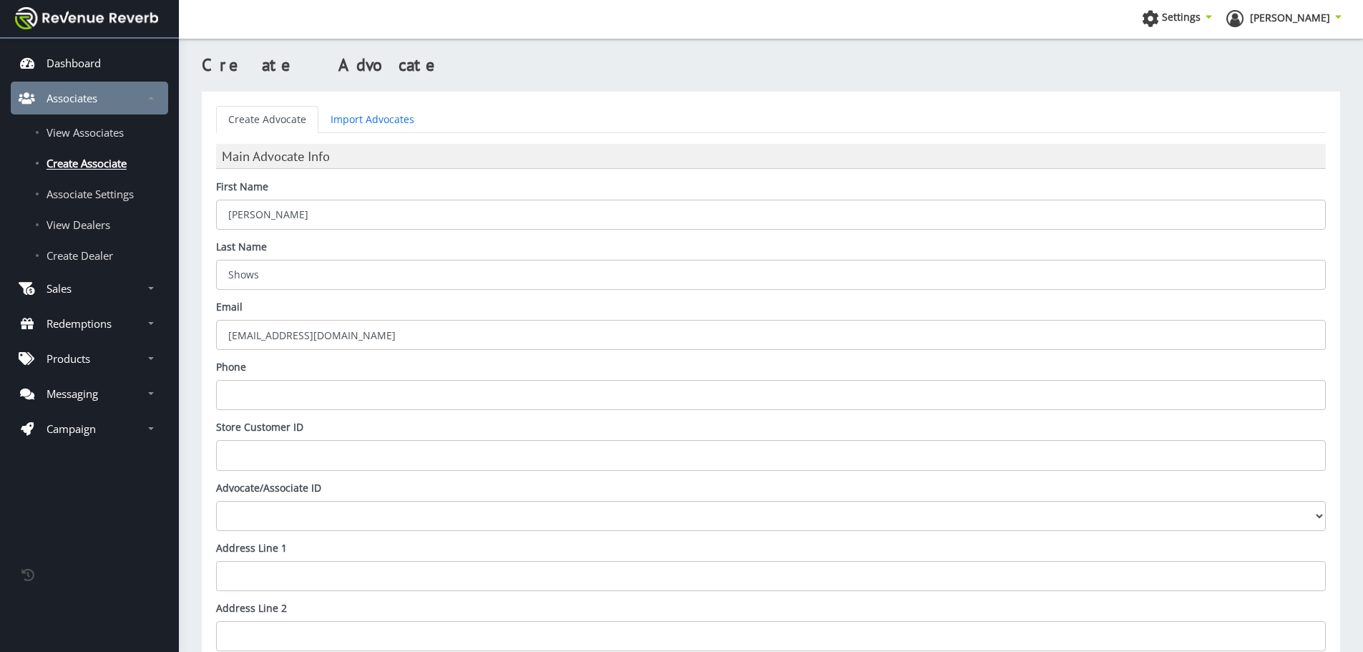
scroll to position [789, 0]
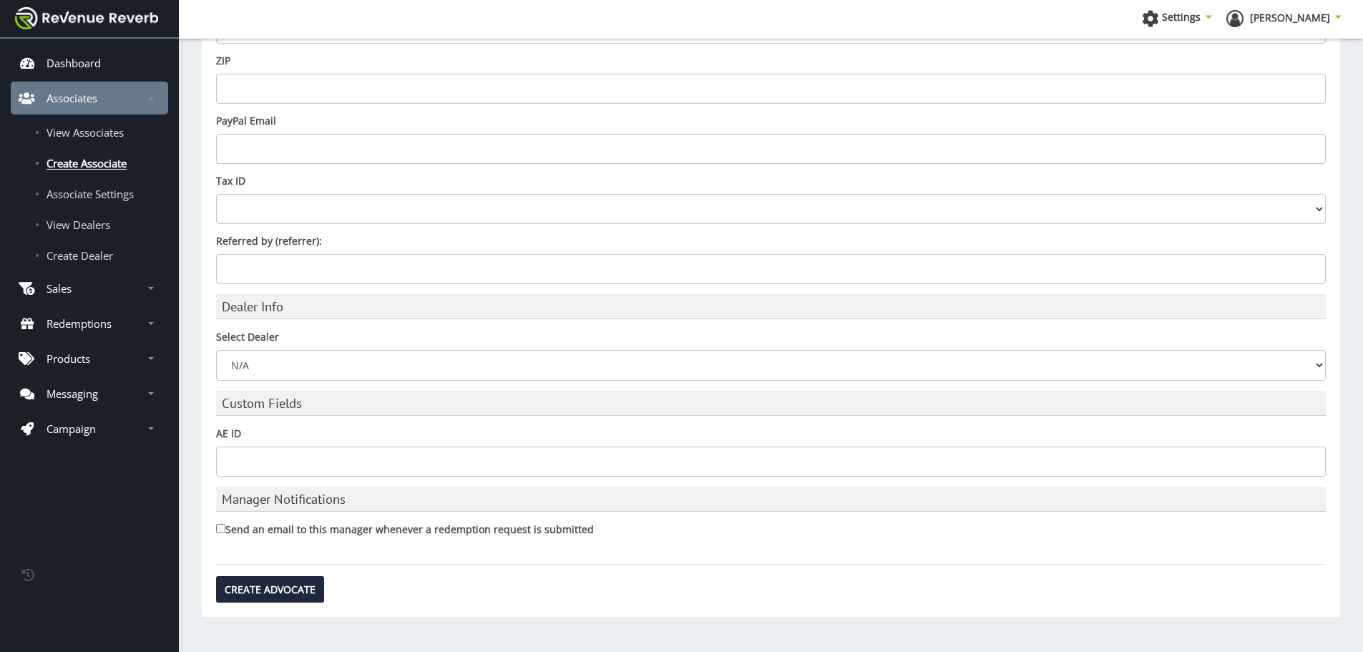
type input "las@camfour.com"
drag, startPoint x: 331, startPoint y: 370, endPoint x: 326, endPoint y: 379, distance: 10.2
click at [330, 370] on select "N/A ACME Outdoor AmChar Bill Hicks & Co., Ltd. Camfour Inc. Chattanooga Shootin…" at bounding box center [771, 365] width 1110 height 30
select select "ed894bef-1ce9-48e8-b3a3-55a3a1ce7099"
click at [216, 350] on select "N/A ACME Outdoor AmChar [PERSON_NAME] & Co., Ltd. Camfour Inc. Chattanooga Shoo…" at bounding box center [771, 365] width 1110 height 30
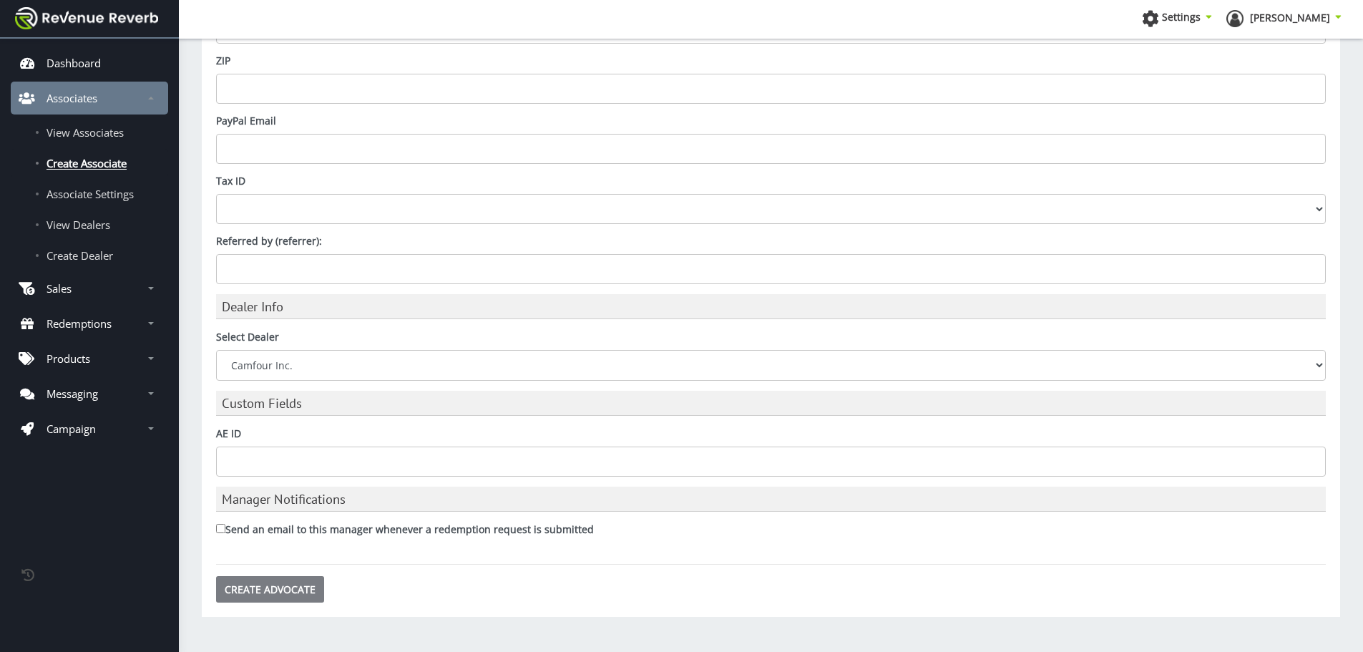
drag, startPoint x: 267, startPoint y: 596, endPoint x: 1290, endPoint y: 542, distance: 1024.0
click at [268, 596] on input "Create Advocate" at bounding box center [270, 589] width 108 height 26
type input "Saving..."
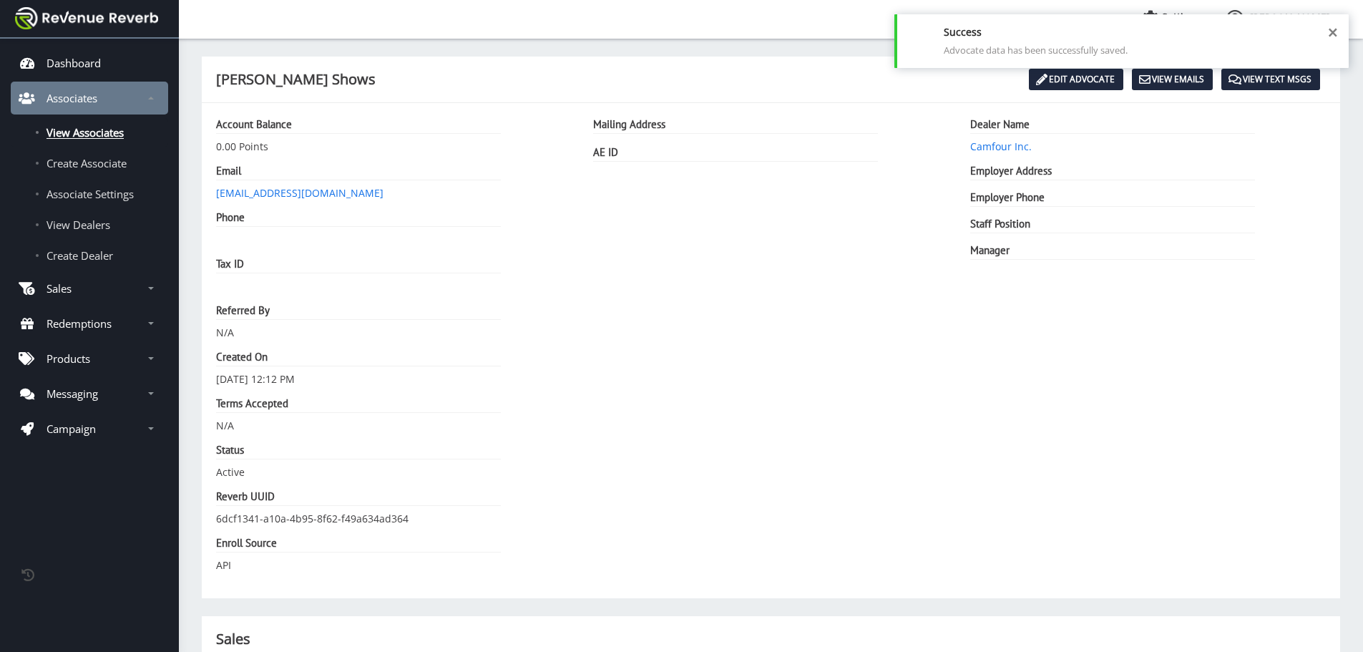
scroll to position [11, 11]
click at [69, 160] on span "Create Associate" at bounding box center [87, 163] width 80 height 14
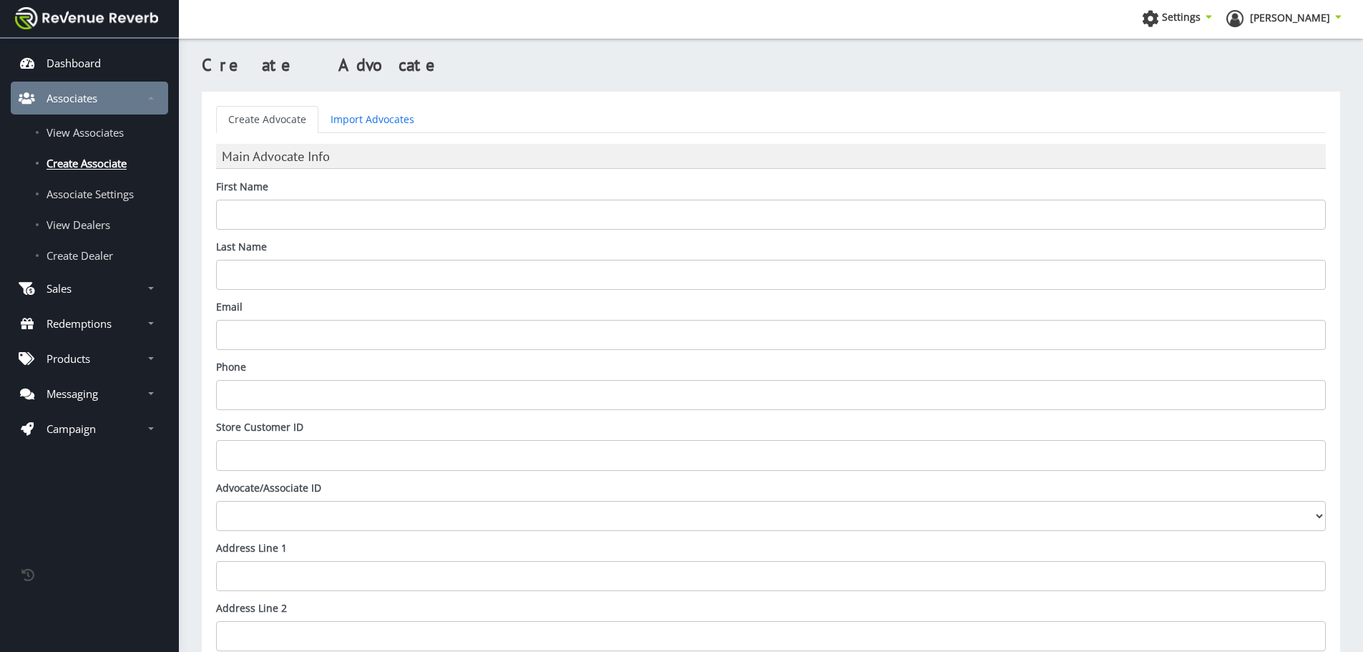
scroll to position [11, 11]
drag, startPoint x: 303, startPoint y: 205, endPoint x: 313, endPoint y: 208, distance: 10.6
click at [303, 205] on input "First Name" at bounding box center [771, 215] width 1110 height 30
type input "Philip"
type input "Bouchard"
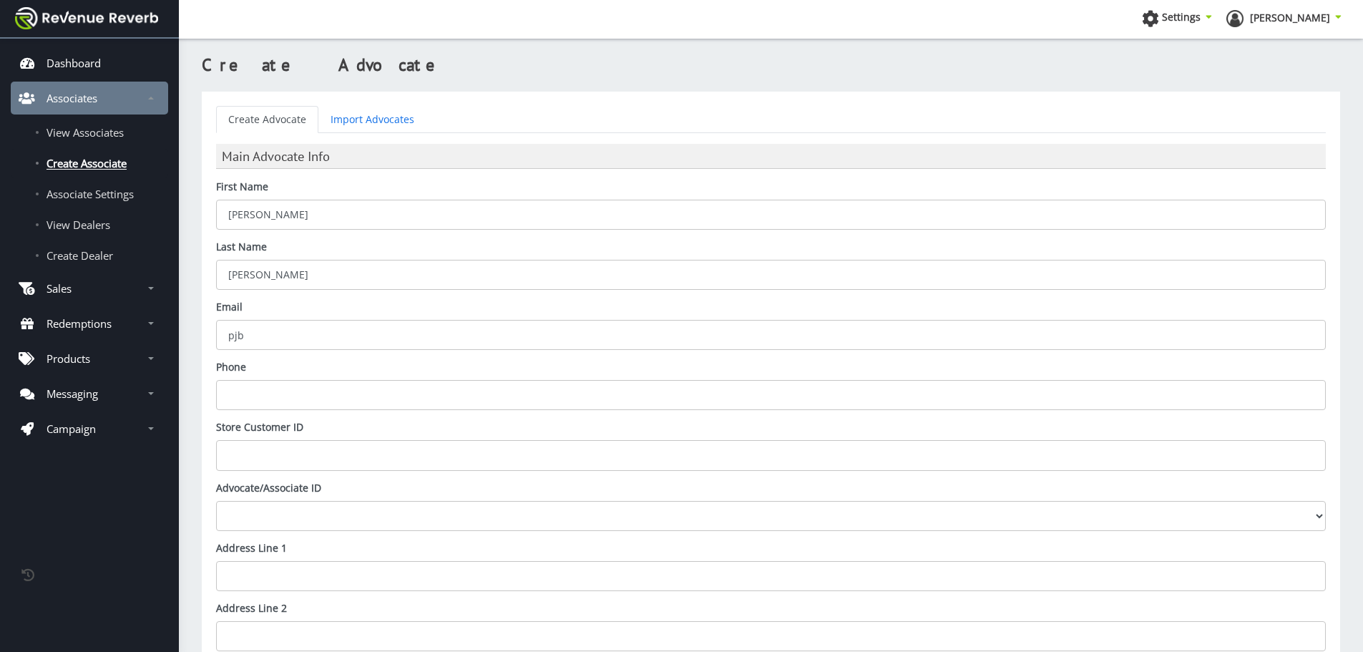
paste input "@camfour.com"
type input "pjb@camfour.com"
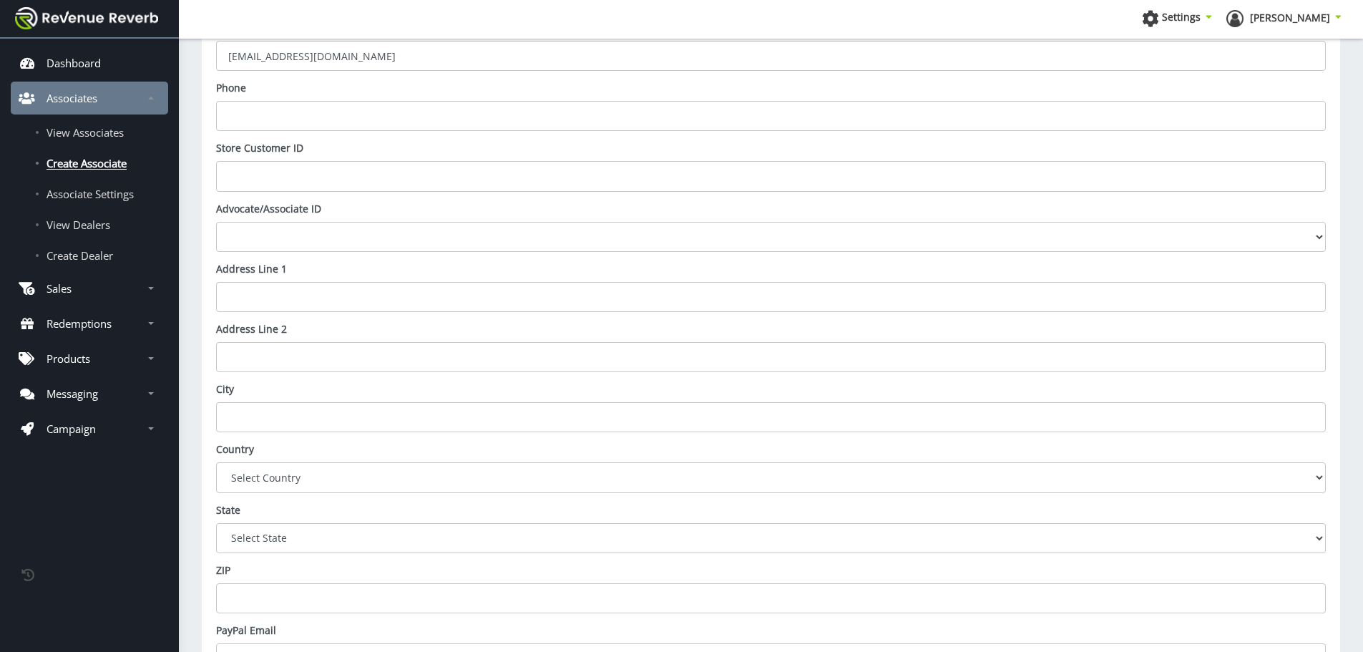
scroll to position [787, 0]
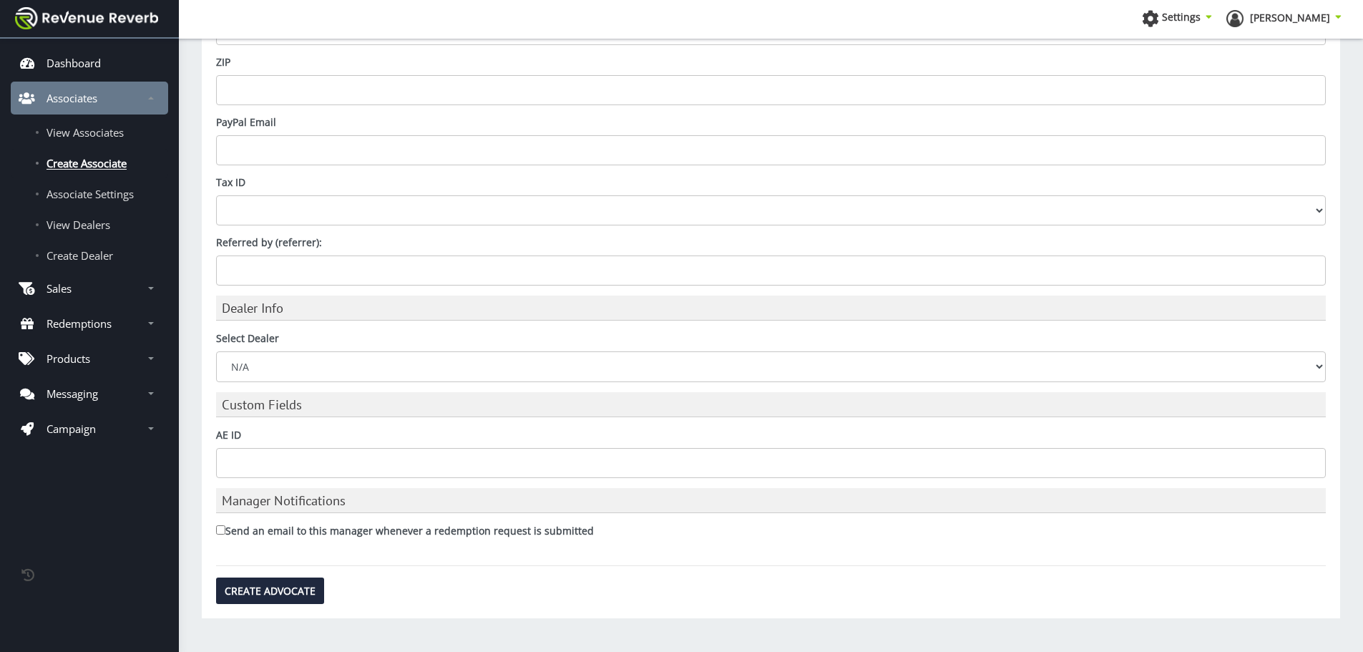
drag, startPoint x: 286, startPoint y: 370, endPoint x: 287, endPoint y: 379, distance: 9.3
click at [286, 370] on select "N/A ACME Outdoor AmChar [PERSON_NAME] & Co., Ltd. Camfour Inc. Chattanooga Shoo…" at bounding box center [771, 366] width 1110 height 30
select select "ed894bef-1ce9-48e8-b3a3-55a3a1ce7099"
click at [216, 351] on select "N/A ACME Outdoor AmChar [PERSON_NAME] & Co., Ltd. Camfour Inc. Chattanooga Shoo…" at bounding box center [771, 366] width 1110 height 30
drag, startPoint x: 265, startPoint y: 594, endPoint x: 542, endPoint y: 645, distance: 281.0
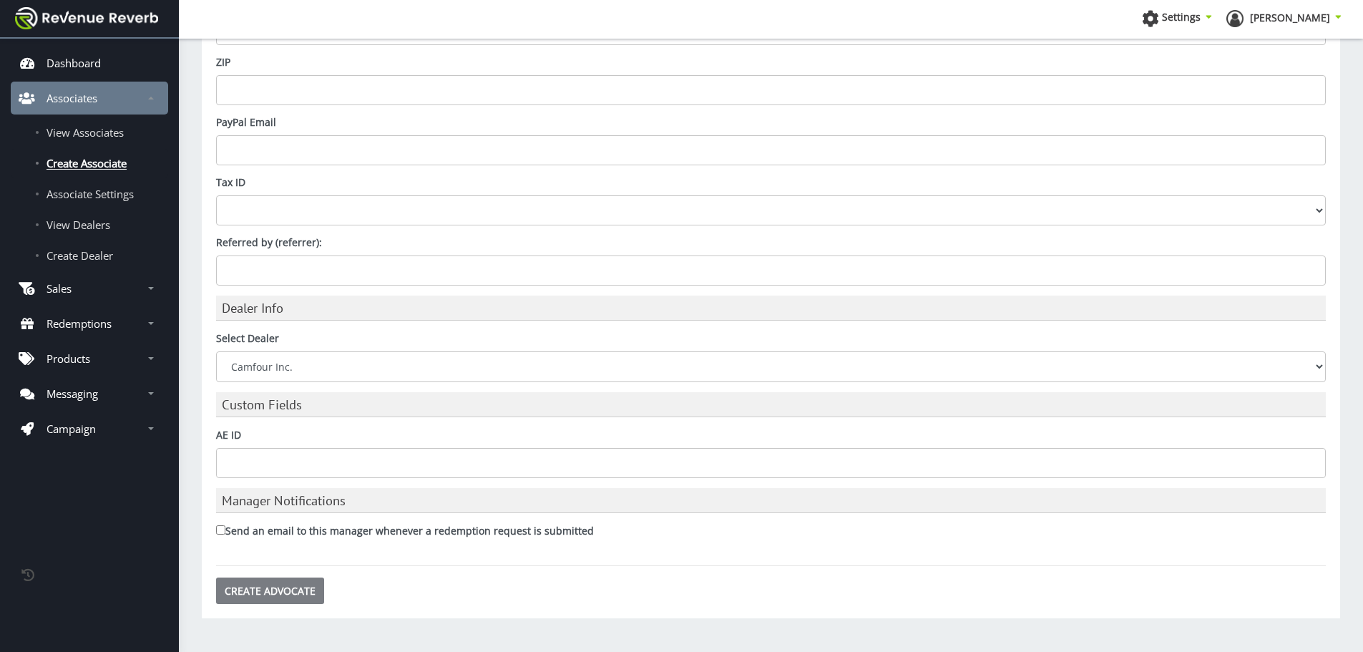
click at [266, 594] on input "Create Advocate" at bounding box center [270, 590] width 108 height 26
type input "Saving..."
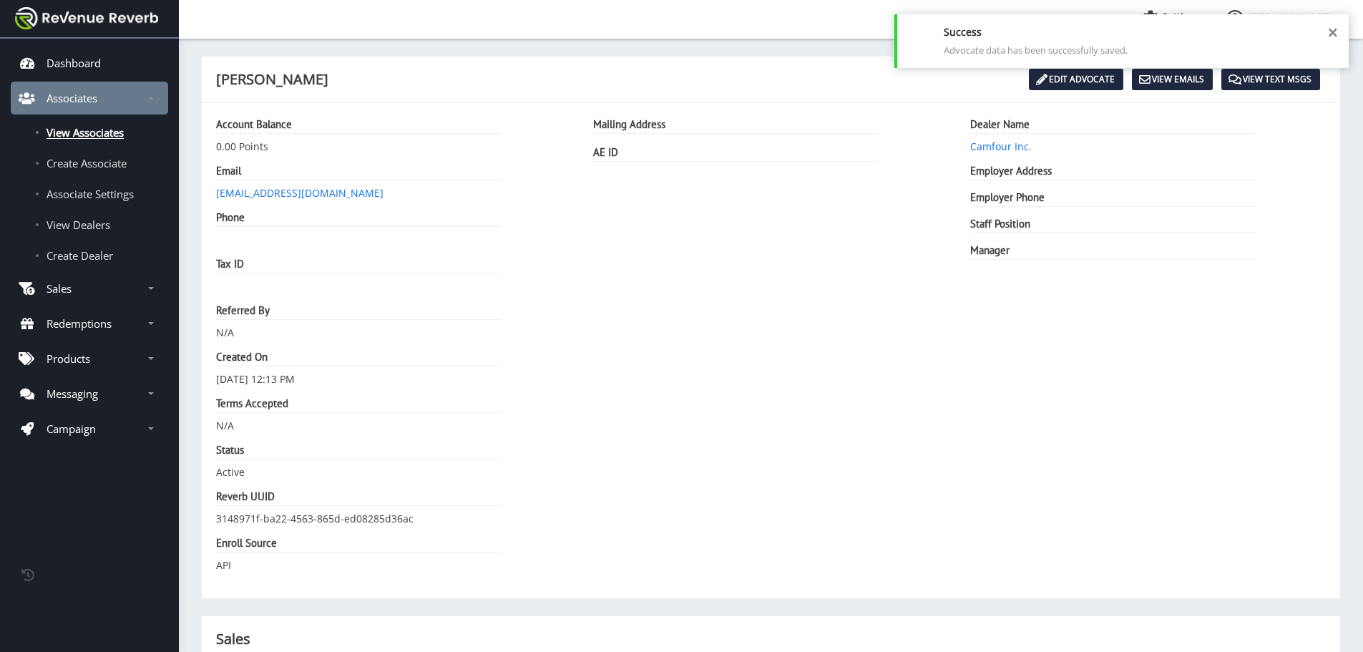
scroll to position [11, 11]
drag, startPoint x: 122, startPoint y: 162, endPoint x: 160, endPoint y: 210, distance: 61.7
click at [122, 162] on span "Create Associate" at bounding box center [87, 163] width 80 height 14
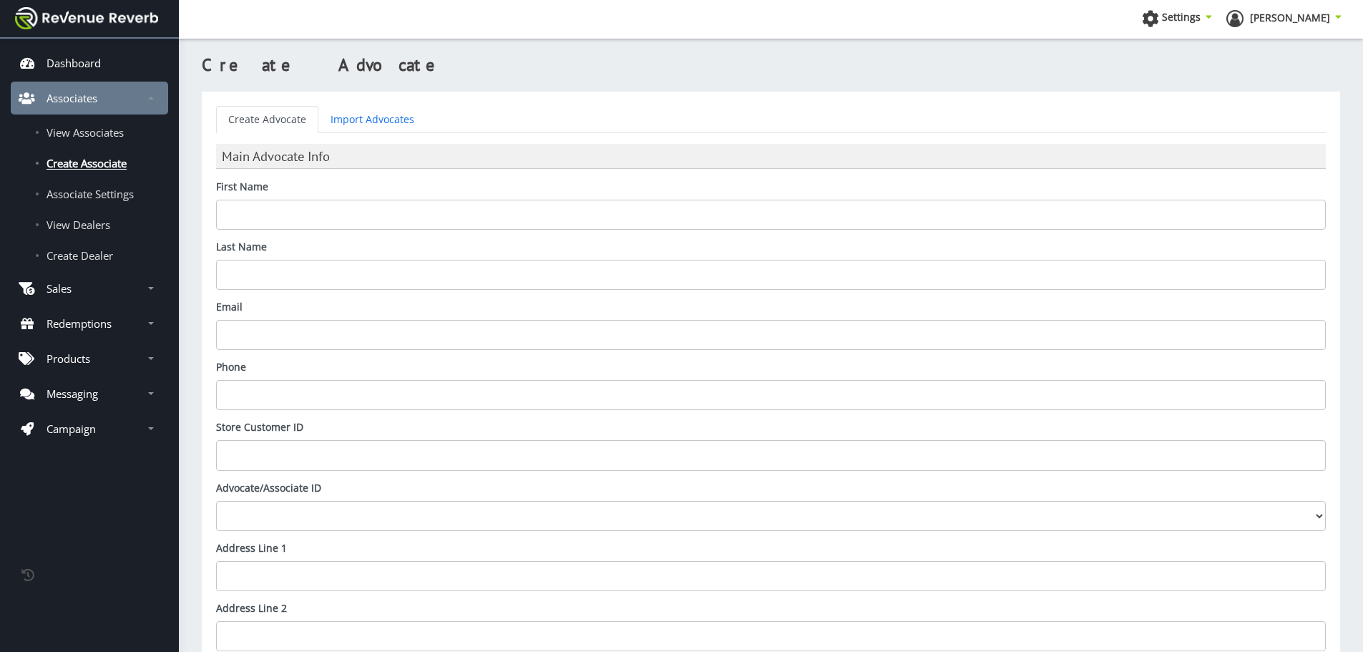
scroll to position [11, 11]
click at [492, 223] on input "First Name" at bounding box center [771, 215] width 1110 height 30
type input "[PERSON_NAME]"
paste input "@camfour.com"
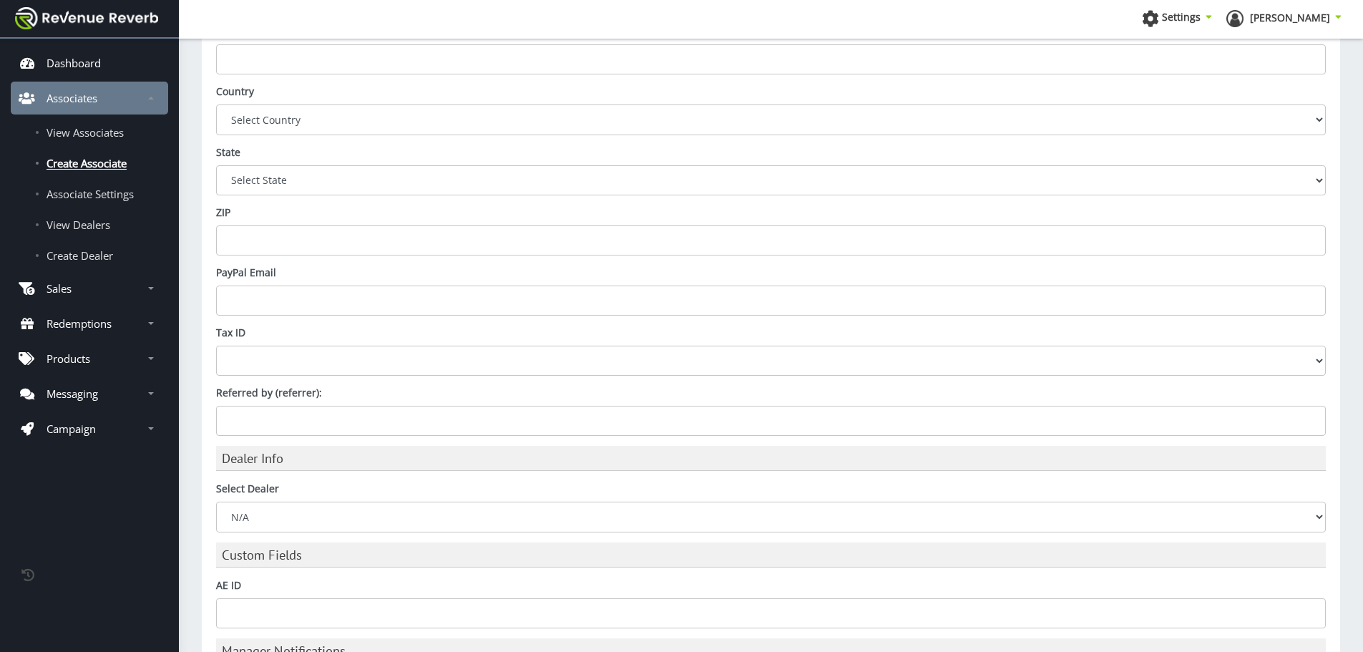
scroll to position [644, 0]
type input "[EMAIL_ADDRESS][DOMAIN_NAME]"
click at [305, 506] on select "N/A ACME Outdoor AmChar [PERSON_NAME] & Co., Ltd. Camfour Inc. Chattanooga Shoo…" at bounding box center [771, 509] width 1110 height 30
select select "ed894bef-1ce9-48e8-b3a3-55a3a1ce7099"
click at [216, 494] on select "N/A ACME Outdoor AmChar [PERSON_NAME] & Co., Ltd. Camfour Inc. Chattanooga Shoo…" at bounding box center [771, 509] width 1110 height 30
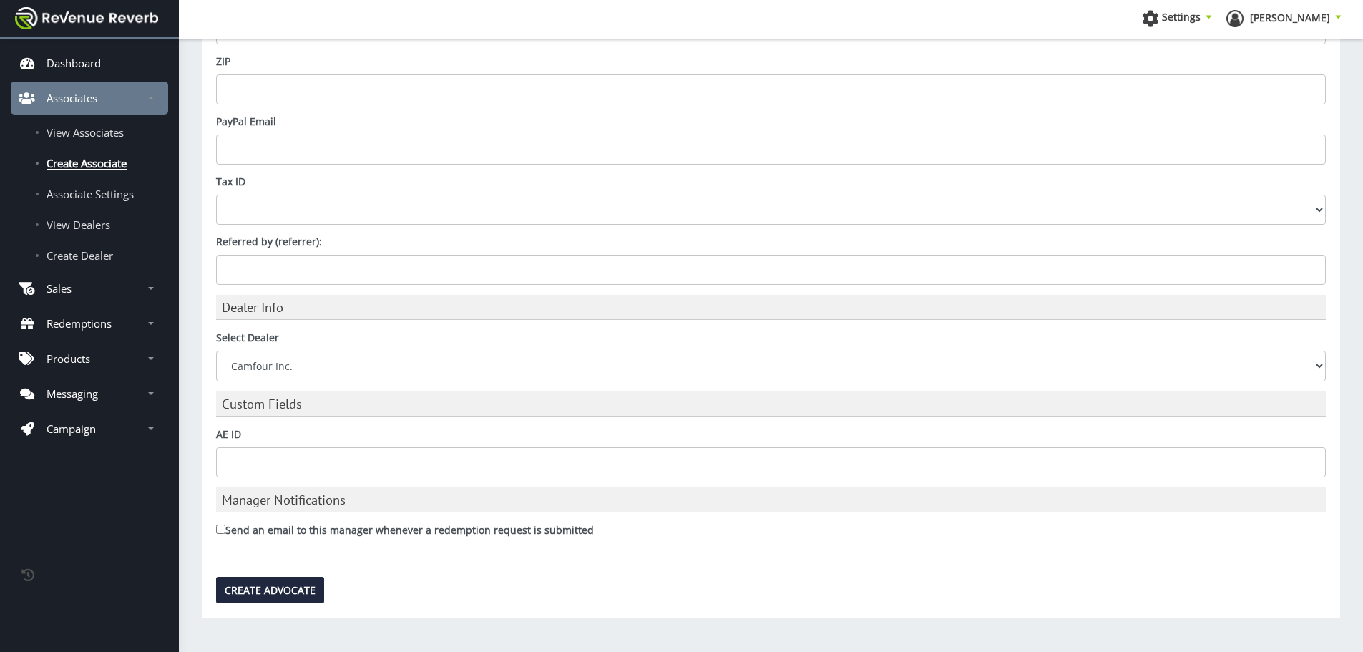
scroll to position [789, 0]
click at [285, 593] on input "Create Advocate" at bounding box center [270, 589] width 108 height 26
type input "Saving..."
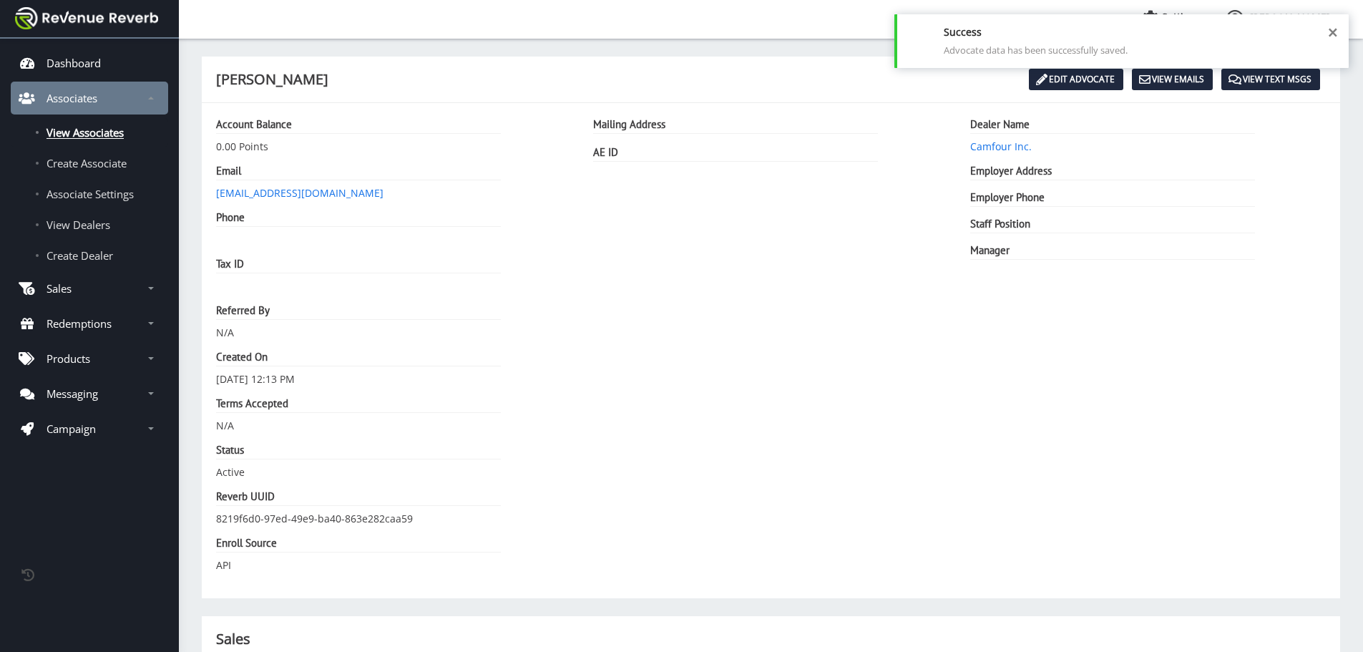
scroll to position [11, 11]
click at [96, 170] on link "Create Associate" at bounding box center [89, 163] width 157 height 29
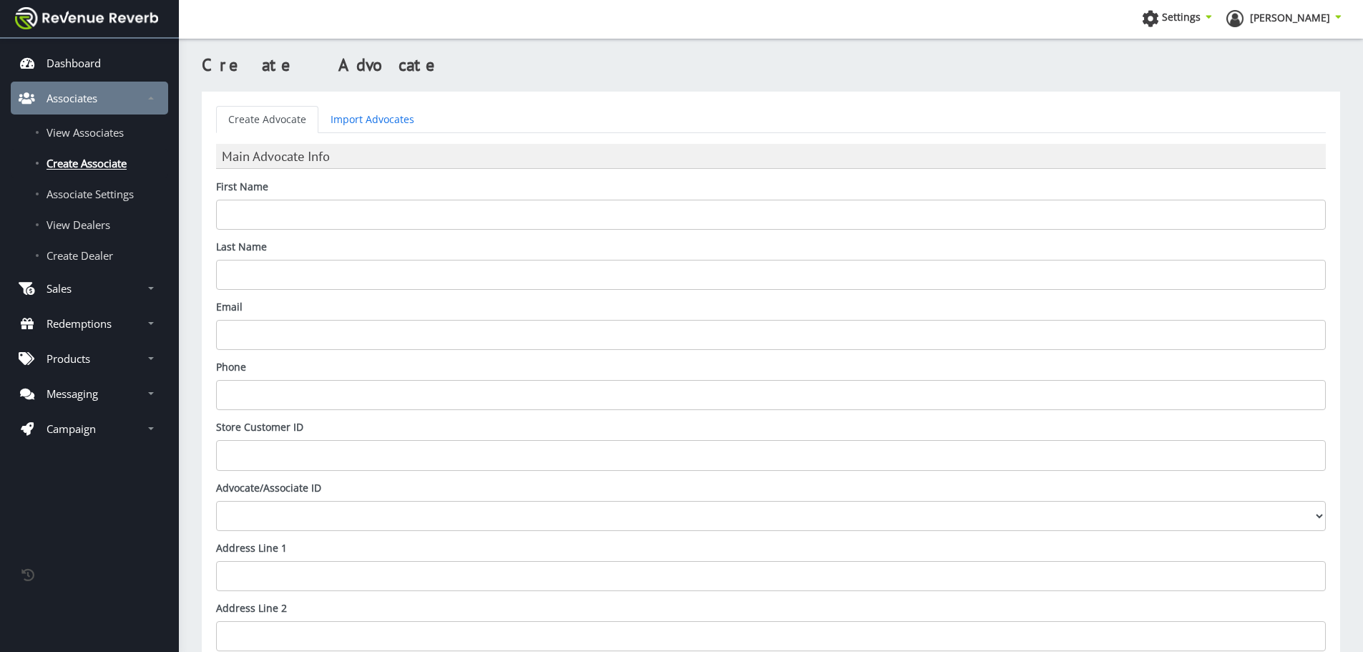
scroll to position [11, 11]
click at [412, 228] on input "First Name" at bounding box center [771, 215] width 1110 height 30
type input "Tommy"
type input "Malmstadt"
click at [401, 333] on input "Email" at bounding box center [771, 335] width 1110 height 30
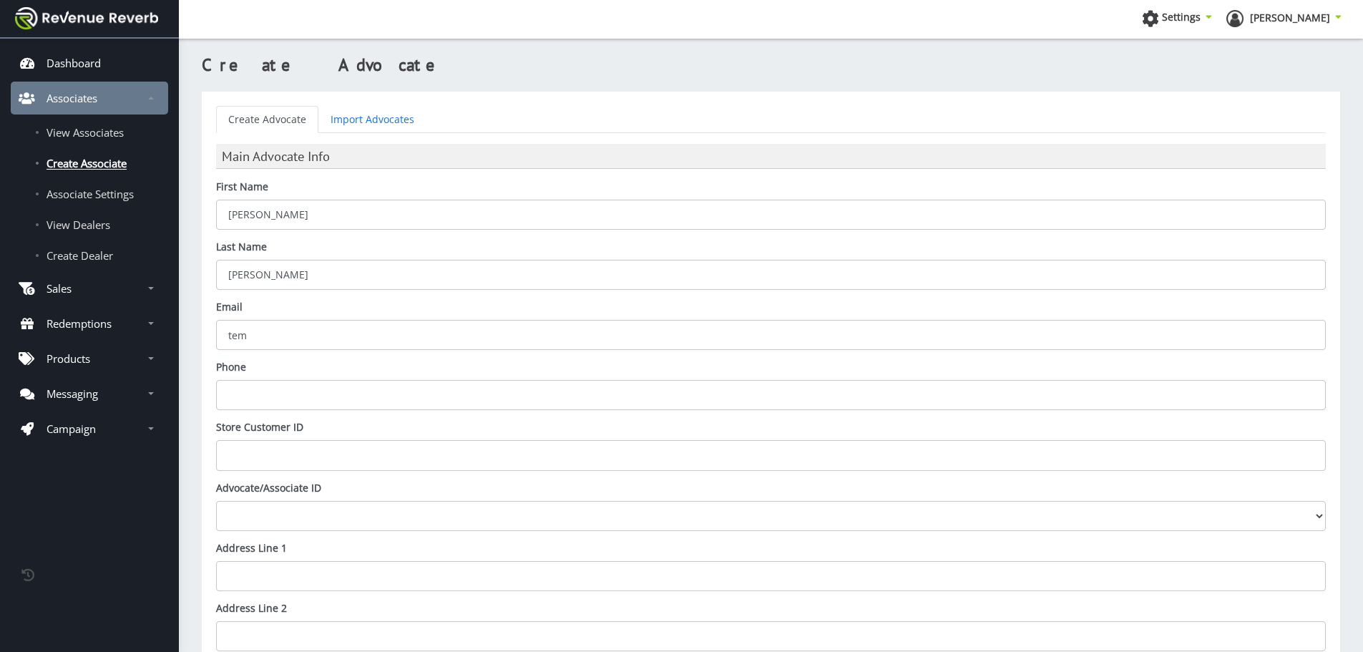
paste input "@[DOMAIN_NAME]"
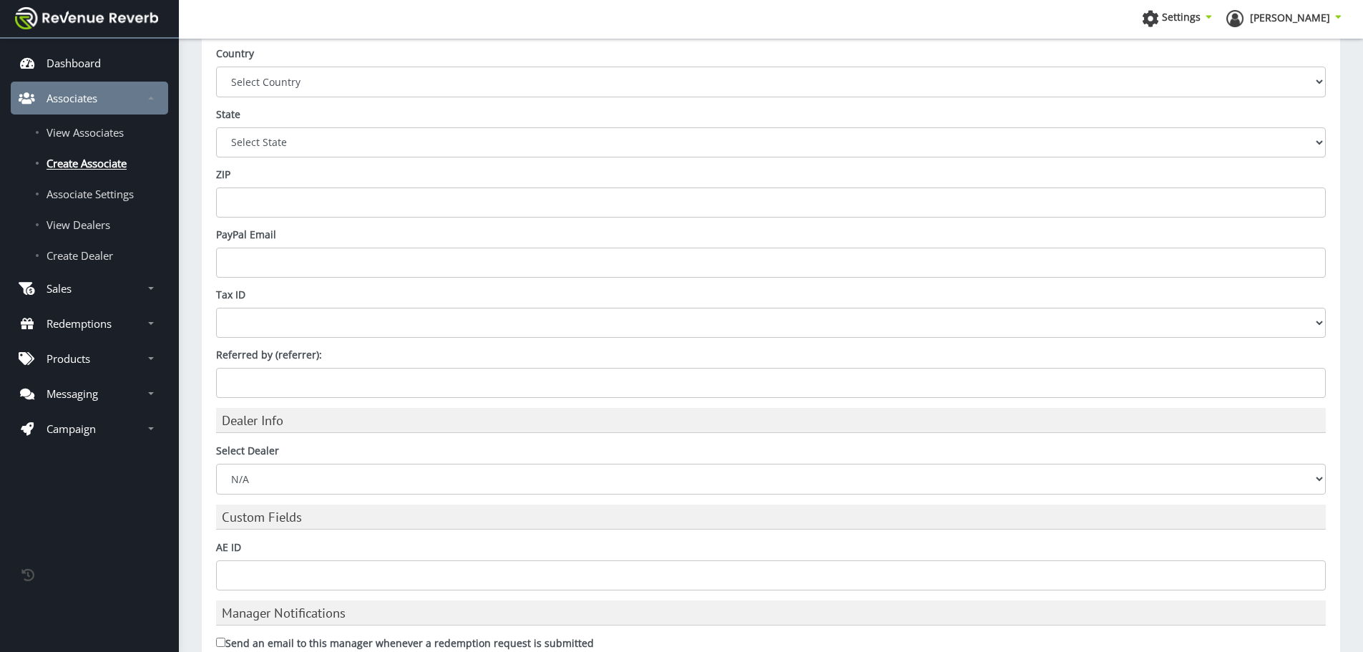
scroll to position [789, 0]
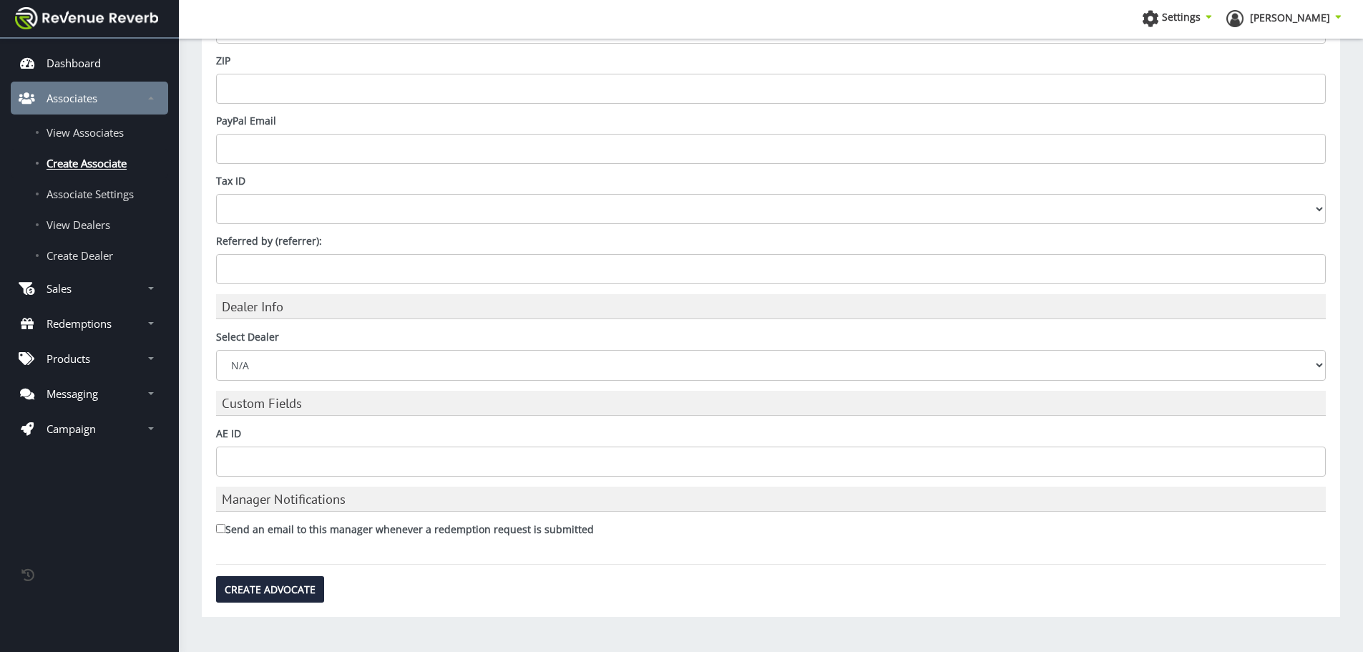
type input "tem@camfour.com"
drag, startPoint x: 311, startPoint y: 368, endPoint x: 313, endPoint y: 380, distance: 12.2
click at [311, 368] on select "N/A ACME Outdoor AmChar Bill Hicks & Co., Ltd. Camfour Inc. Chattanooga Shootin…" at bounding box center [771, 365] width 1110 height 30
select select "ed894bef-1ce9-48e8-b3a3-55a3a1ce7099"
click at [216, 350] on select "N/A ACME Outdoor AmChar [PERSON_NAME] & Co., Ltd. Camfour Inc. Chattanooga Shoo…" at bounding box center [771, 365] width 1110 height 30
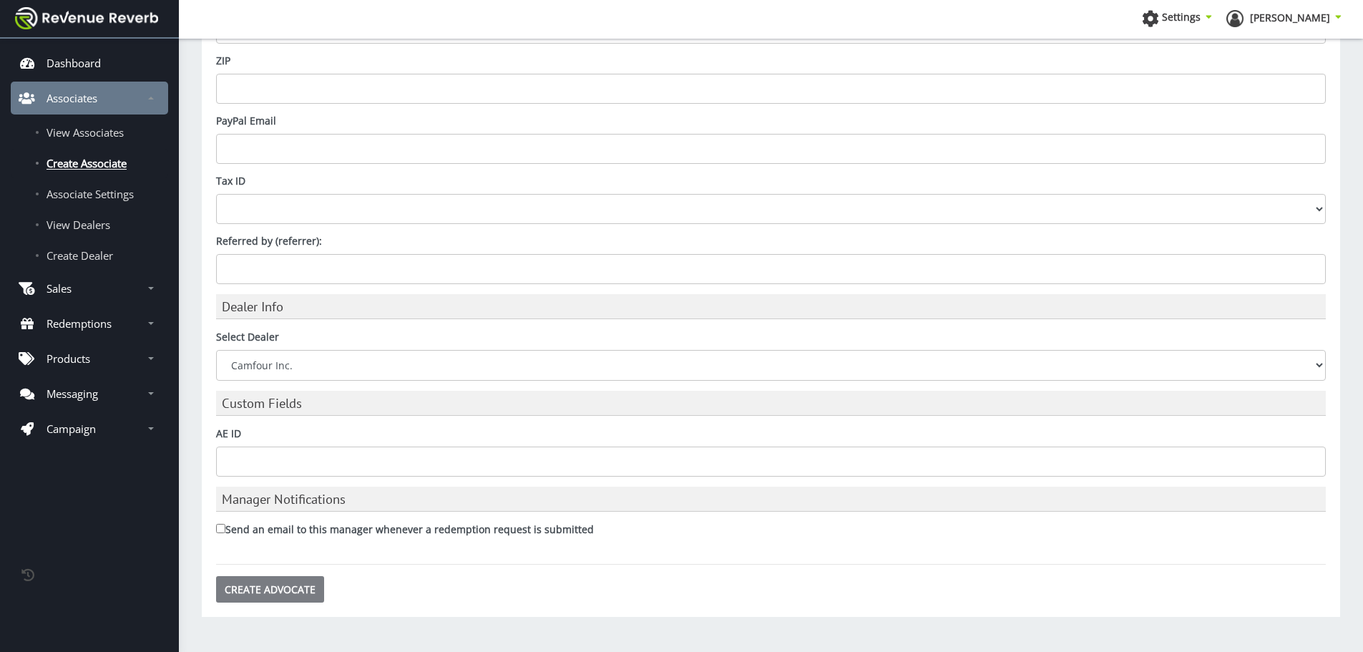
click at [276, 591] on input "Create Advocate" at bounding box center [270, 589] width 108 height 26
type input "Saving..."
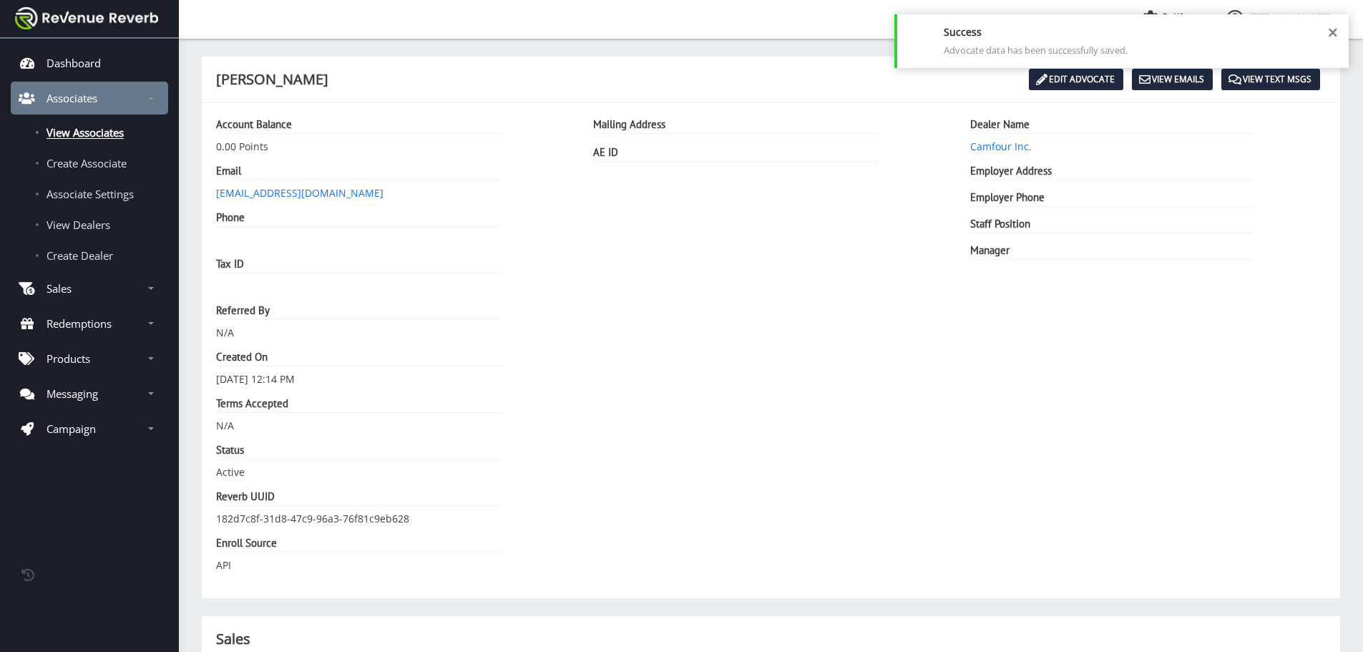
scroll to position [11, 11]
click at [111, 162] on span "Create Associate" at bounding box center [87, 163] width 80 height 14
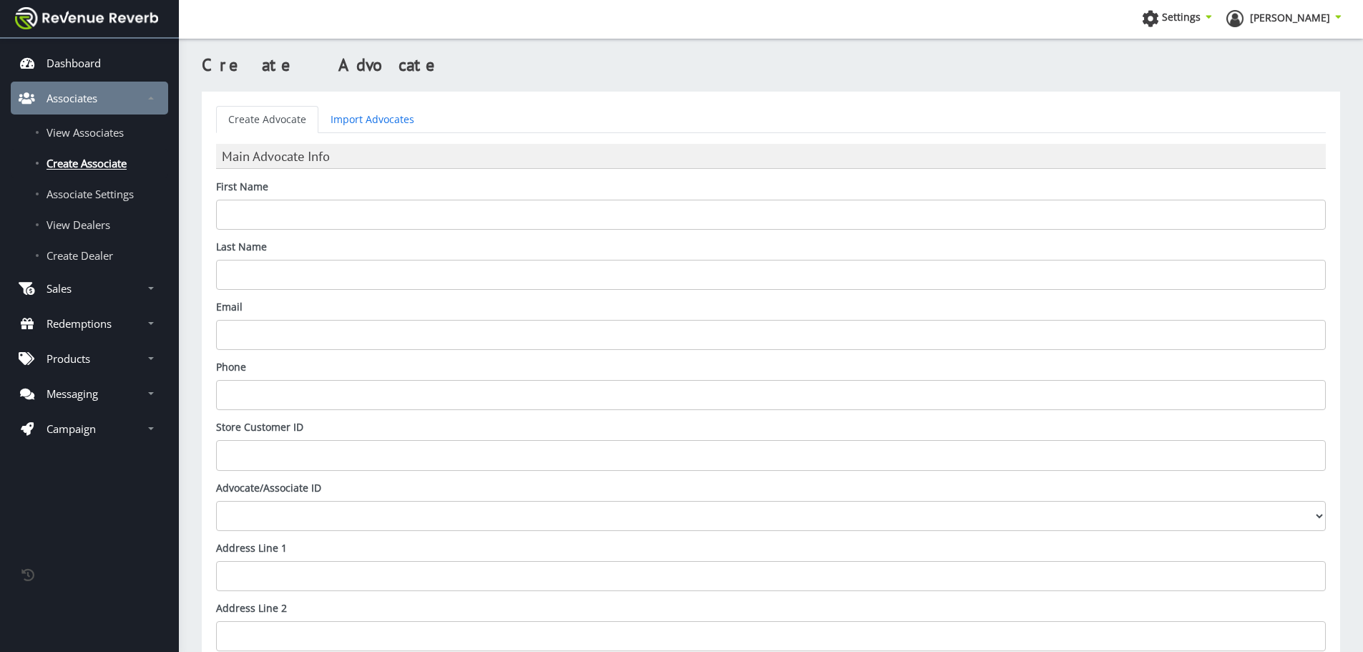
scroll to position [11, 11]
click at [624, 215] on input "First Name" at bounding box center [771, 215] width 1110 height 30
type input "[PERSON_NAME]"
paste input "@camfour.com"
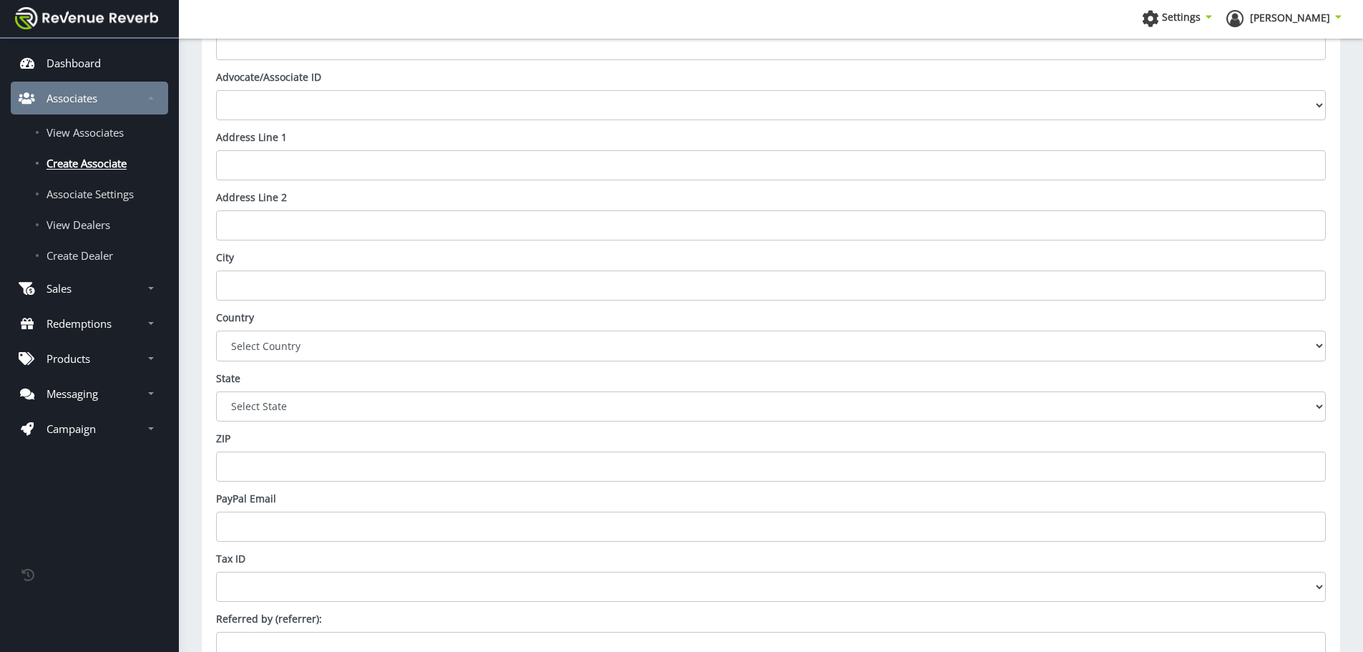
scroll to position [787, 0]
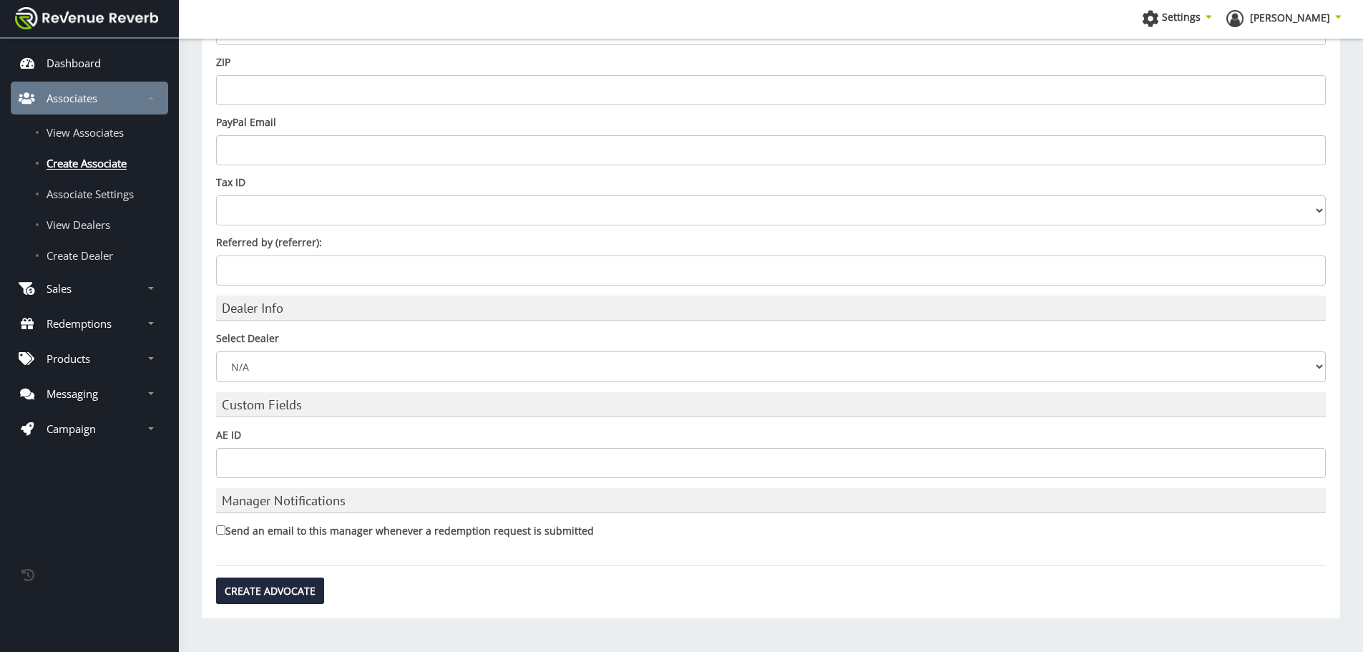
type input "victor@camfour.com"
click at [390, 376] on select "N/A ACME Outdoor AmChar [PERSON_NAME] & Co., Ltd. Camfour Inc. Chattanooga Shoo…" at bounding box center [771, 366] width 1110 height 30
select select "ed894bef-1ce9-48e8-b3a3-55a3a1ce7099"
click at [216, 351] on select "N/A ACME Outdoor AmChar [PERSON_NAME] & Co., Ltd. Camfour Inc. Chattanooga Shoo…" at bounding box center [771, 366] width 1110 height 30
click at [302, 595] on input "Create Advocate" at bounding box center [270, 590] width 108 height 26
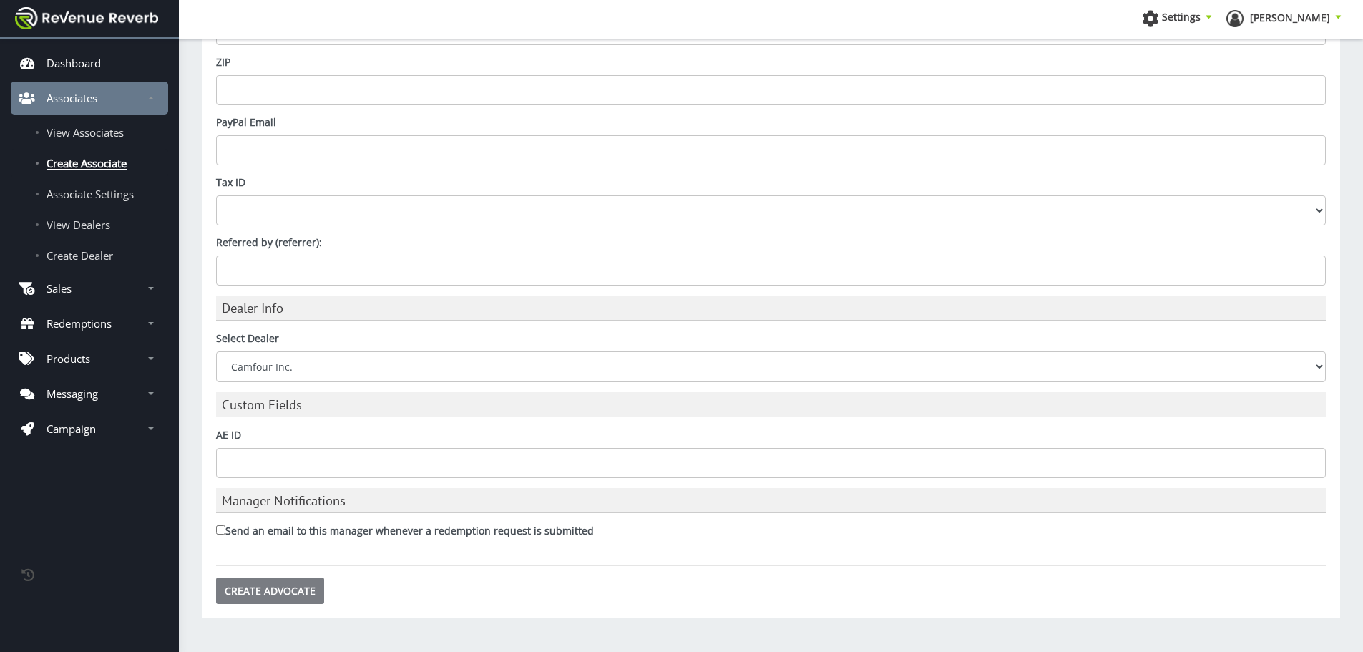
type input "Saving..."
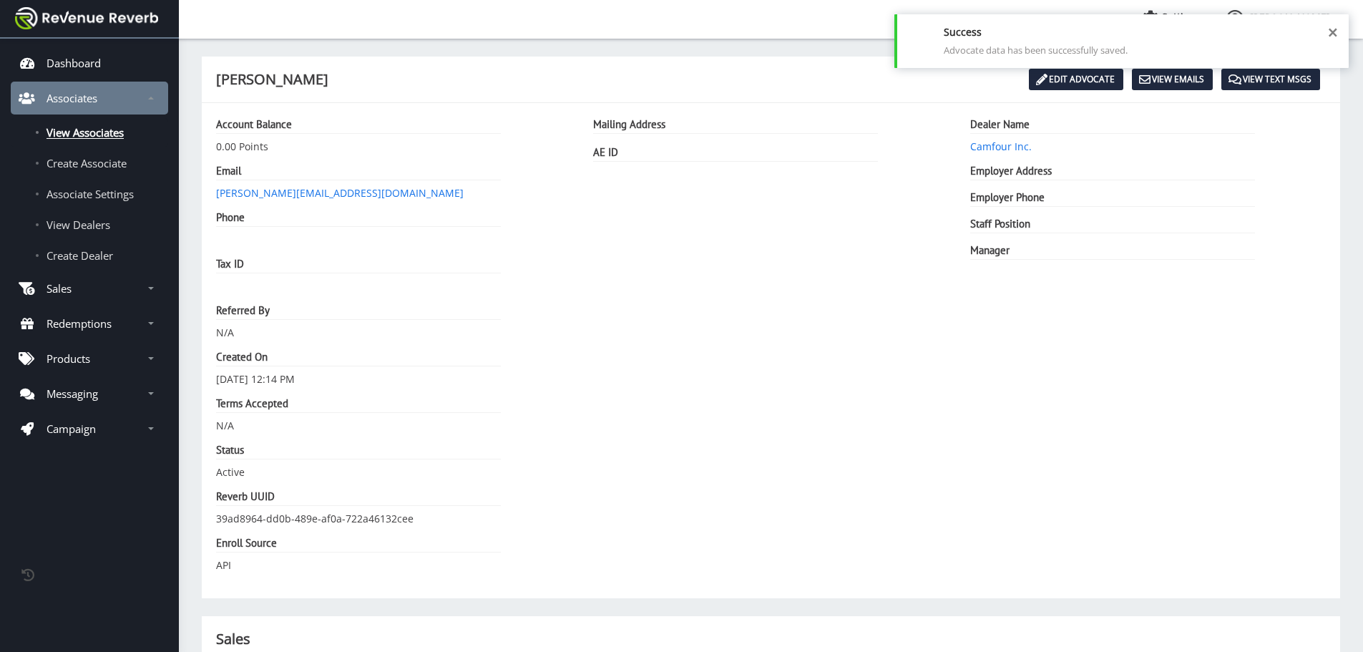
scroll to position [11, 11]
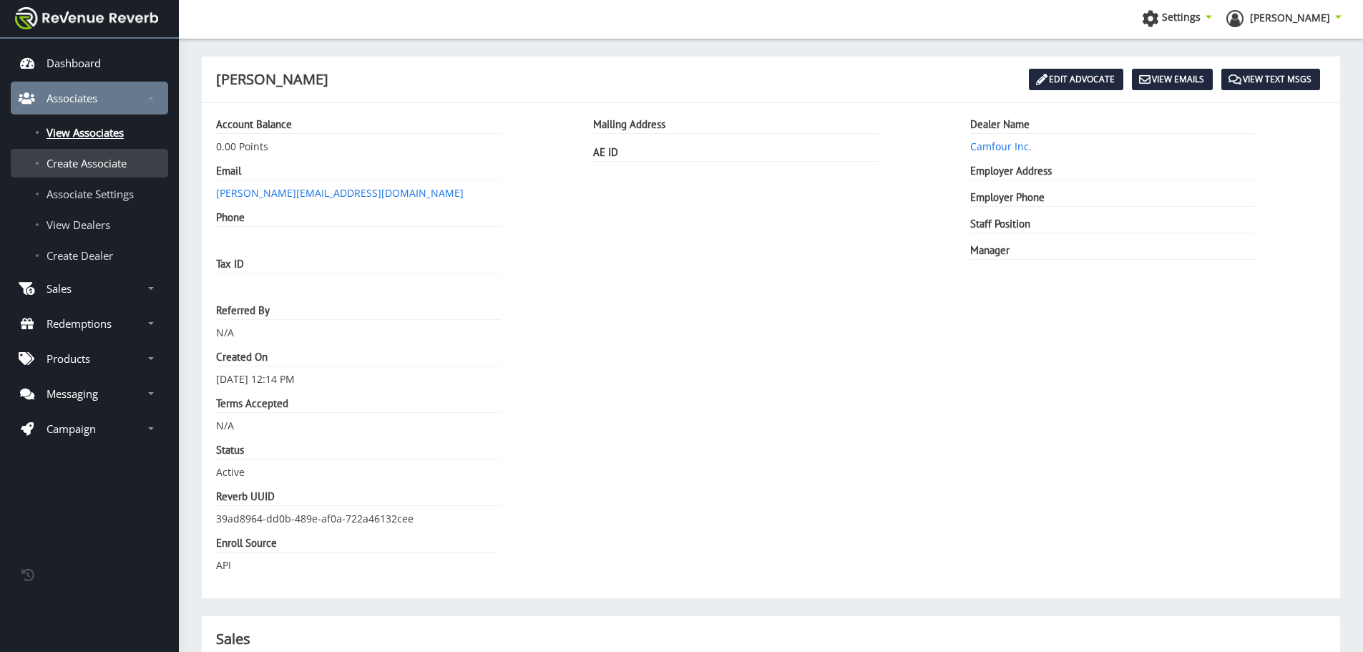
click at [91, 166] on span "Create Associate" at bounding box center [87, 163] width 80 height 14
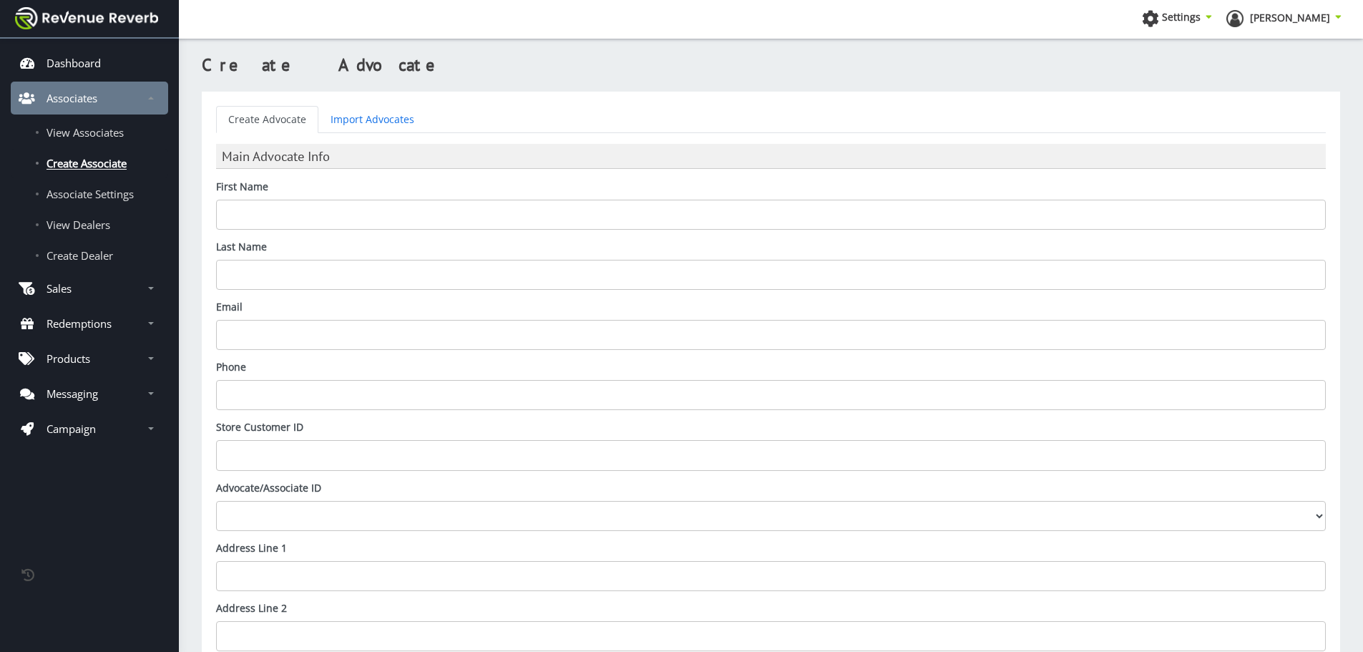
scroll to position [11, 11]
click at [281, 205] on input "First Name" at bounding box center [771, 215] width 1110 height 30
type input "Way"
type input "[PERSON_NAME]"
paste input "@[DOMAIN_NAME]"
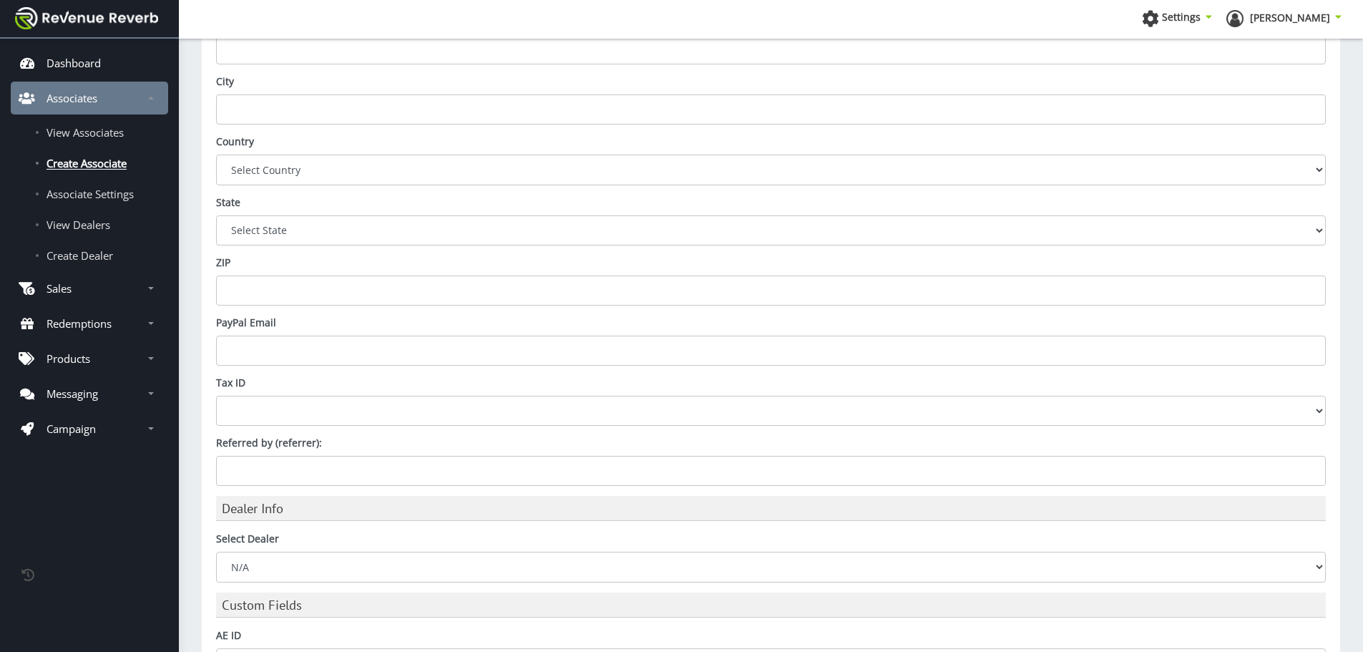
scroll to position [789, 0]
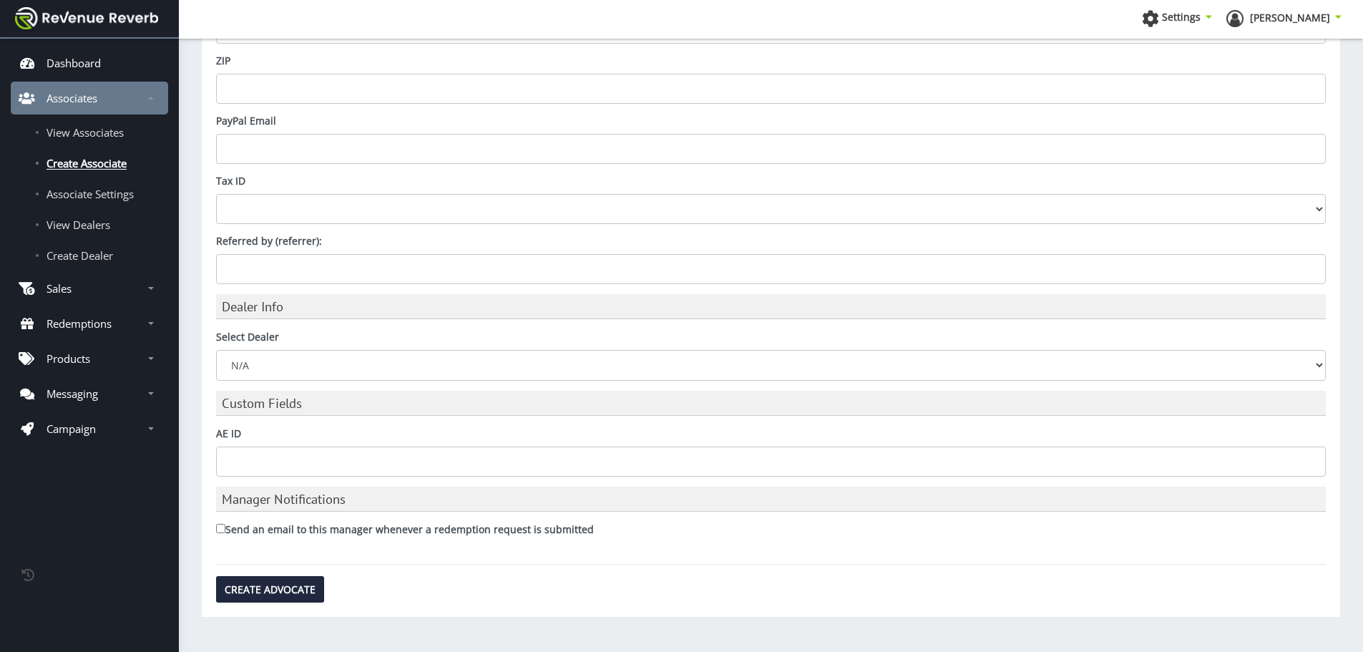
type input "wbc@camfour.com"
click at [324, 368] on select "N/A ACME Outdoor AmChar Bill Hicks & Co., Ltd. Camfour Inc. Chattanooga Shootin…" at bounding box center [771, 365] width 1110 height 30
drag, startPoint x: 271, startPoint y: 368, endPoint x: 271, endPoint y: 377, distance: 9.3
click at [271, 368] on select "N/A ACME Outdoor AmChar Bill Hicks & Co., Ltd. Camfour Inc. Chattanooga Shootin…" at bounding box center [771, 365] width 1110 height 30
select select "ed894bef-1ce9-48e8-b3a3-55a3a1ce7099"
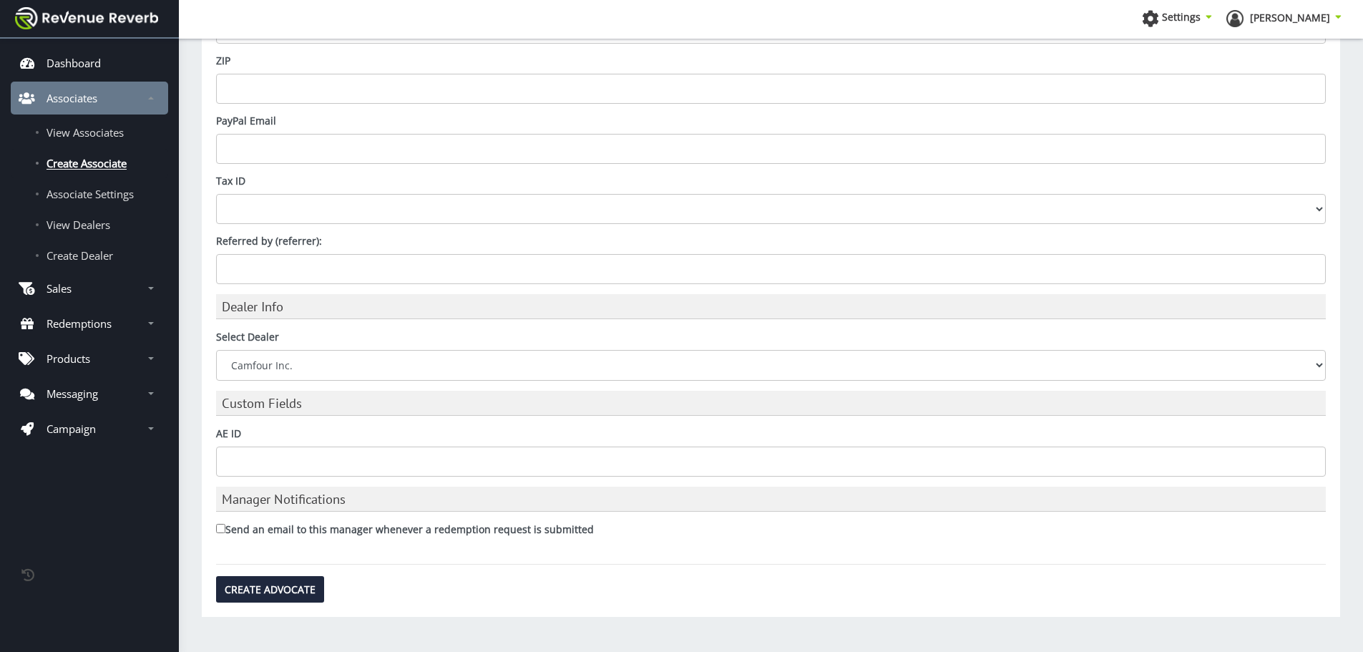
click at [216, 350] on select "N/A ACME Outdoor AmChar Bill Hicks & Co., Ltd. Camfour Inc. Chattanooga Shootin…" at bounding box center [771, 365] width 1110 height 30
drag, startPoint x: 267, startPoint y: 590, endPoint x: 252, endPoint y: 486, distance: 104.8
click at [268, 590] on input "Create Advocate" at bounding box center [270, 589] width 108 height 26
type input "Saving..."
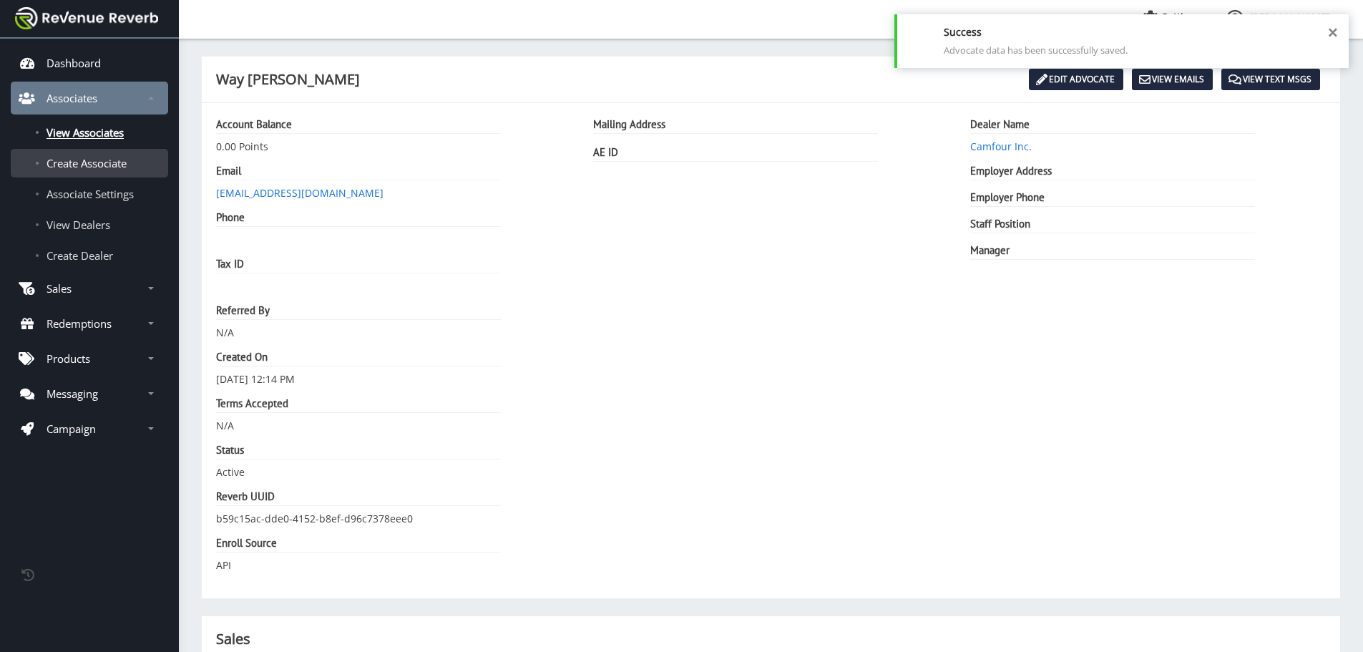
scroll to position [11, 11]
click at [99, 172] on link "Create Associate" at bounding box center [89, 163] width 157 height 29
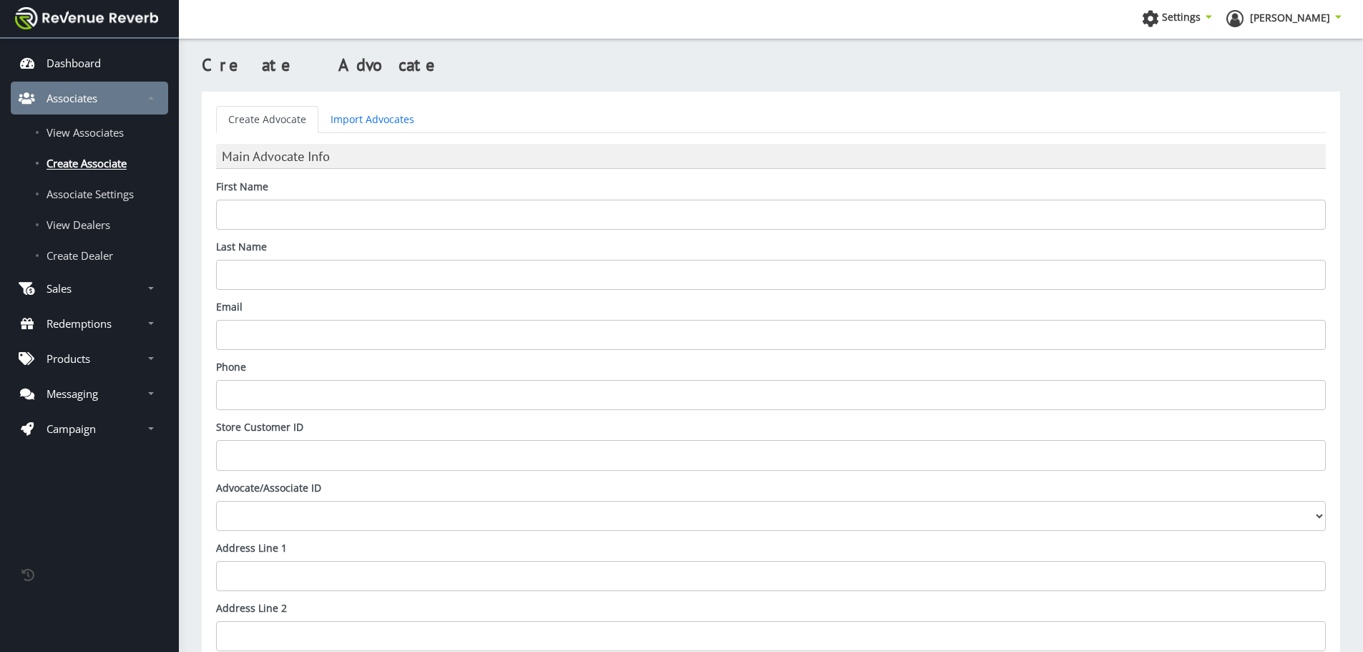
scroll to position [11, 11]
click at [273, 215] on input "First Name" at bounding box center [771, 215] width 1110 height 30
type input "Xanth"
type input "Veilleux"
click at [313, 327] on input "Email" at bounding box center [771, 335] width 1110 height 30
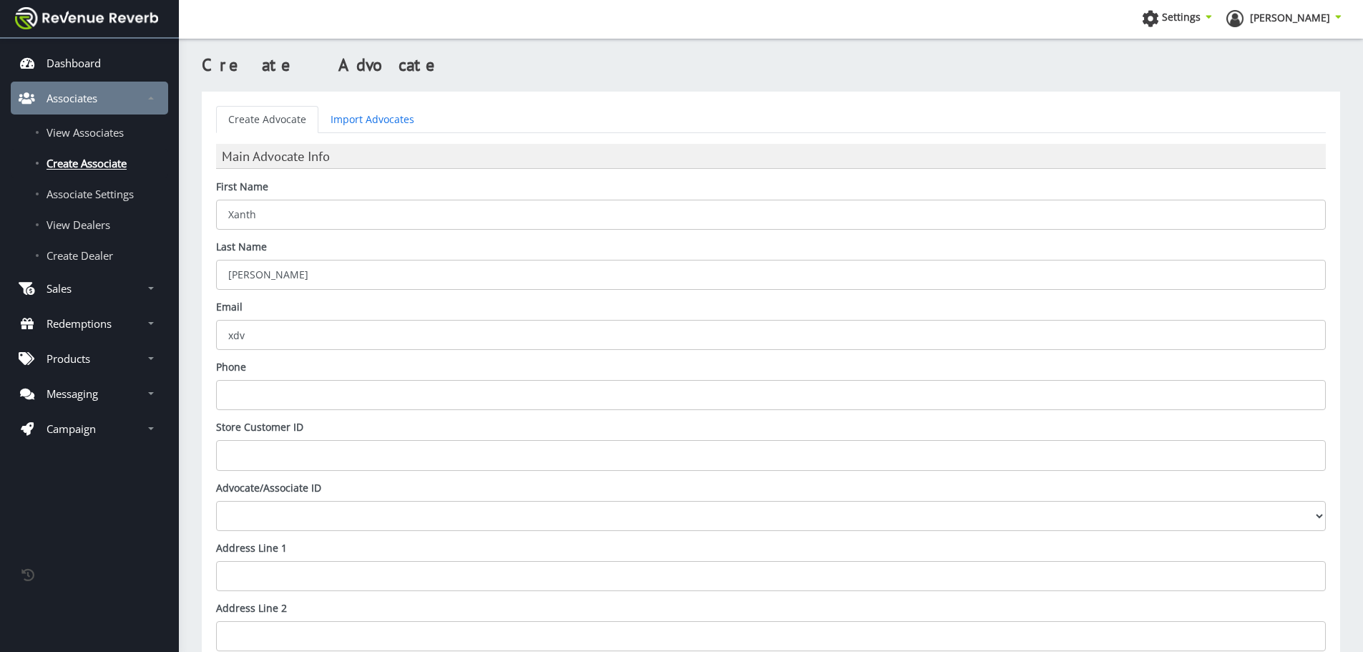
paste input "@camfour.com"
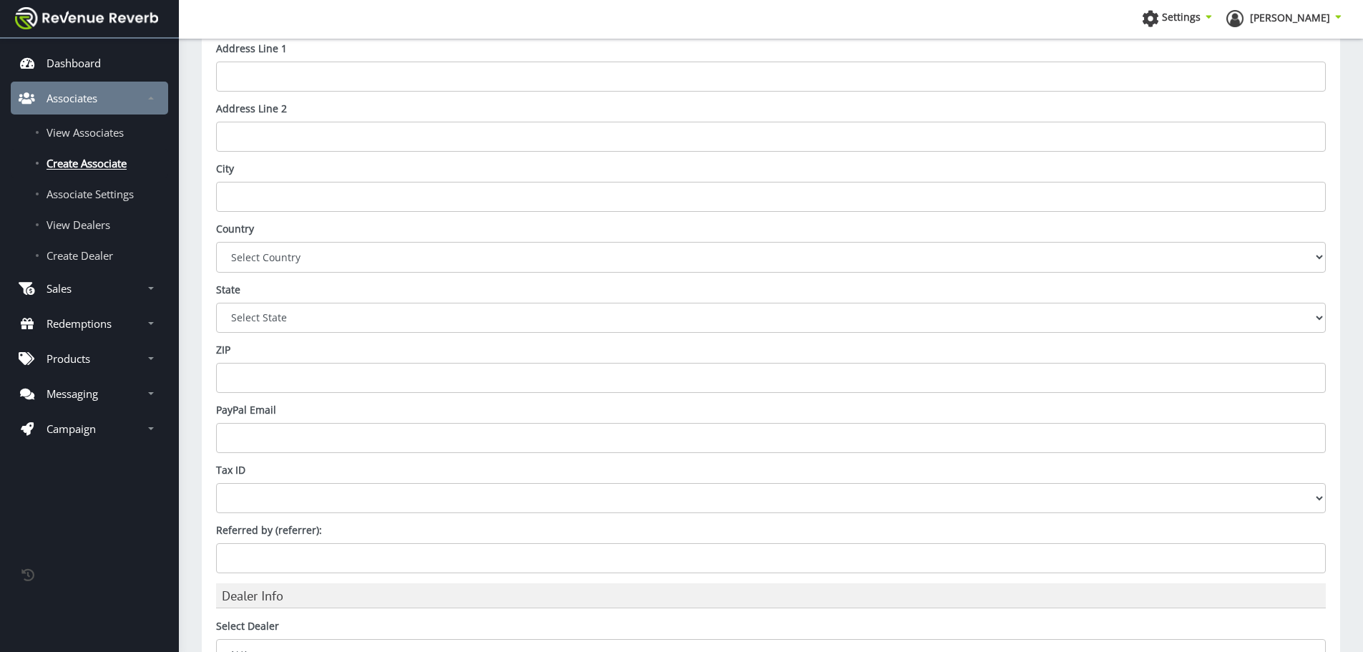
scroll to position [789, 0]
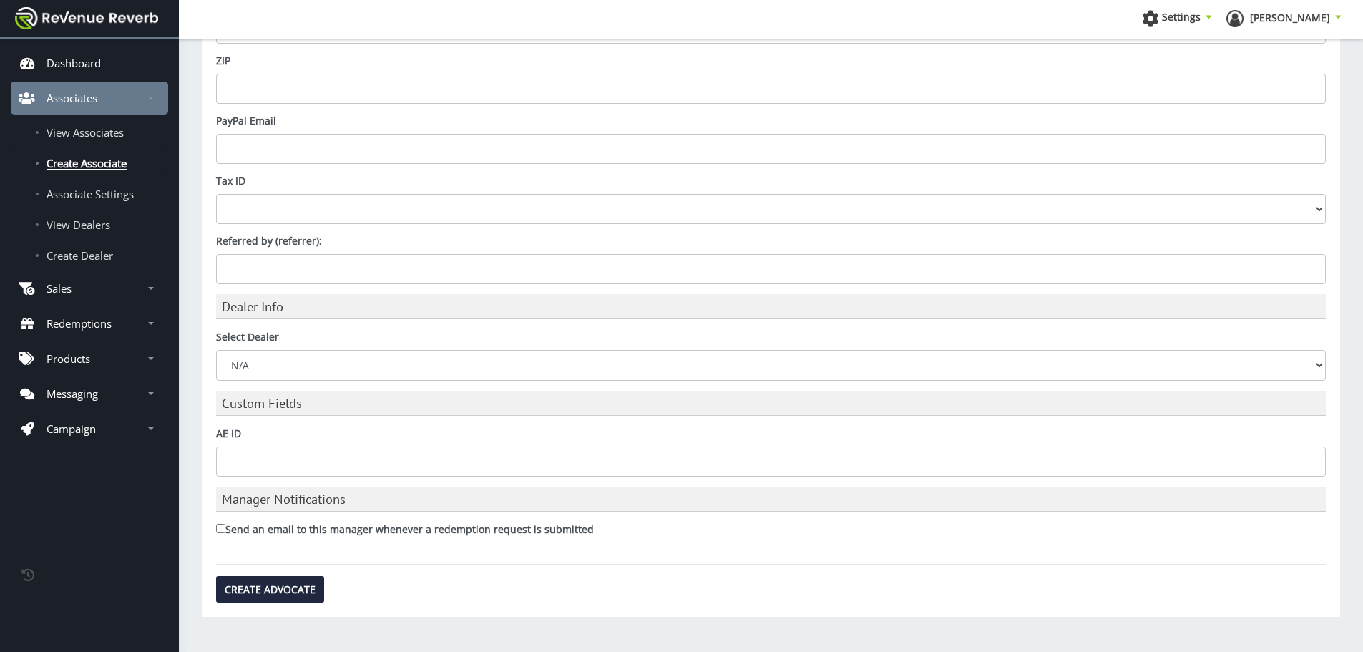
type input "[EMAIL_ADDRESS][DOMAIN_NAME]"
drag, startPoint x: 292, startPoint y: 367, endPoint x: 295, endPoint y: 395, distance: 28.1
click at [292, 367] on select "N/A ACME Outdoor AmChar Bill Hicks & Co., Ltd. Camfour Inc. Chattanooga Shootin…" at bounding box center [771, 365] width 1110 height 30
click at [283, 370] on select "N/A ACME Outdoor AmChar Bill Hicks & Co., Ltd. Camfour Inc. Chattanooga Shootin…" at bounding box center [771, 365] width 1110 height 30
select select "ed894bef-1ce9-48e8-b3a3-55a3a1ce7099"
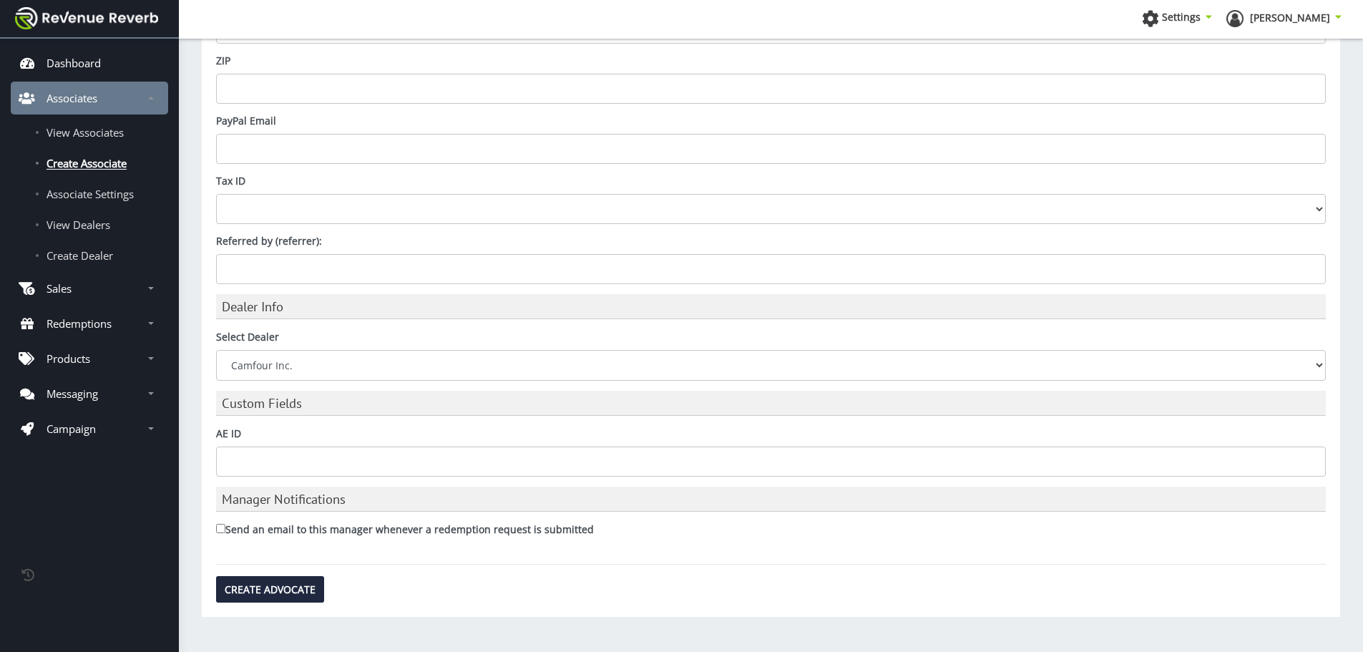
click at [216, 350] on select "N/A ACME Outdoor AmChar Bill Hicks & Co., Ltd. Camfour Inc. Chattanooga Shootin…" at bounding box center [771, 365] width 1110 height 30
click at [273, 592] on input "Create Advocate" at bounding box center [270, 589] width 108 height 26
type input "Saving..."
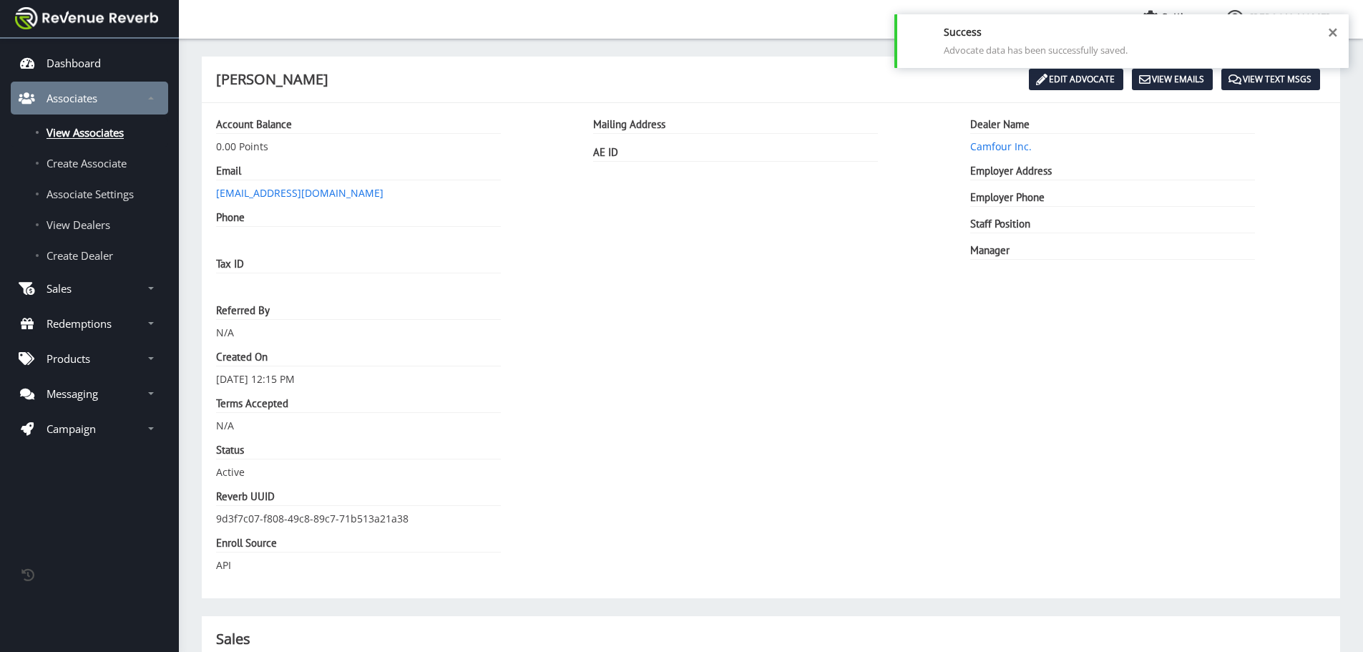
scroll to position [11, 11]
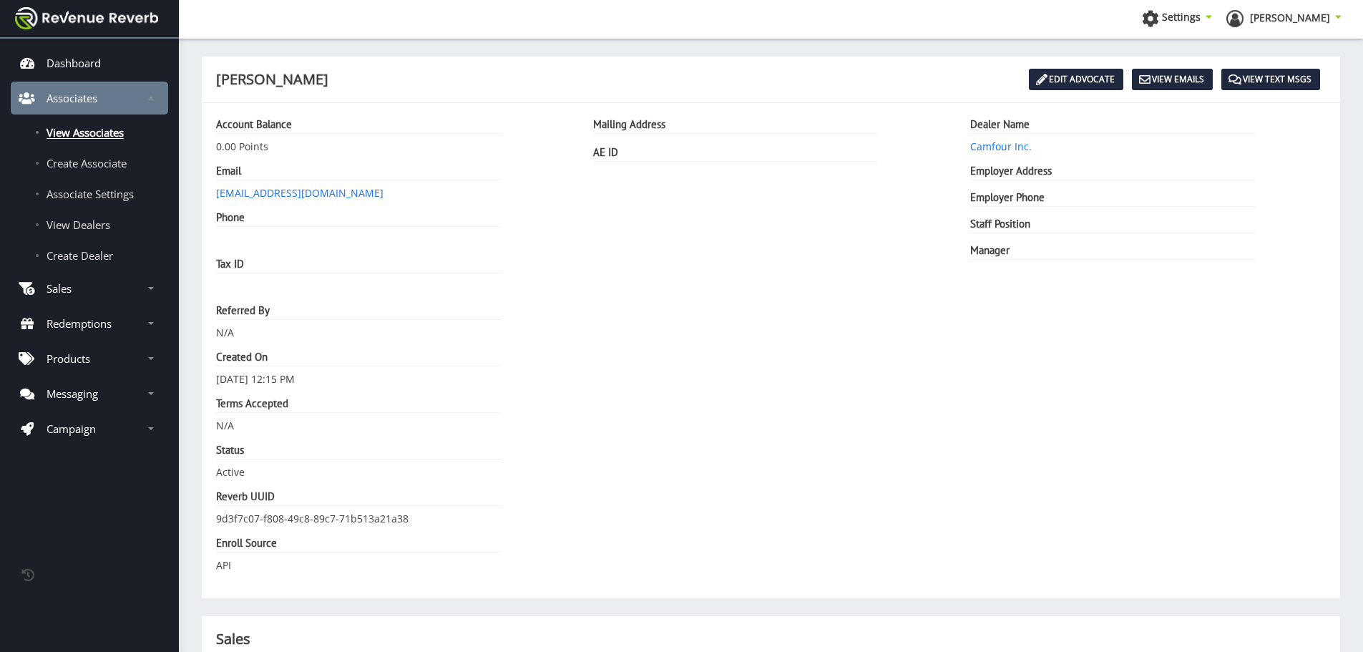
drag, startPoint x: 997, startPoint y: 376, endPoint x: 1006, endPoint y: 335, distance: 41.8
click at [997, 375] on div "Dealer Name Camfour Inc. Employer Address Employer Phone" at bounding box center [1148, 350] width 377 height 467
